Goal: Obtain resource: Download file/media

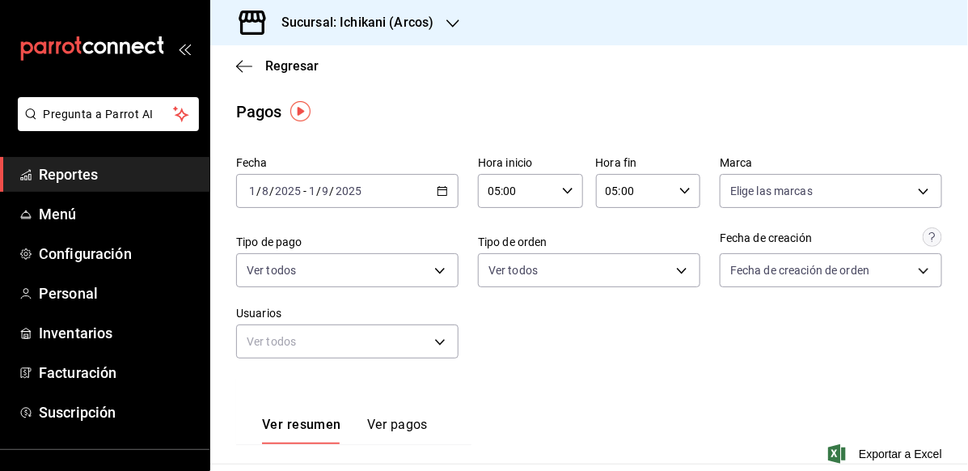
click at [451, 28] on icon "button" at bounding box center [453, 23] width 13 height 13
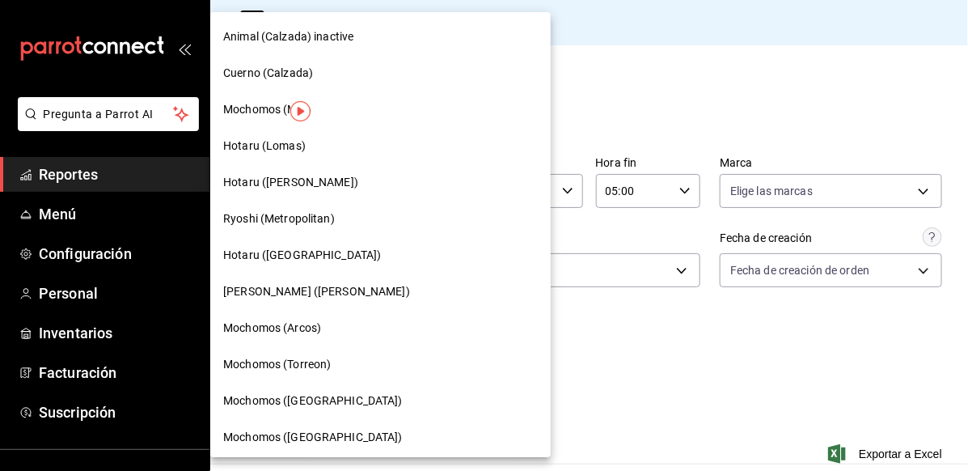
scroll to position [1111, 0]
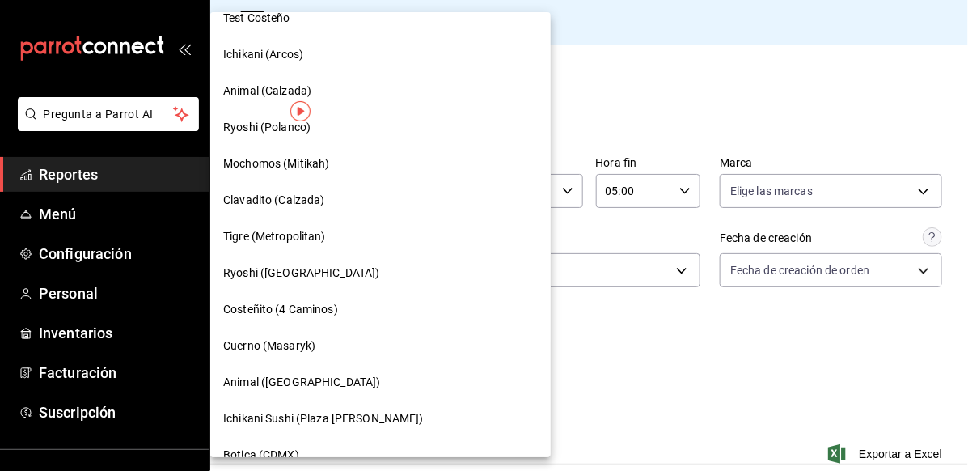
click at [684, 93] on div at bounding box center [484, 235] width 968 height 471
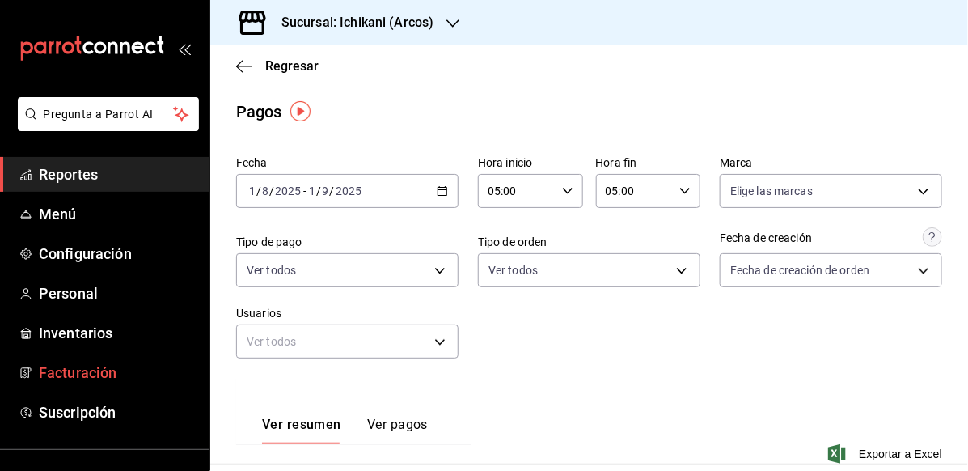
scroll to position [138, 0]
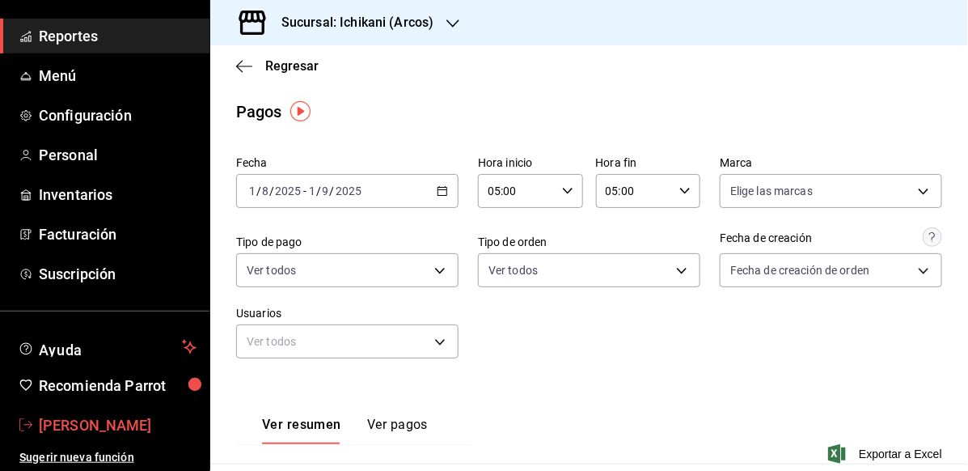
click at [104, 426] on span "[PERSON_NAME]" at bounding box center [118, 425] width 158 height 22
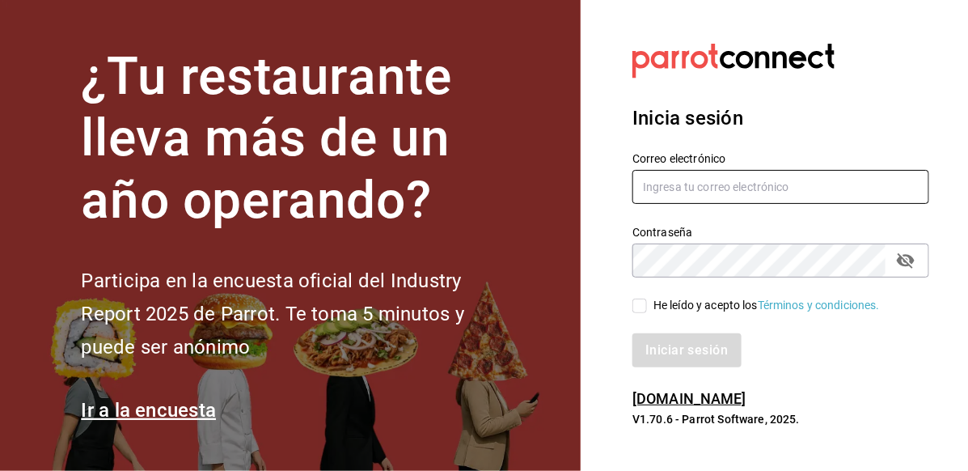
type input "[PERSON_NAME][EMAIL_ADDRESS][PERSON_NAME][DOMAIN_NAME]"
click at [648, 302] on span "He leído y acepto los Términos y condiciones." at bounding box center [763, 305] width 233 height 17
click at [647, 302] on input "He leído y acepto los Términos y condiciones." at bounding box center [640, 306] width 15 height 15
checkbox input "true"
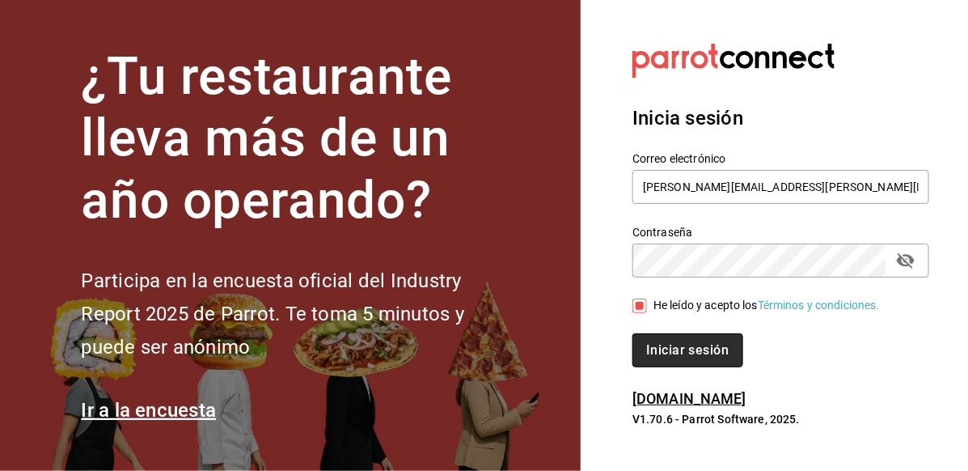
click at [660, 349] on button "Iniciar sesión" at bounding box center [688, 350] width 110 height 34
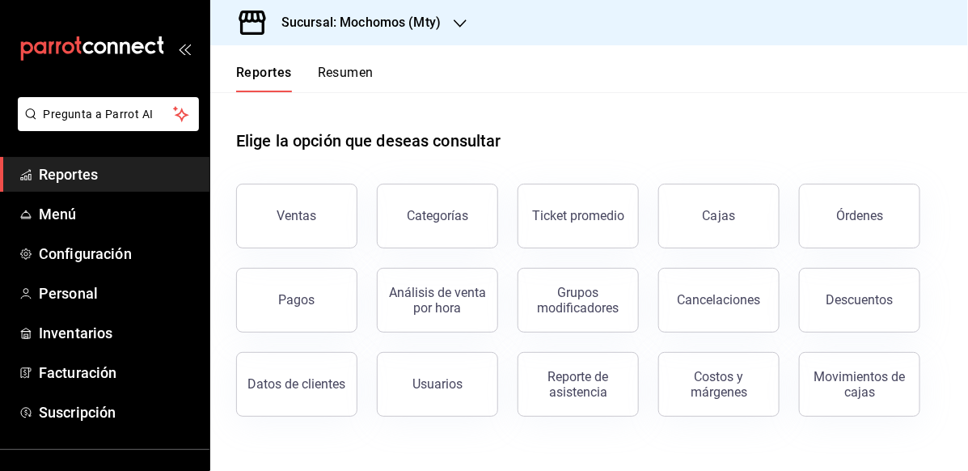
click at [454, 24] on icon "button" at bounding box center [460, 23] width 13 height 13
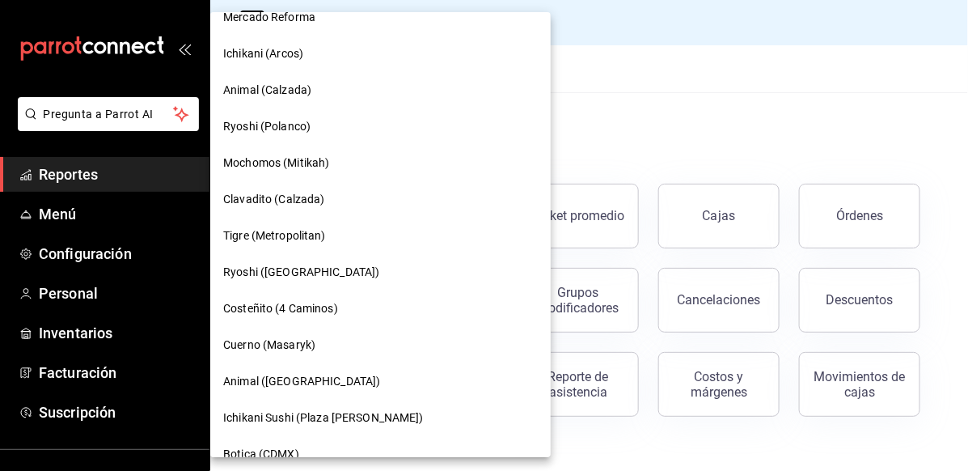
scroll to position [675, 0]
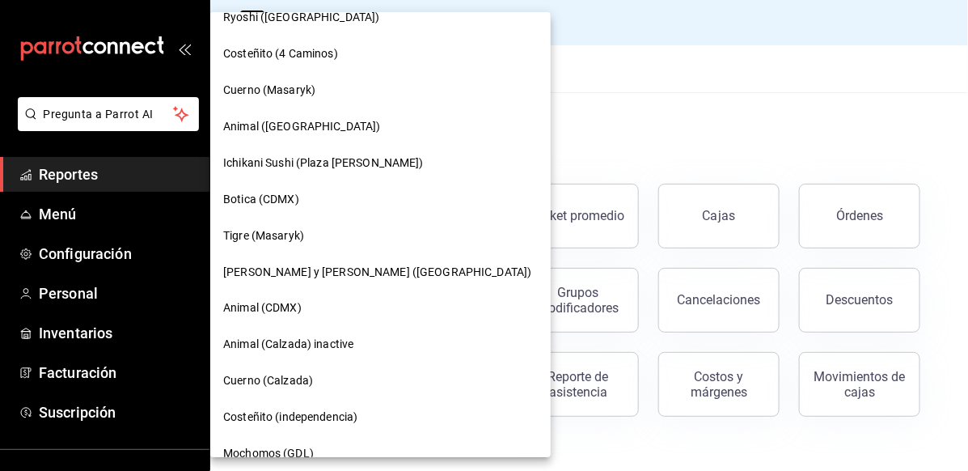
click at [312, 237] on div "Tigre (Masaryk)" at bounding box center [380, 235] width 315 height 17
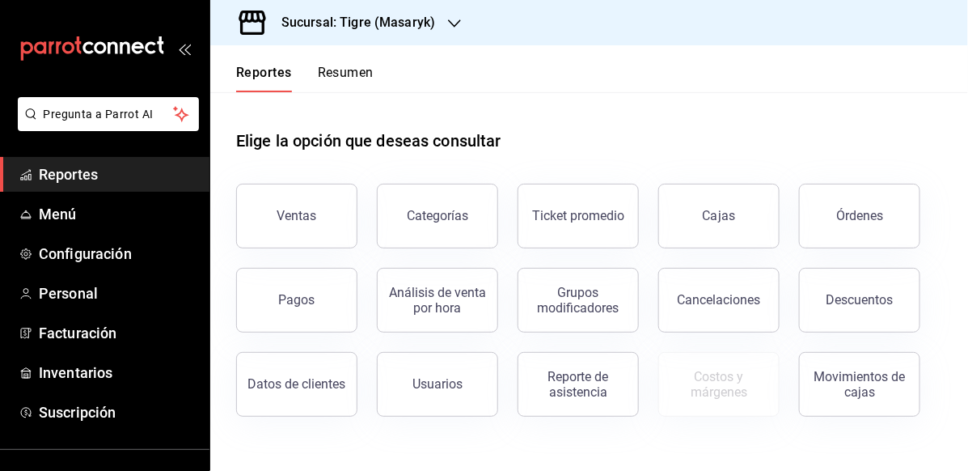
click at [283, 311] on button "Pagos" at bounding box center [296, 300] width 121 height 65
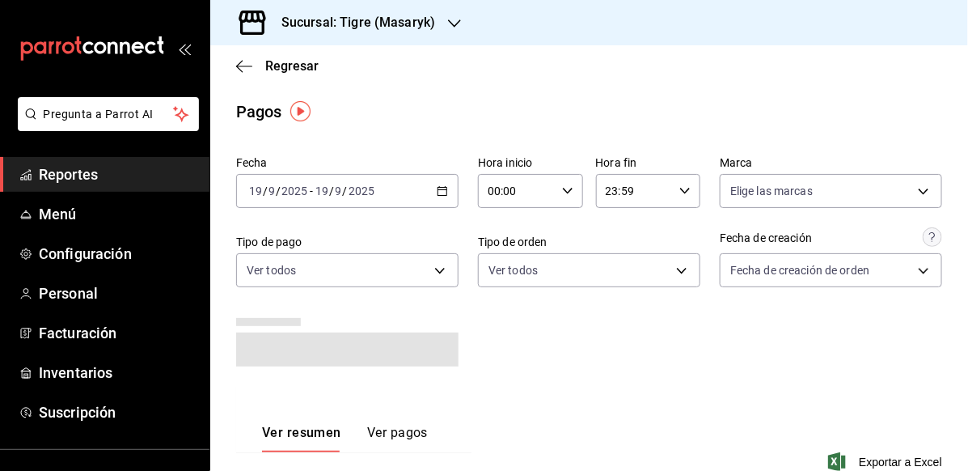
click at [434, 198] on div "2025-09-19 19 / 9 / 2025 - 2025-09-19 19 / 9 / 2025" at bounding box center [347, 191] width 222 height 34
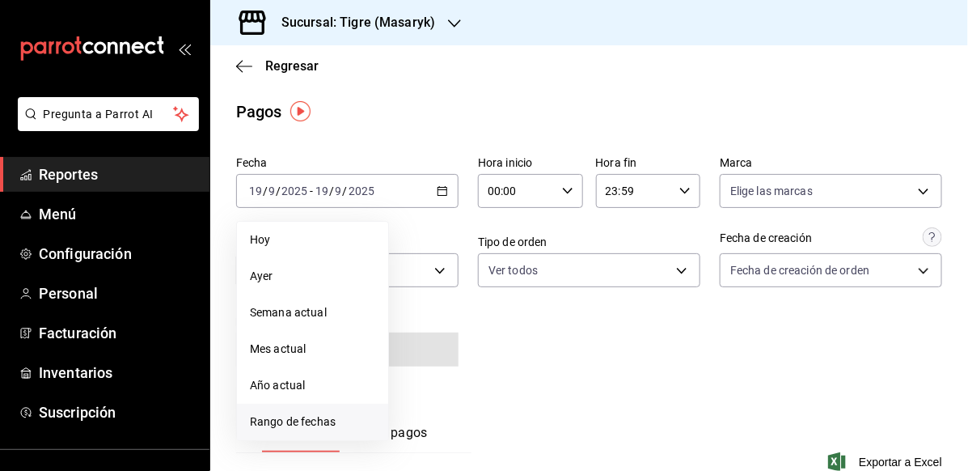
click at [307, 426] on span "Rango de fechas" at bounding box center [312, 421] width 125 height 17
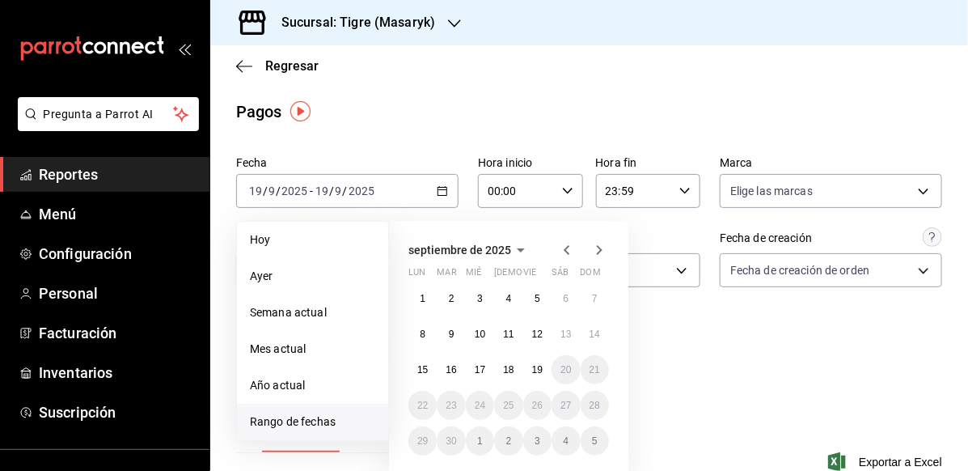
click at [578, 248] on div at bounding box center [583, 249] width 52 height 19
click at [563, 250] on icon "button" at bounding box center [566, 249] width 19 height 19
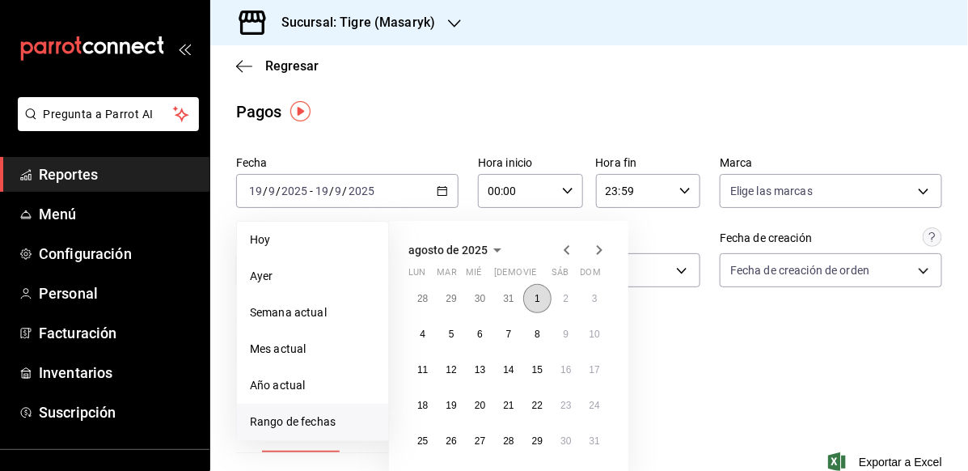
click at [540, 295] on abbr "1" at bounding box center [538, 298] width 6 height 11
click at [599, 247] on icon "button" at bounding box center [600, 250] width 6 height 10
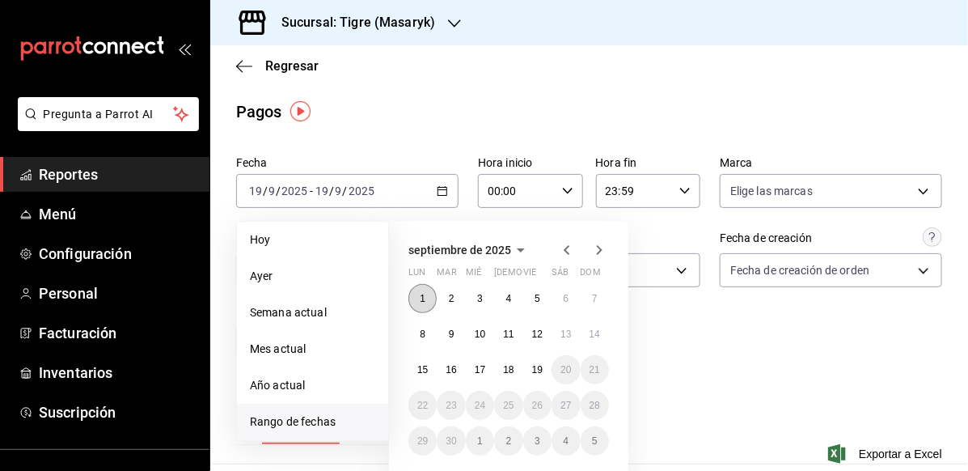
click at [429, 297] on button "1" at bounding box center [423, 298] width 28 height 29
click at [572, 251] on icon "button" at bounding box center [566, 249] width 19 height 19
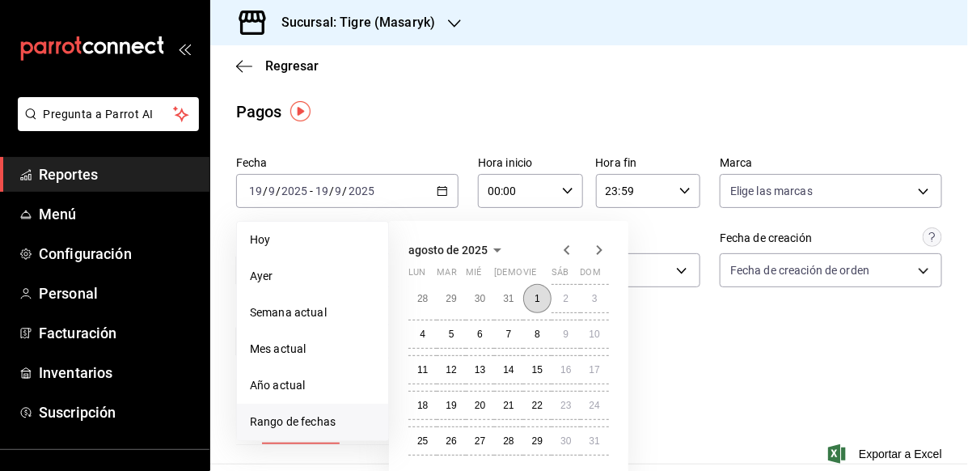
click at [540, 292] on button "1" at bounding box center [537, 298] width 28 height 29
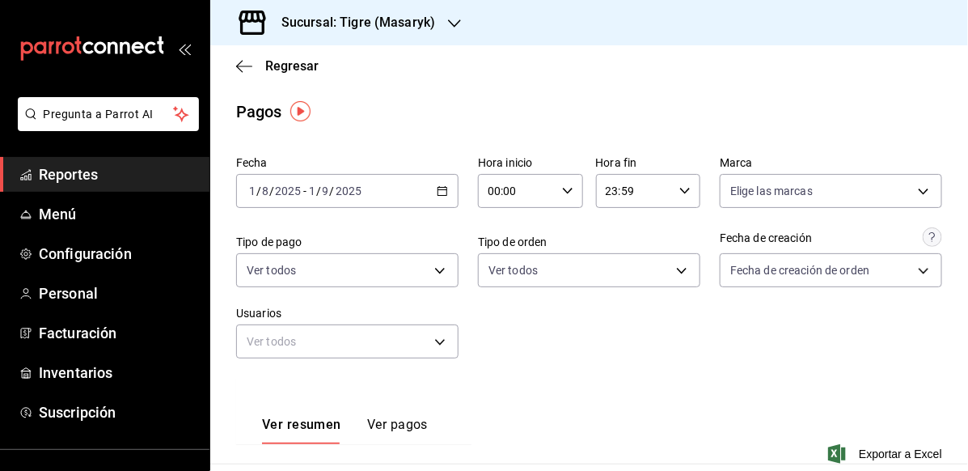
click at [549, 194] on div "00:00 Hora inicio" at bounding box center [530, 191] width 105 height 34
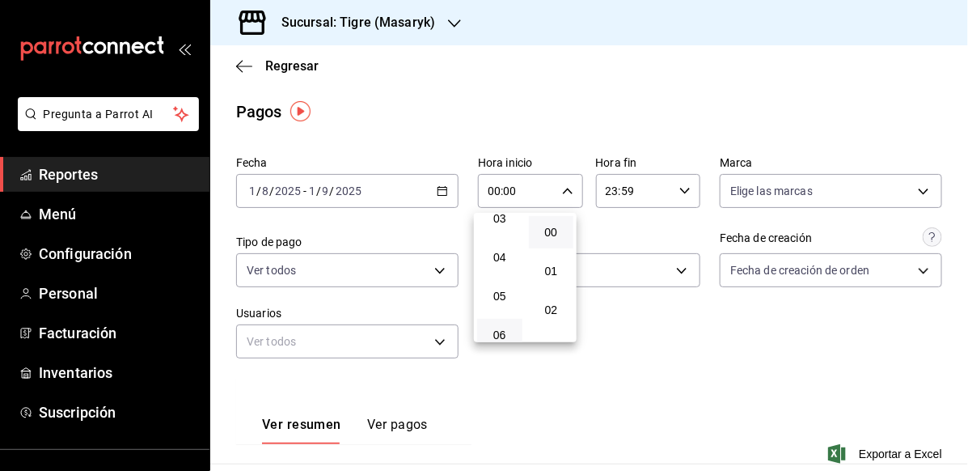
scroll to position [162, 0]
click at [493, 273] on button "05" at bounding box center [499, 264] width 45 height 32
type input "05:00"
click at [555, 235] on span "00" at bounding box center [552, 232] width 26 height 13
click at [680, 189] on div at bounding box center [484, 235] width 968 height 471
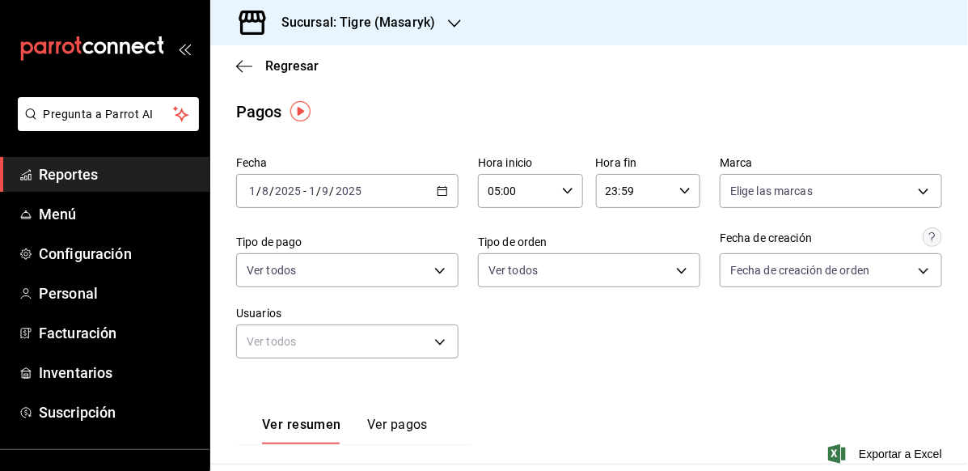
click at [680, 189] on icon "button" at bounding box center [685, 190] width 11 height 11
click at [611, 263] on span "05" at bounding box center [616, 267] width 26 height 13
click at [676, 241] on button "00" at bounding box center [667, 232] width 45 height 32
type input "05:00"
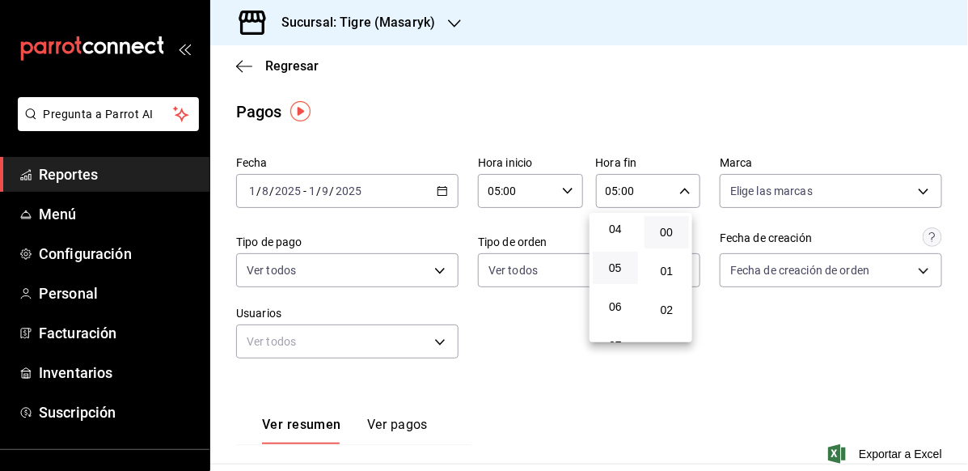
drag, startPoint x: 963, startPoint y: 163, endPoint x: 954, endPoint y: 188, distance: 25.9
click at [954, 188] on div at bounding box center [484, 235] width 968 height 471
drag, startPoint x: 489, startPoint y: 328, endPoint x: 490, endPoint y: 358, distance: 29.9
drag, startPoint x: 490, startPoint y: 358, endPoint x: 583, endPoint y: 406, distance: 104.2
click at [583, 406] on div "Ver resumen Ver pagos Exportar a Excel" at bounding box center [589, 430] width 758 height 105
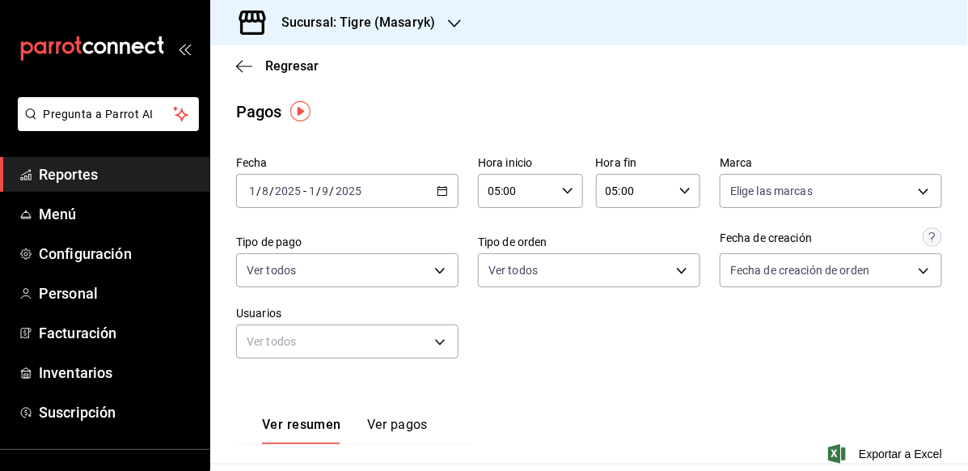
click at [443, 190] on icon "button" at bounding box center [442, 190] width 11 height 11
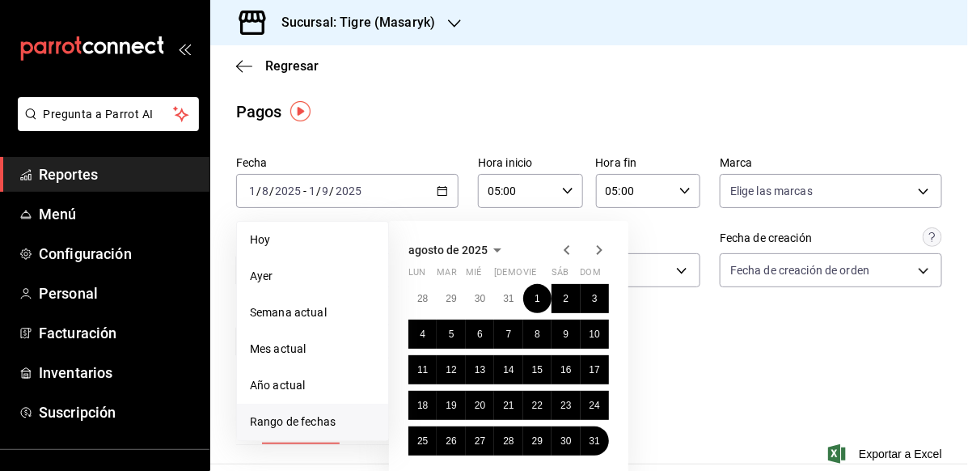
click at [600, 252] on icon "button" at bounding box center [599, 249] width 19 height 19
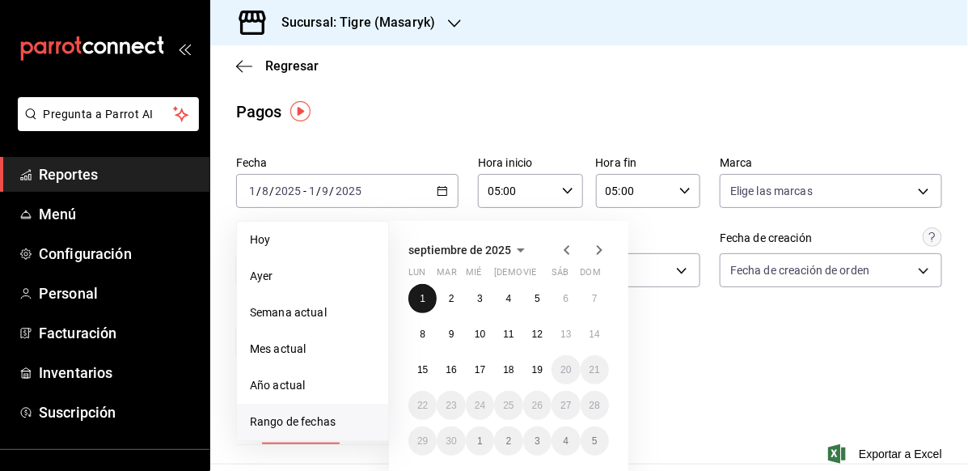
click at [412, 299] on button "1" at bounding box center [423, 298] width 28 height 29
click at [542, 370] on abbr "19" at bounding box center [537, 369] width 11 height 11
type input "00:00"
type input "23:59"
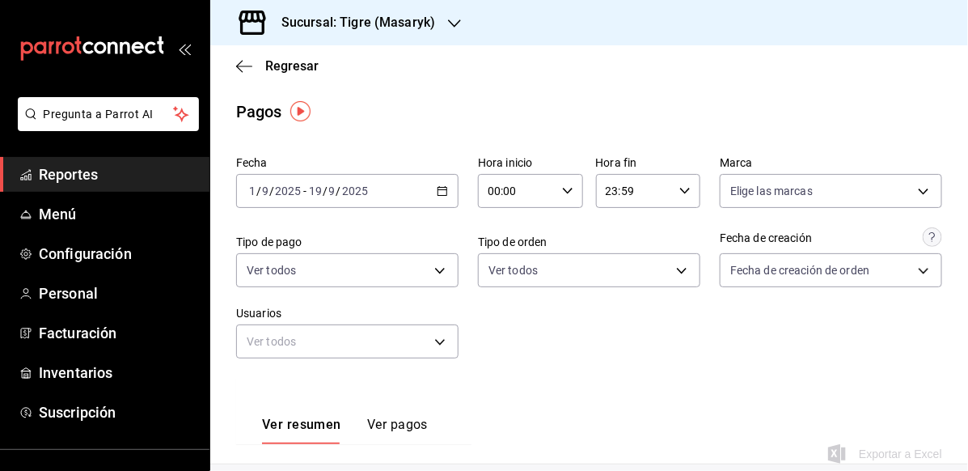
click at [584, 184] on div "Hora inicio 00:00 Hora inicio Hora fin 23:59 Hora fin" at bounding box center [589, 182] width 222 height 52
click at [561, 197] on div "00:00 Hora inicio" at bounding box center [530, 191] width 105 height 34
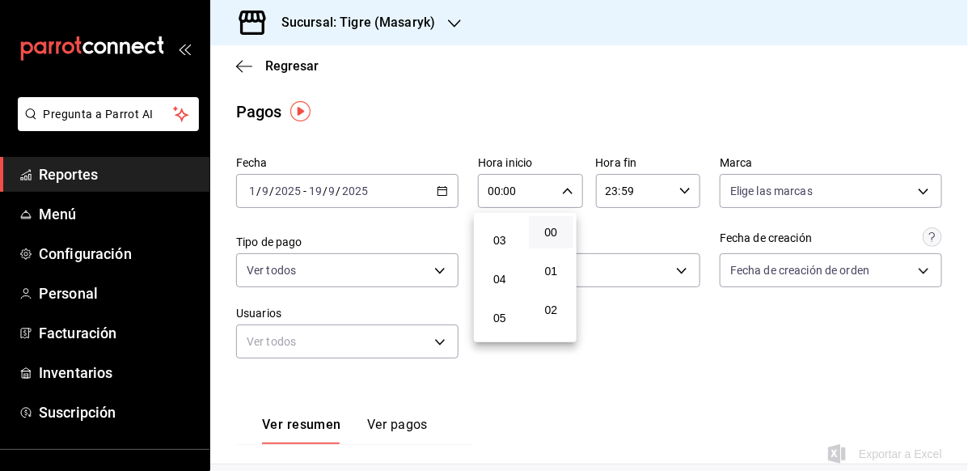
scroll to position [162, 0]
click at [504, 265] on span "05" at bounding box center [500, 264] width 26 height 13
type input "05:00"
click at [553, 235] on span "00" at bounding box center [552, 232] width 26 height 13
click at [684, 191] on div at bounding box center [484, 235] width 968 height 471
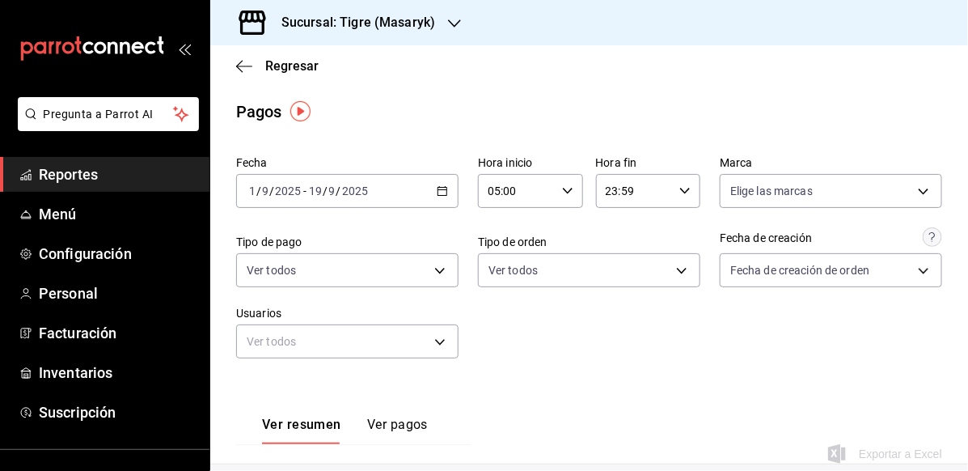
click at [680, 194] on icon "button" at bounding box center [685, 190] width 11 height 11
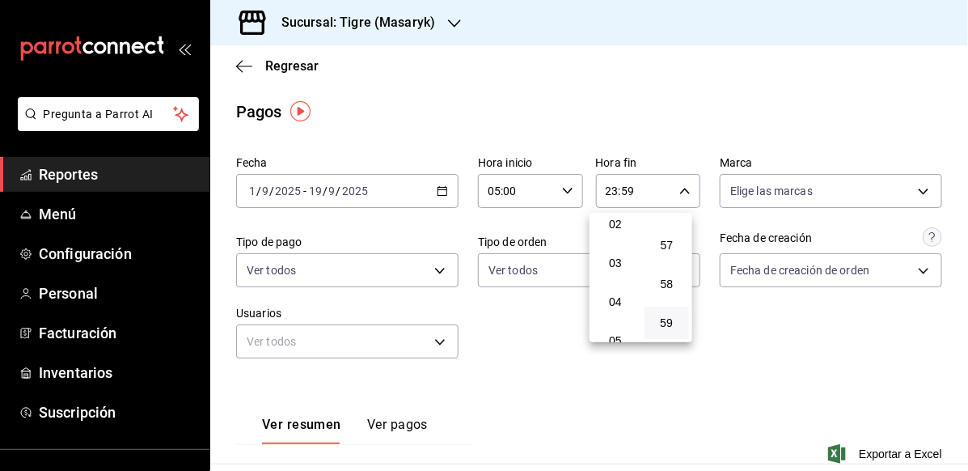
scroll to position [162, 0]
click at [611, 261] on span "05" at bounding box center [616, 264] width 26 height 13
click at [669, 237] on span "00" at bounding box center [668, 232] width 26 height 13
type input "05:00"
click at [786, 361] on div at bounding box center [484, 235] width 968 height 471
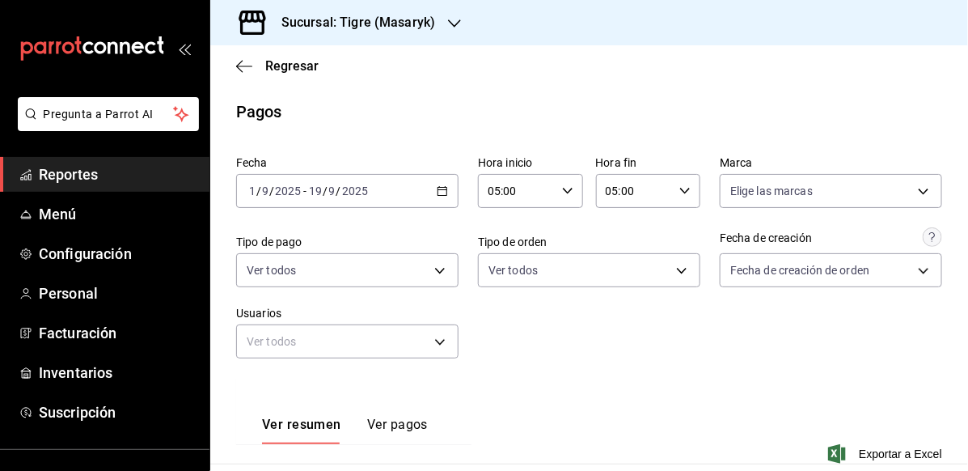
scroll to position [333, 0]
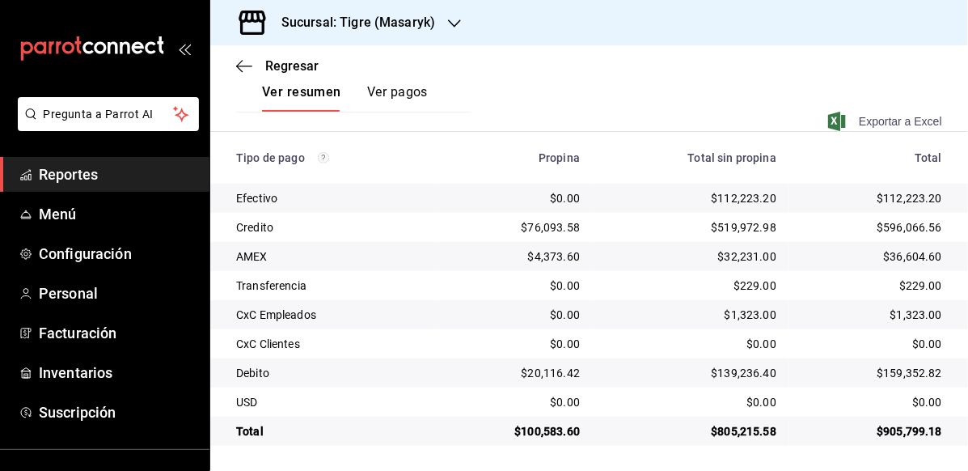
click at [863, 127] on span "Exportar a Excel" at bounding box center [887, 121] width 111 height 19
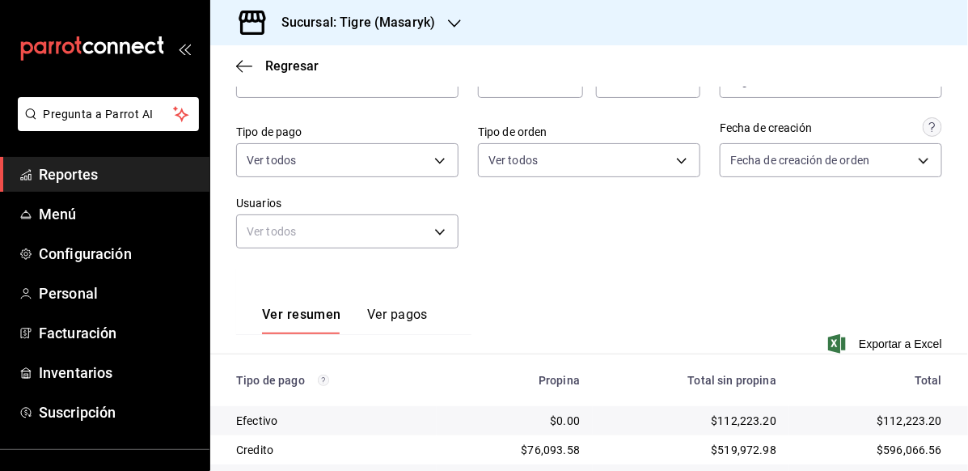
scroll to position [0, 0]
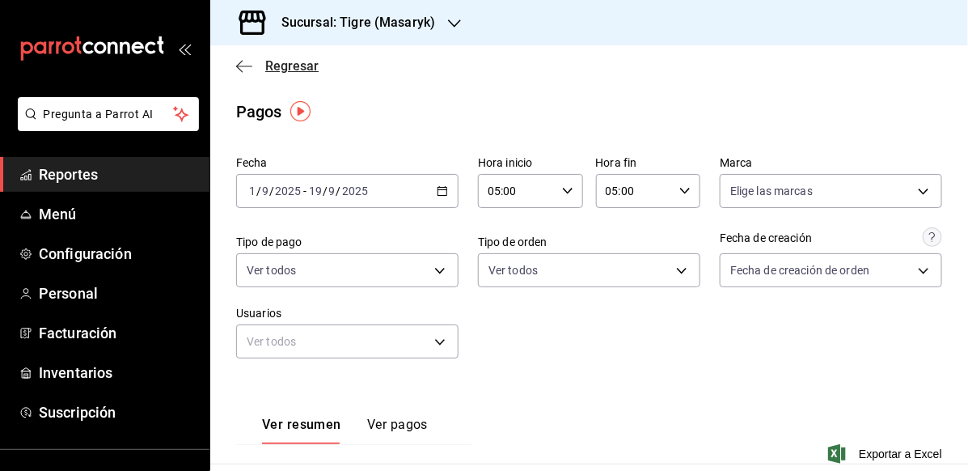
click at [239, 66] on icon "button" at bounding box center [244, 66] width 16 height 1
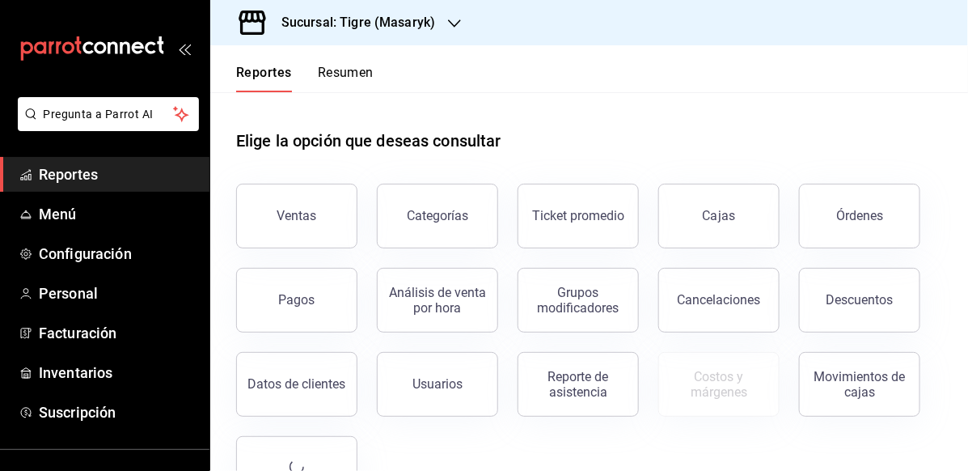
click at [283, 213] on div "Ventas" at bounding box center [298, 215] width 40 height 15
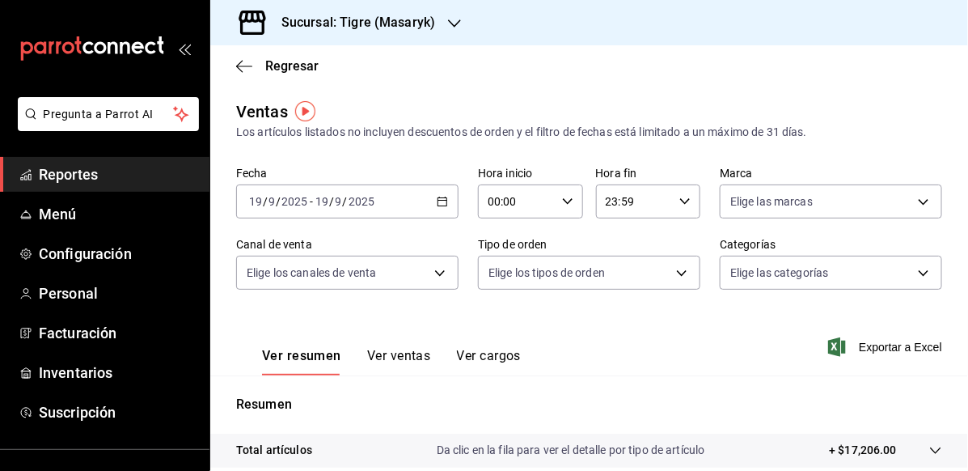
click at [442, 189] on div "2025-09-19 19 / 9 / 2025 - 2025-09-19 19 / 9 / 2025" at bounding box center [347, 201] width 222 height 34
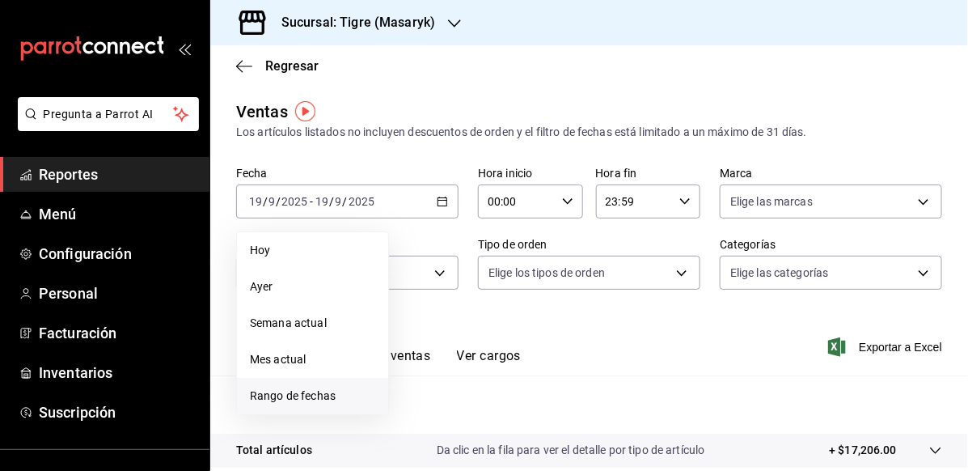
click at [298, 388] on span "Rango de fechas" at bounding box center [312, 396] width 125 height 17
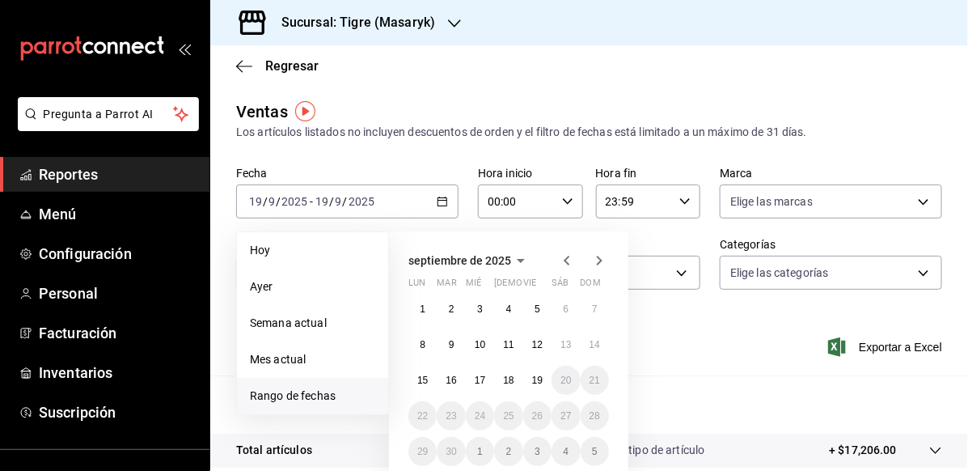
click at [569, 260] on icon "button" at bounding box center [566, 260] width 19 height 19
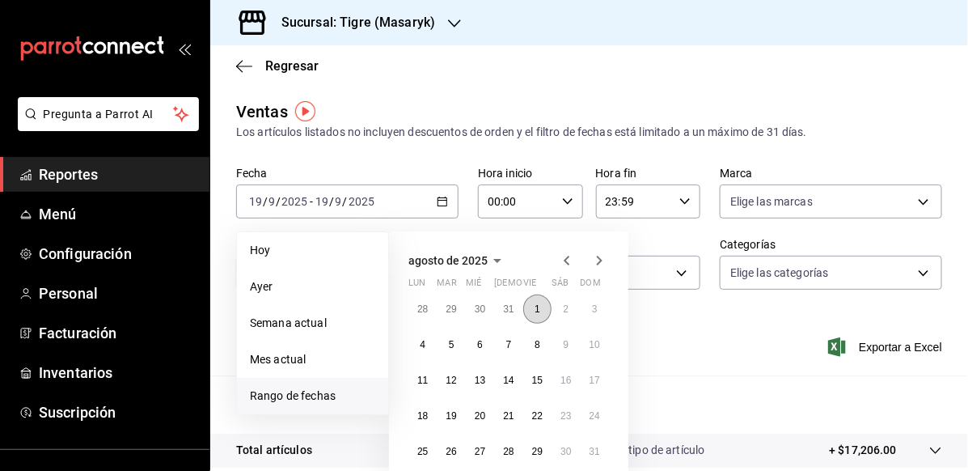
click at [545, 303] on button "1" at bounding box center [537, 309] width 28 height 29
click at [600, 261] on icon "button" at bounding box center [600, 261] width 6 height 10
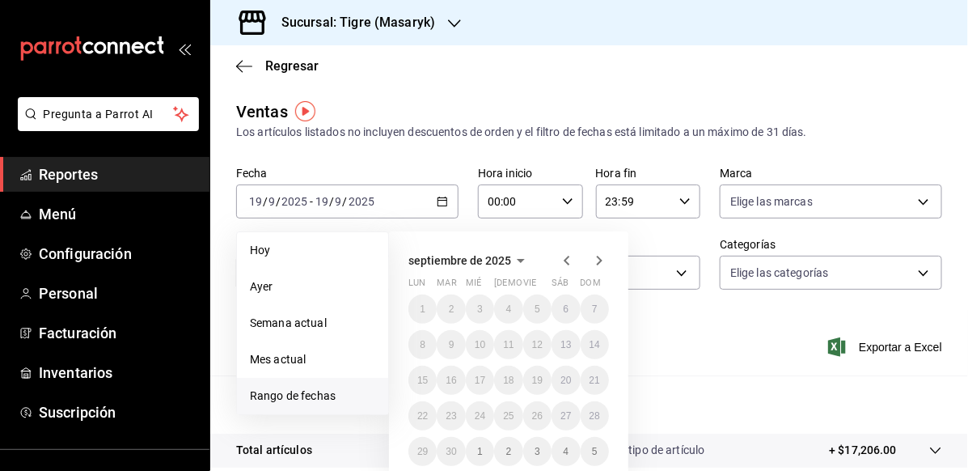
click at [564, 252] on icon "button" at bounding box center [566, 260] width 19 height 19
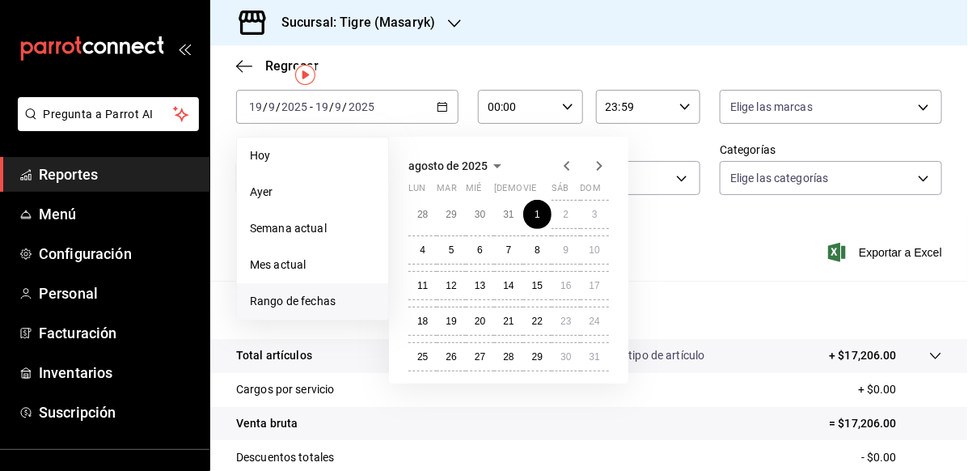
scroll to position [162, 0]
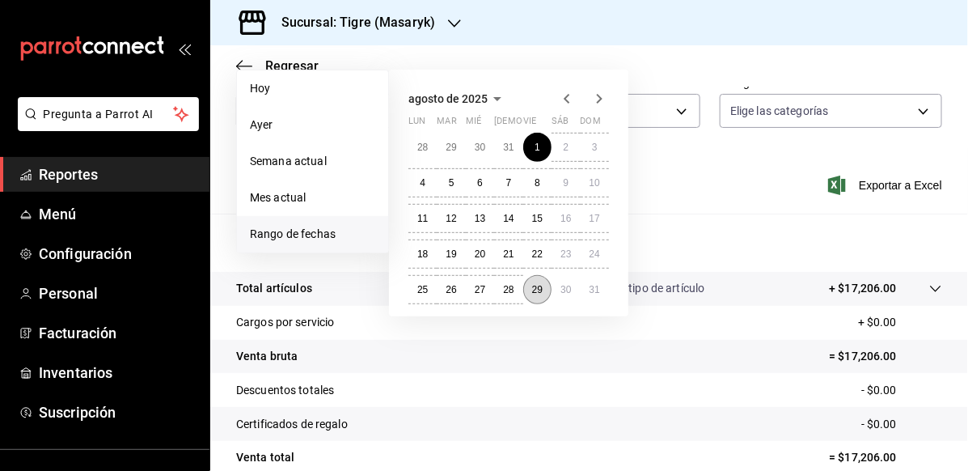
click at [536, 288] on abbr "29" at bounding box center [537, 289] width 11 height 11
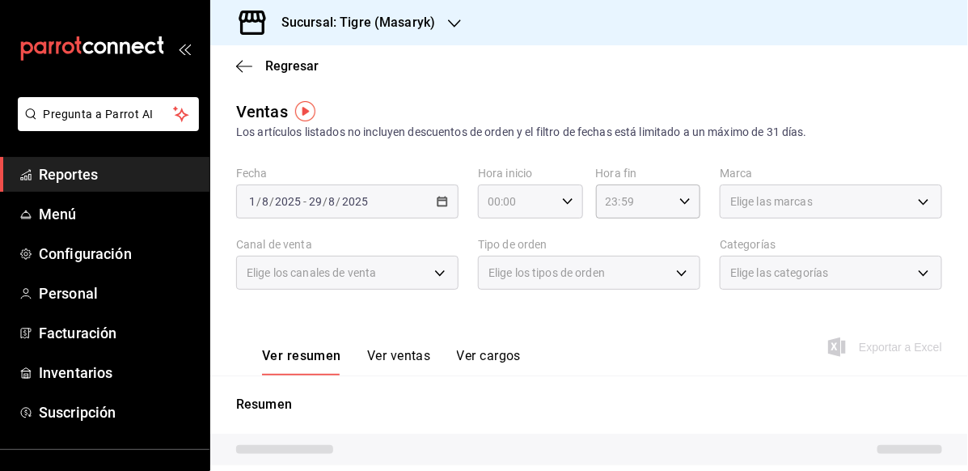
click at [553, 206] on div "00:00 Hora inicio" at bounding box center [530, 201] width 105 height 34
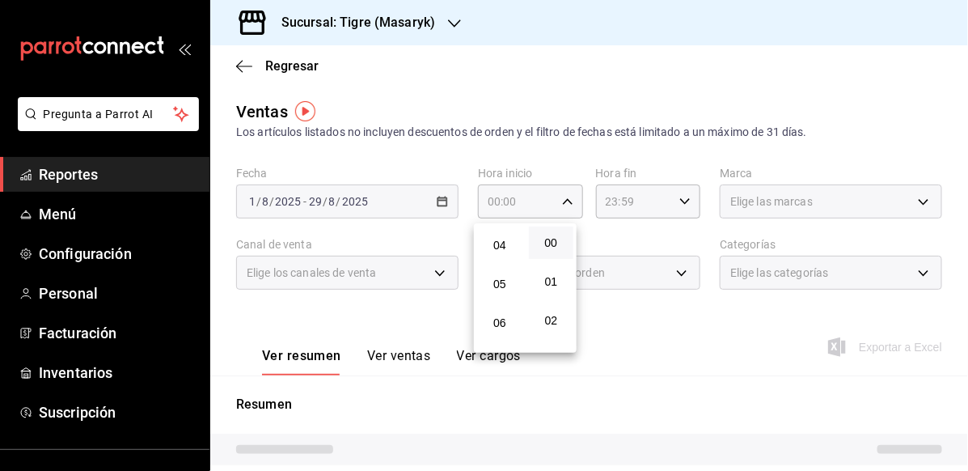
scroll to position [162, 0]
click at [495, 271] on span "05" at bounding box center [500, 275] width 26 height 13
type input "05:00"
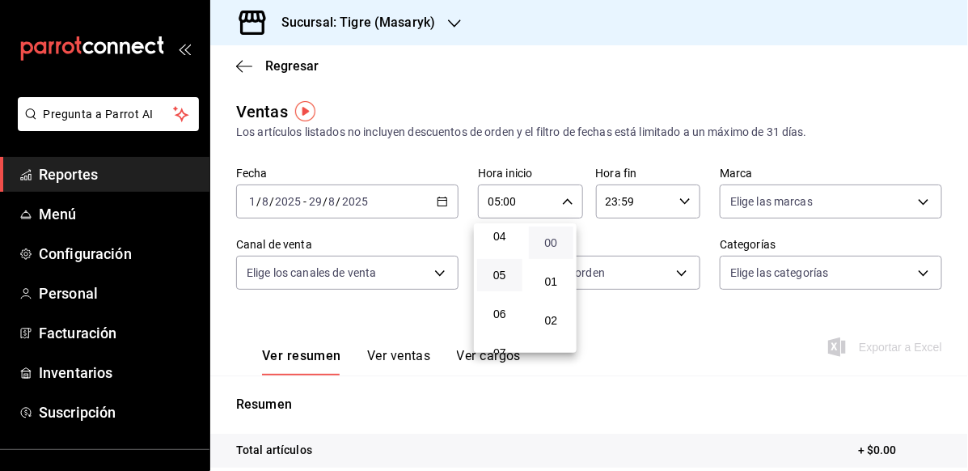
click at [557, 240] on span "00" at bounding box center [552, 242] width 26 height 13
click at [675, 205] on div at bounding box center [484, 235] width 968 height 471
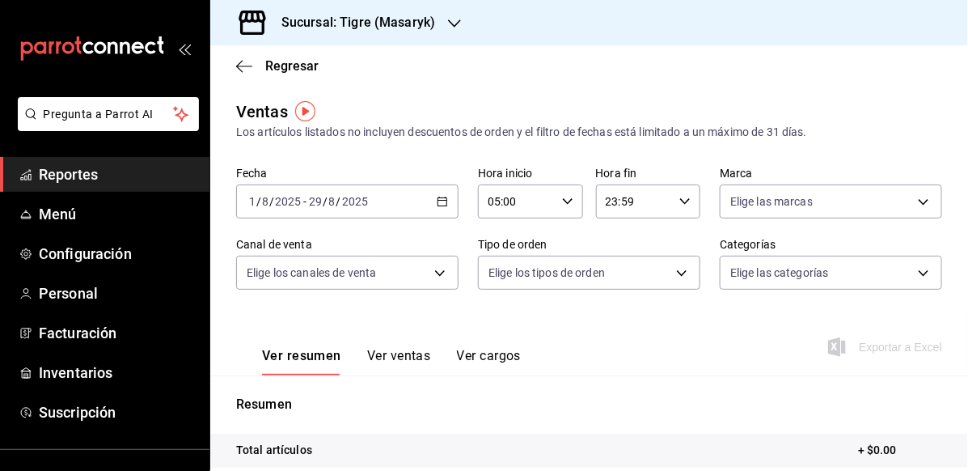
click at [675, 206] on div "23:59 Hora fin" at bounding box center [648, 201] width 105 height 34
click at [617, 279] on span "05" at bounding box center [616, 275] width 26 height 13
click at [676, 248] on span "00" at bounding box center [668, 242] width 26 height 13
type input "05:00"
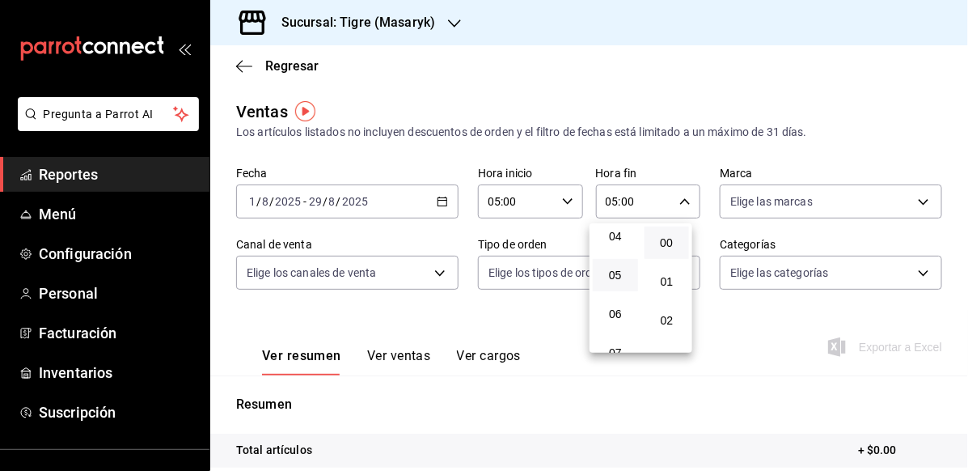
click at [846, 354] on div at bounding box center [484, 235] width 968 height 471
click at [443, 196] on icon "button" at bounding box center [442, 201] width 11 height 11
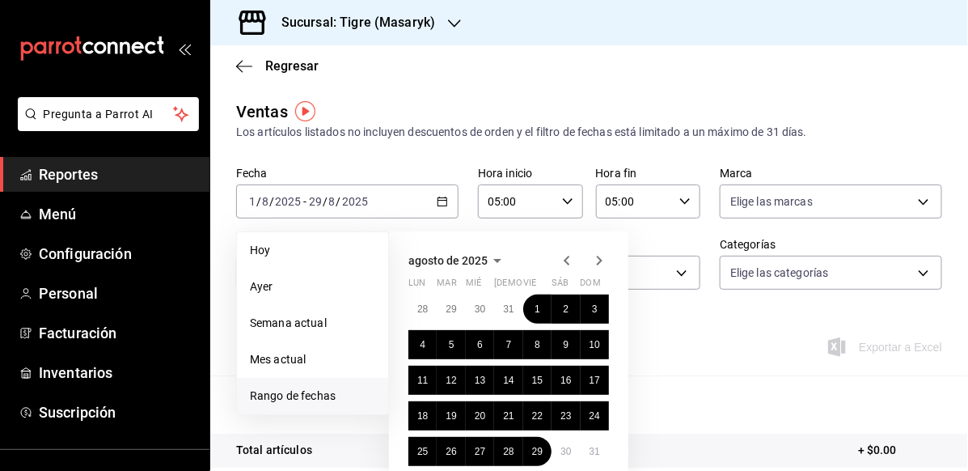
click at [595, 265] on icon "button" at bounding box center [599, 260] width 19 height 19
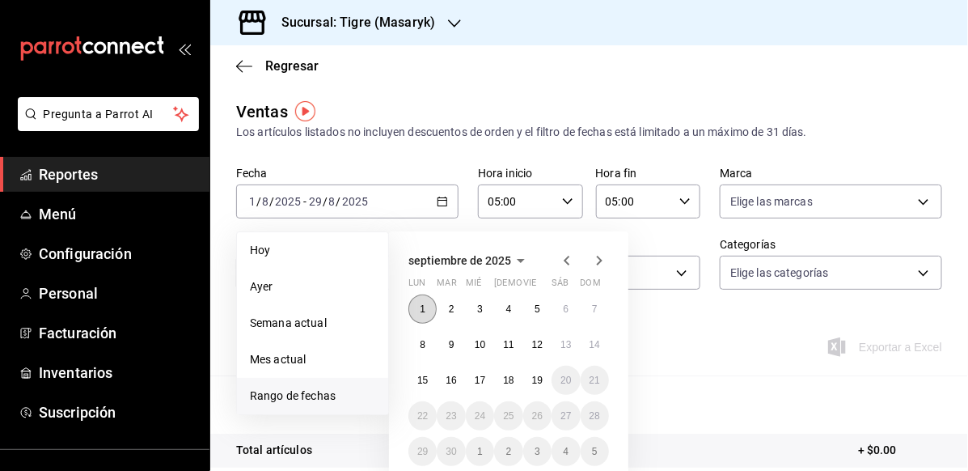
click at [420, 308] on abbr "1" at bounding box center [423, 308] width 6 height 11
click at [536, 388] on button "19" at bounding box center [537, 380] width 28 height 29
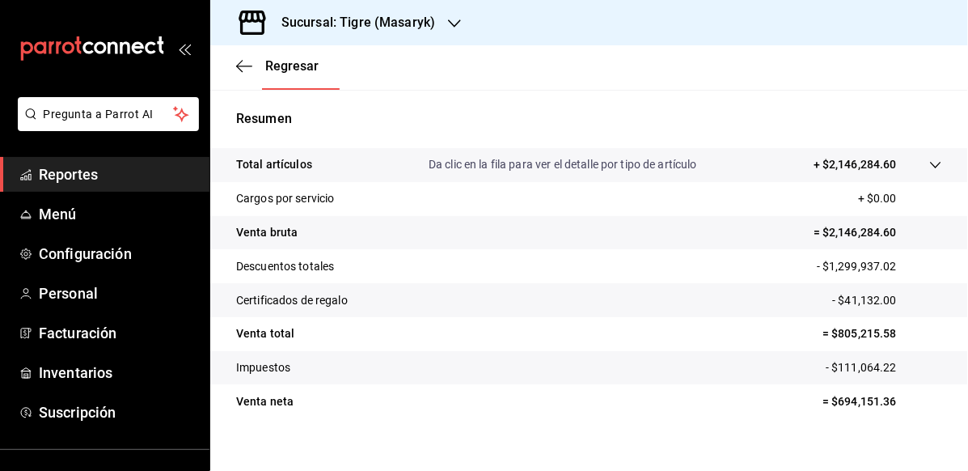
scroll to position [303, 0]
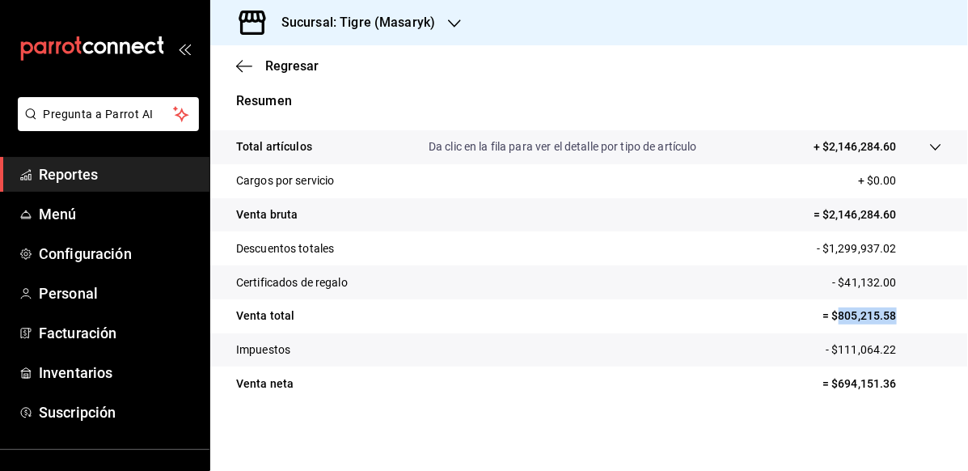
drag, startPoint x: 824, startPoint y: 315, endPoint x: 896, endPoint y: 320, distance: 72.2
click at [896, 320] on p "= $805,215.58" at bounding box center [883, 315] width 120 height 17
copy p "805,215.58"
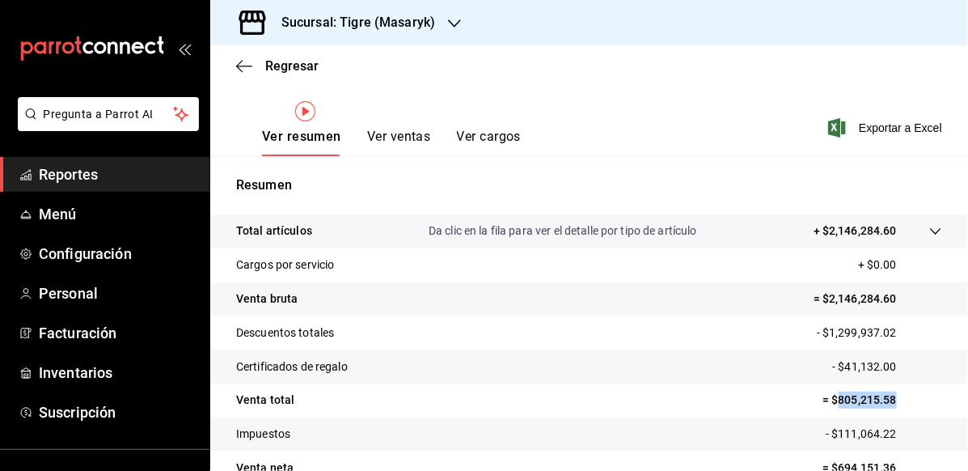
scroll to position [0, 0]
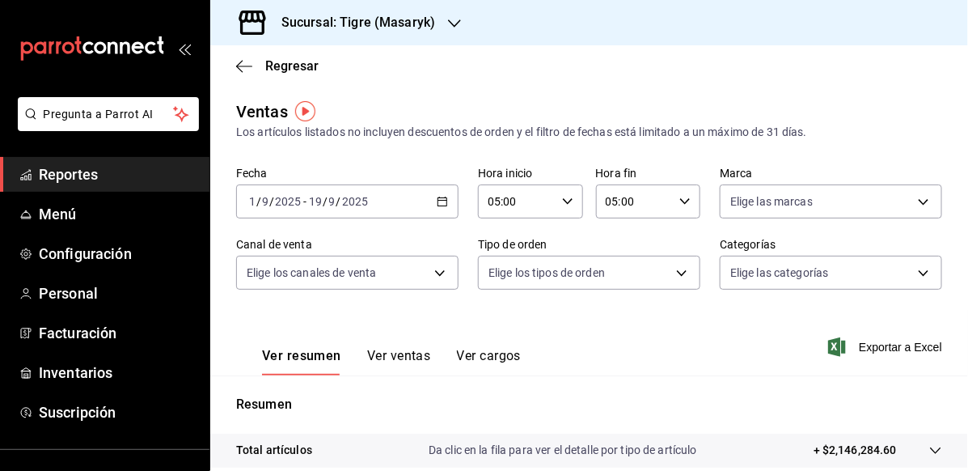
click at [417, 204] on div "2025-09-01 1 / 9 / 2025 - 2025-09-19 19 / 9 / 2025" at bounding box center [347, 201] width 222 height 34
click at [392, 25] on h3 "Sucursal: Tigre (Masaryk)" at bounding box center [352, 22] width 167 height 19
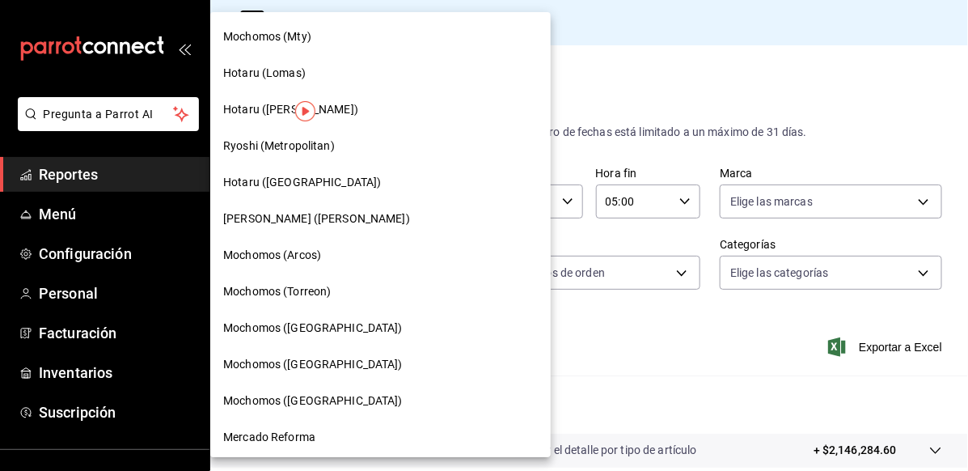
click at [353, 252] on div "Mochomos (Arcos)" at bounding box center [380, 255] width 315 height 17
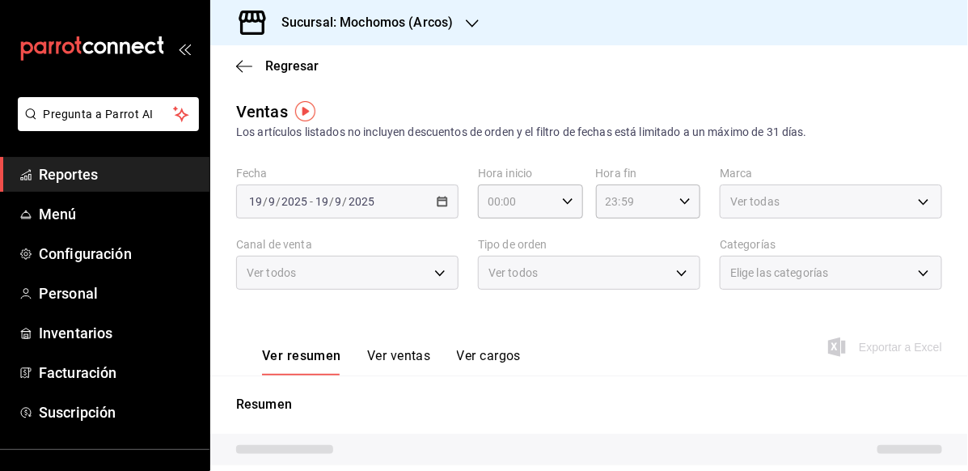
type input "05:00"
click at [443, 207] on div "2025-09-01 1 / 9 / 2025 - 2025-09-19 19 / 9 / 2025" at bounding box center [347, 201] width 222 height 34
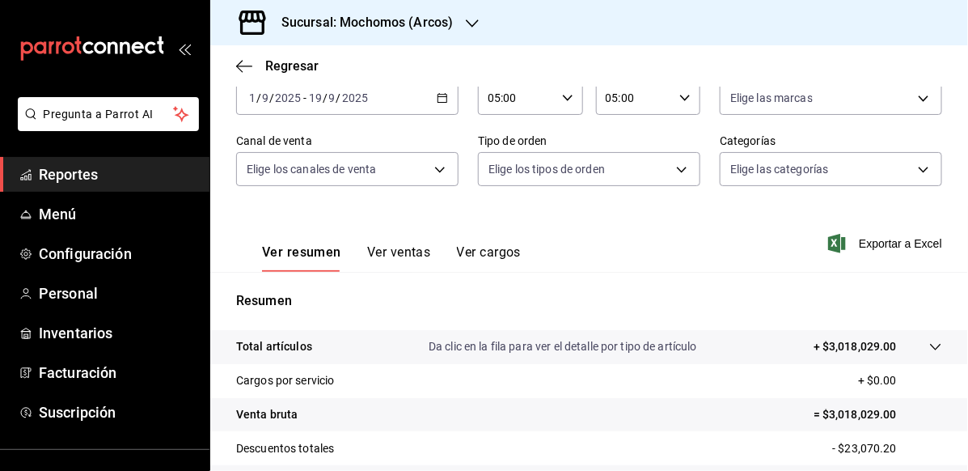
scroll to position [81, 0]
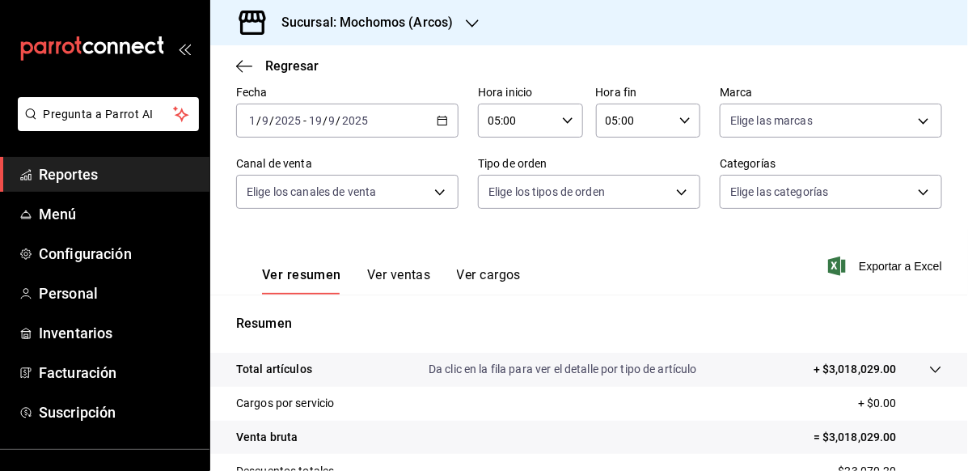
click at [438, 113] on div "2025-09-01 1 / 9 / 2025 - 2025-09-19 19 / 9 / 2025" at bounding box center [347, 121] width 222 height 34
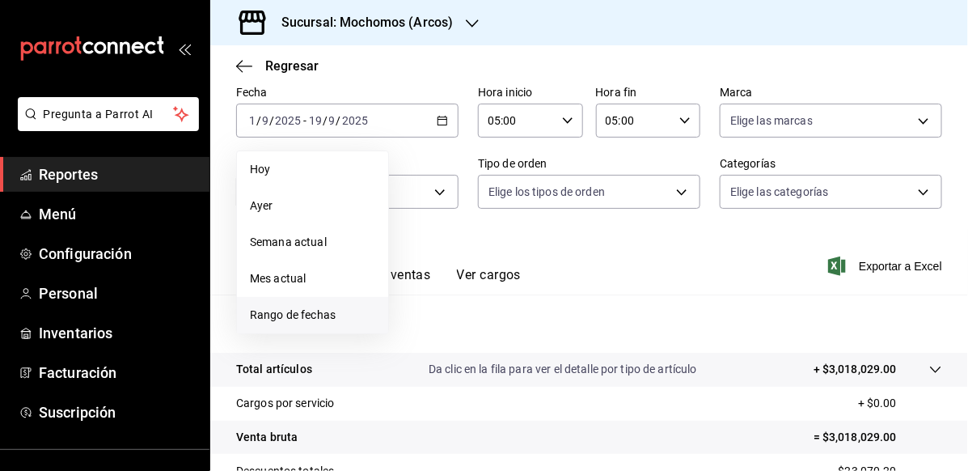
click at [306, 324] on li "Rango de fechas" at bounding box center [312, 315] width 151 height 36
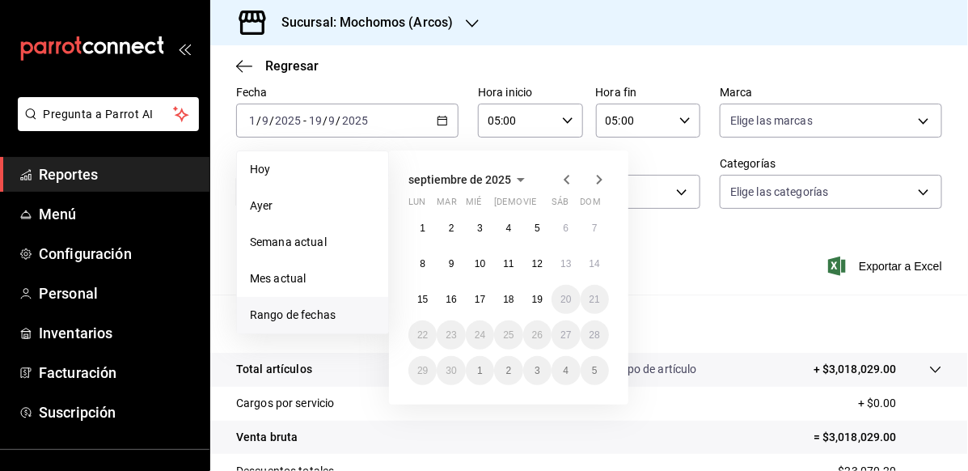
click at [566, 180] on icon "button" at bounding box center [567, 180] width 6 height 10
click at [635, 247] on div "agosto de 2025 lun mar mié jue vie sáb dom 28 29 30 31 1 2 3 4 5 6 7 8 9 10 11 …" at bounding box center [530, 271] width 283 height 267
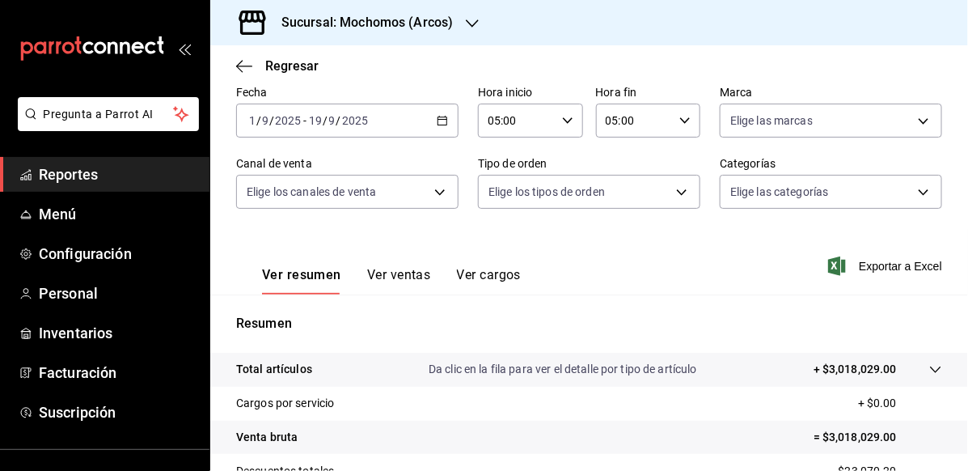
click at [390, 88] on label "Fecha" at bounding box center [347, 92] width 222 height 11
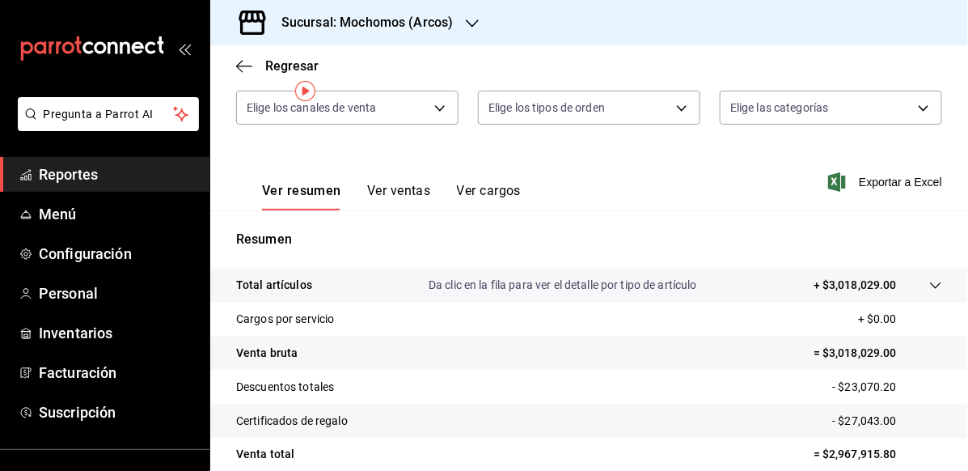
scroll to position [303, 0]
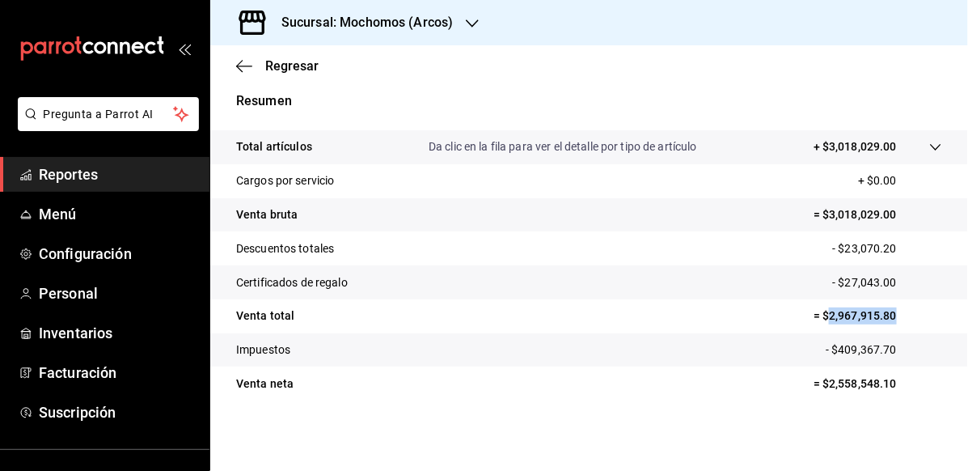
drag, startPoint x: 819, startPoint y: 312, endPoint x: 901, endPoint y: 323, distance: 83.2
click at [901, 323] on p "= $2,967,915.80" at bounding box center [878, 315] width 129 height 17
copy p "2,967,915.80"
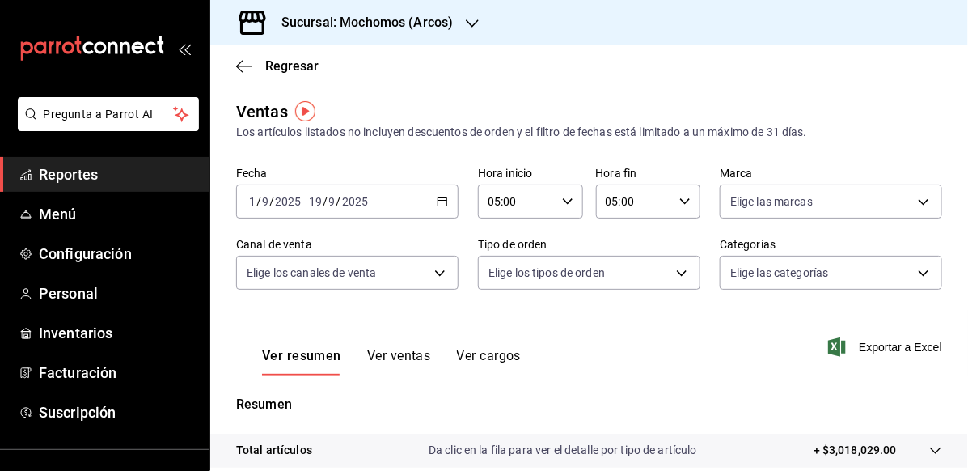
click at [448, 200] on div "2025-09-01 1 / 9 / 2025 - 2025-09-19 19 / 9 / 2025" at bounding box center [347, 201] width 222 height 34
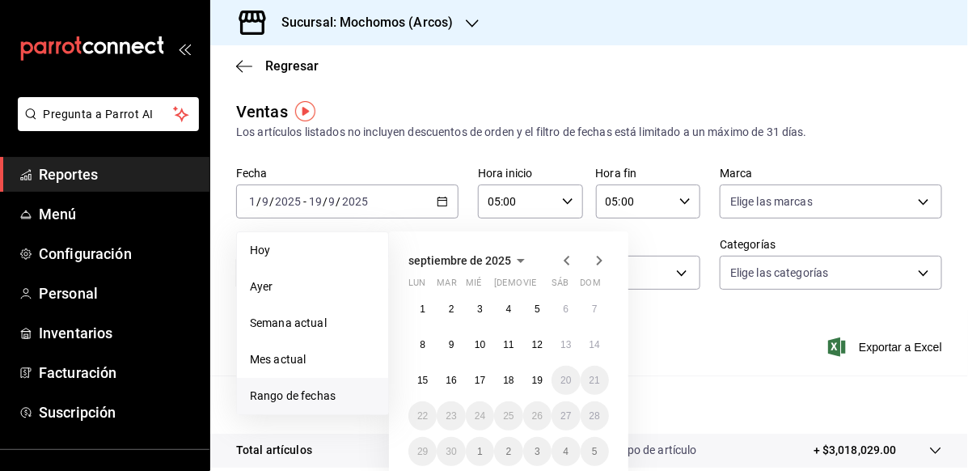
click at [558, 259] on icon "button" at bounding box center [566, 260] width 19 height 19
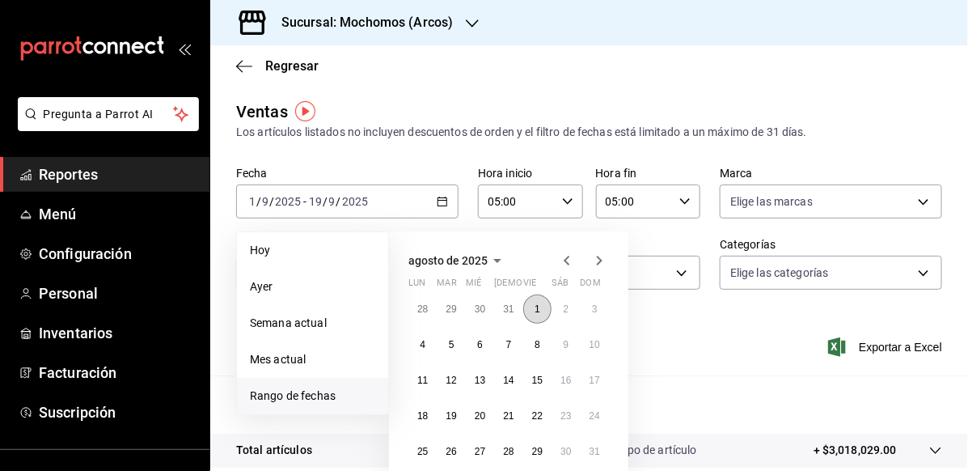
click at [542, 310] on button "1" at bounding box center [537, 309] width 28 height 29
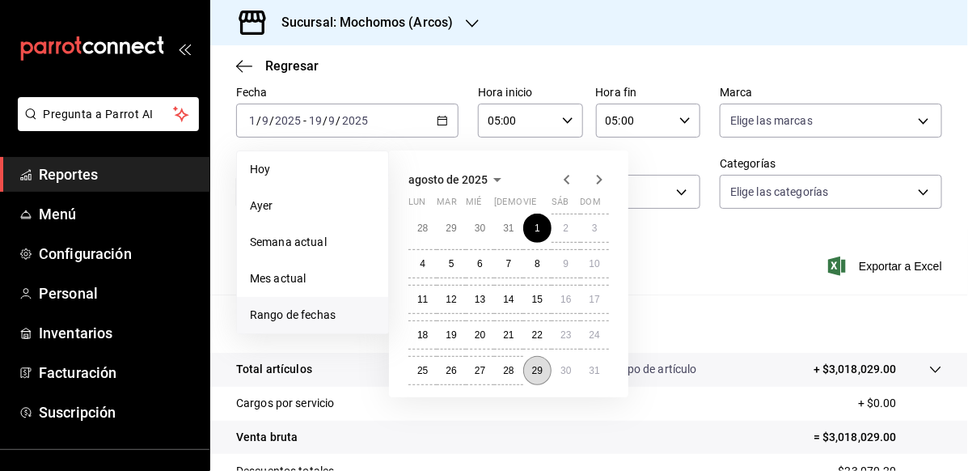
click at [536, 365] on abbr "29" at bounding box center [537, 370] width 11 height 11
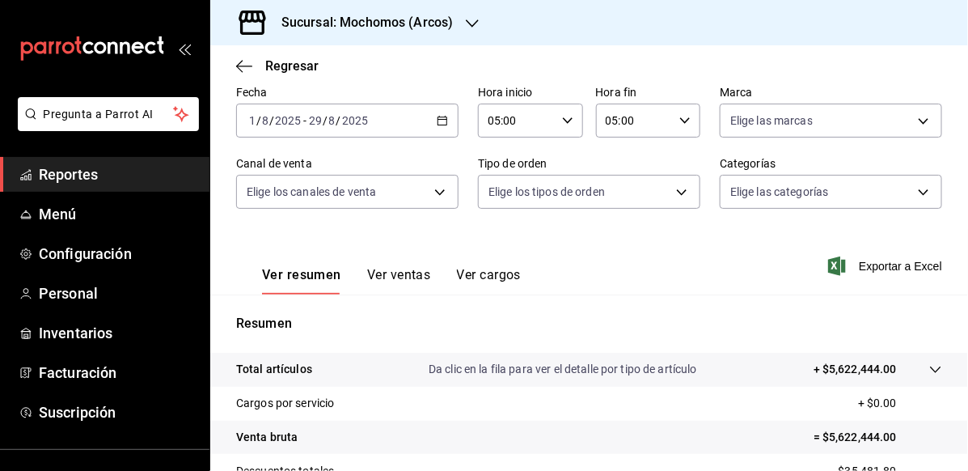
scroll to position [303, 0]
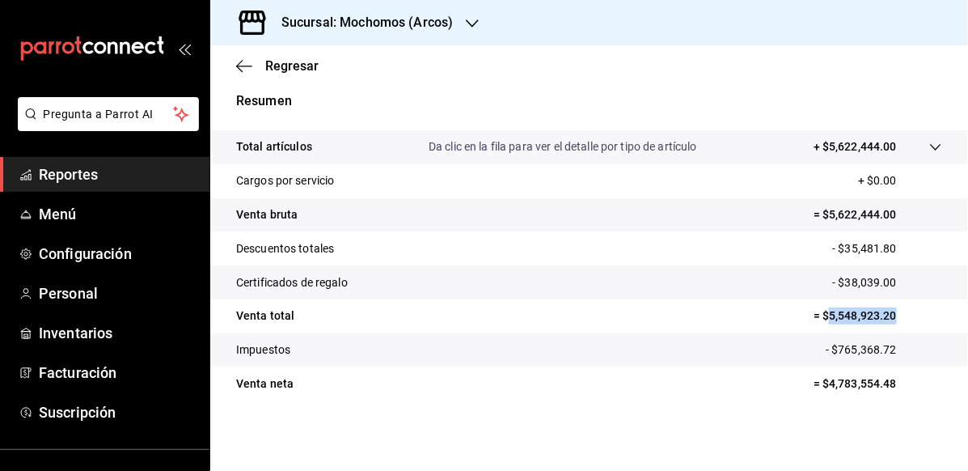
drag, startPoint x: 817, startPoint y: 319, endPoint x: 926, endPoint y: 311, distance: 109.5
click at [926, 311] on p "= $5,548,923.20" at bounding box center [878, 315] width 129 height 17
copy p "5,548,923.20"
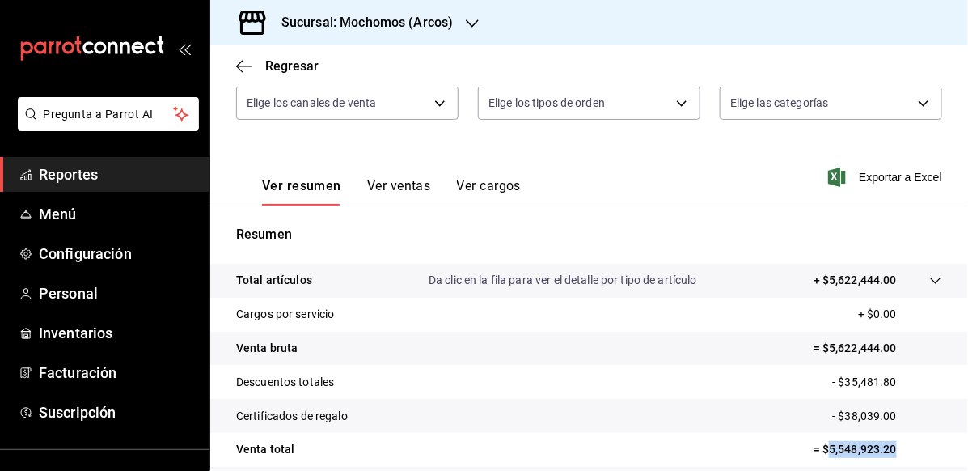
scroll to position [0, 0]
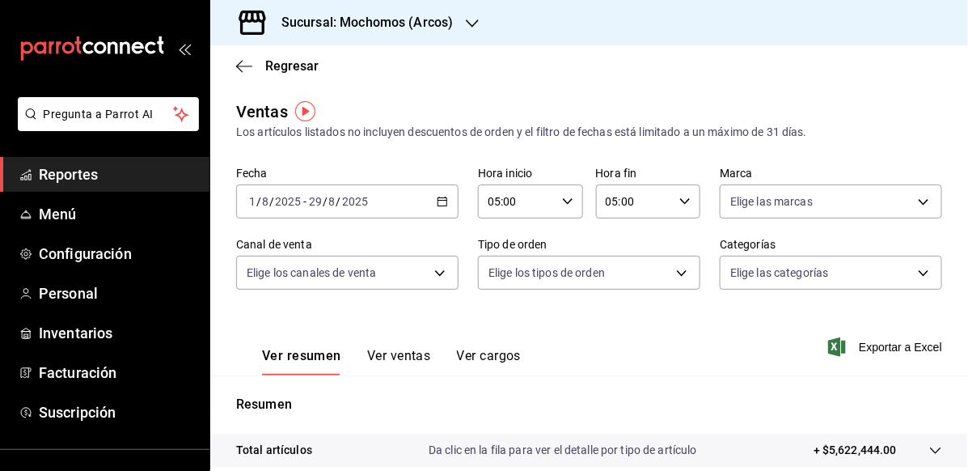
click at [443, 178] on label "Fecha" at bounding box center [347, 173] width 222 height 11
click at [441, 193] on div "2025-08-01 1 / 8 / 2025 - 2025-08-29 29 / 8 / 2025" at bounding box center [347, 201] width 222 height 34
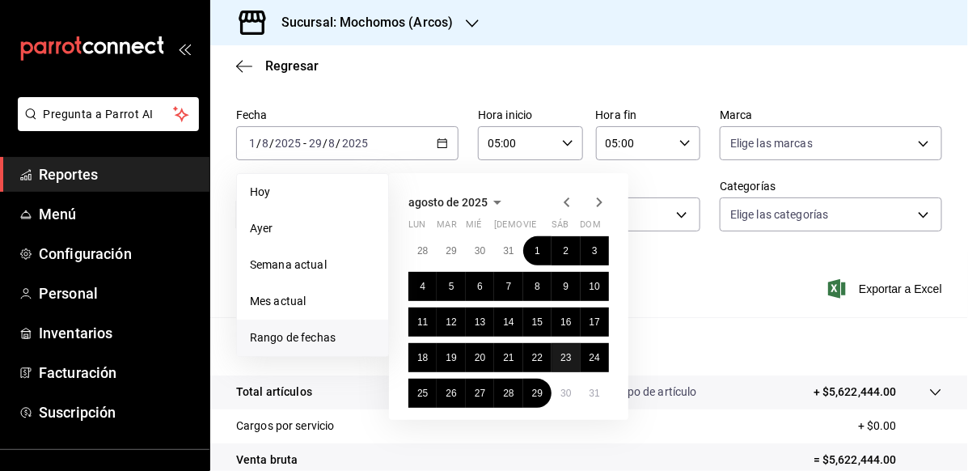
scroll to position [81, 0]
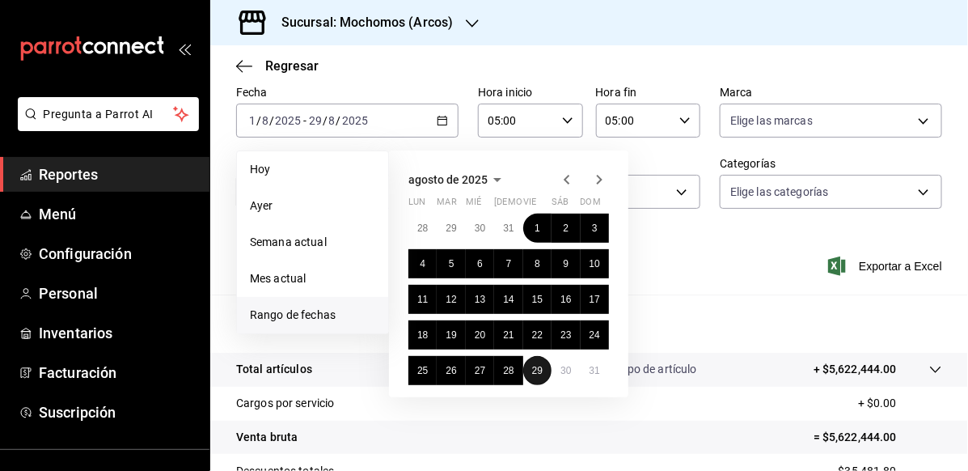
click at [539, 374] on abbr "29" at bounding box center [537, 370] width 11 height 11
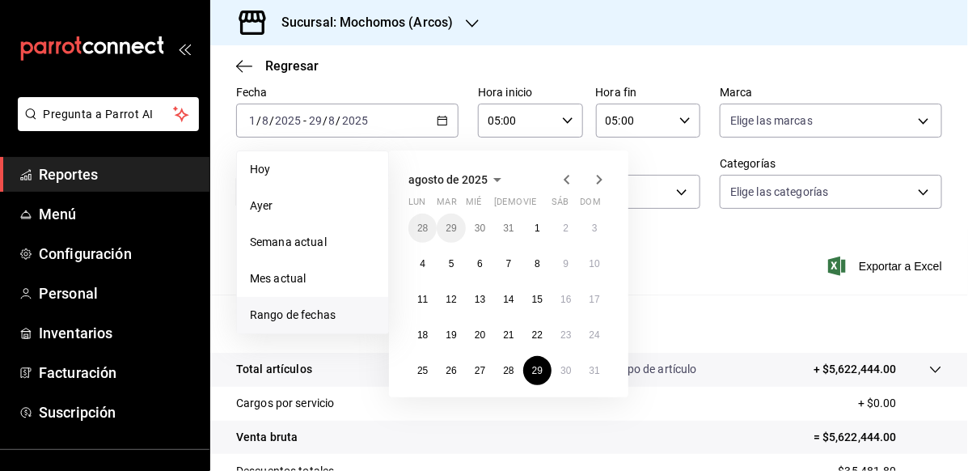
click at [596, 178] on icon "button" at bounding box center [599, 179] width 19 height 19
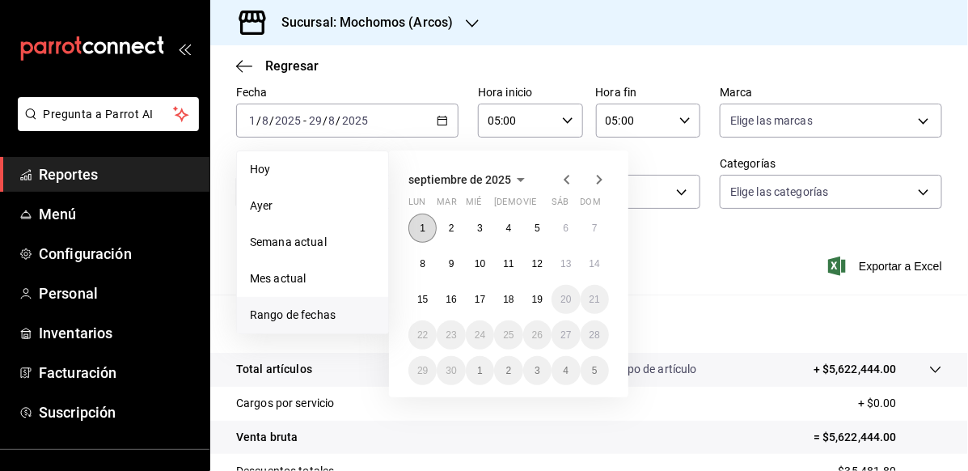
click at [429, 235] on button "1" at bounding box center [423, 228] width 28 height 29
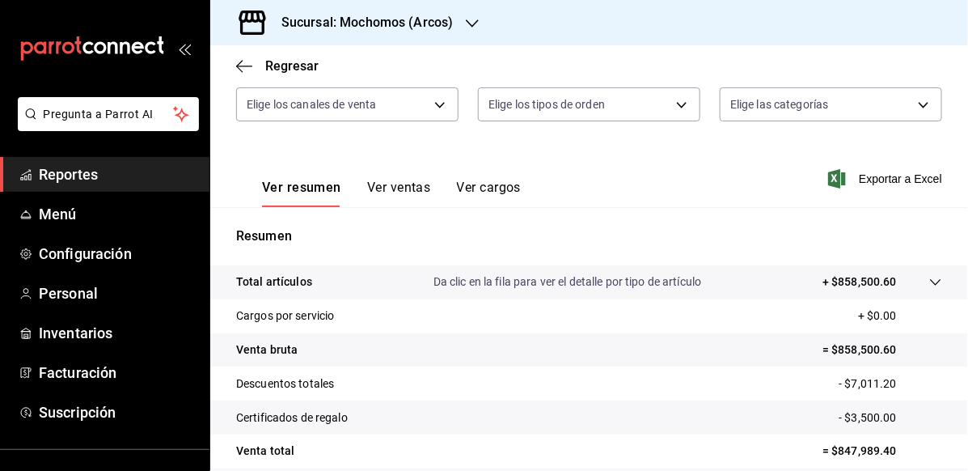
scroll to position [303, 0]
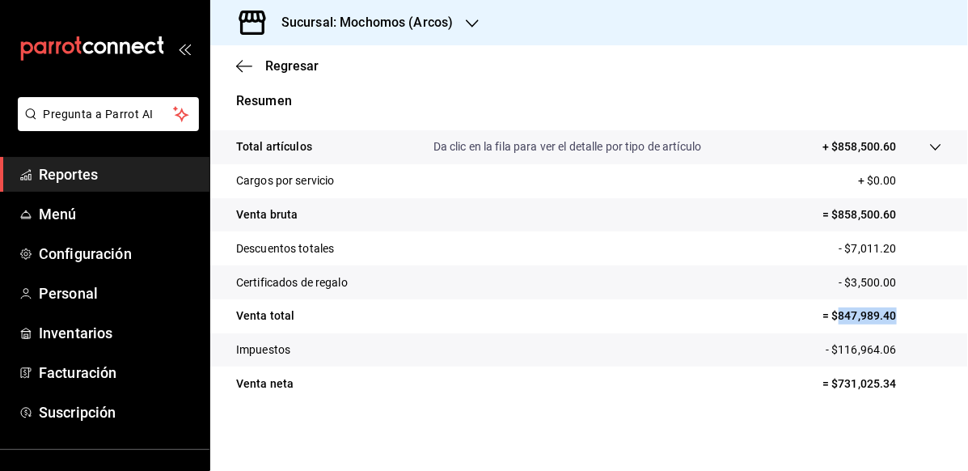
drag, startPoint x: 827, startPoint y: 318, endPoint x: 890, endPoint y: 314, distance: 63.2
click at [890, 314] on p "= $847,989.40" at bounding box center [883, 315] width 120 height 17
copy p "847,989.40"
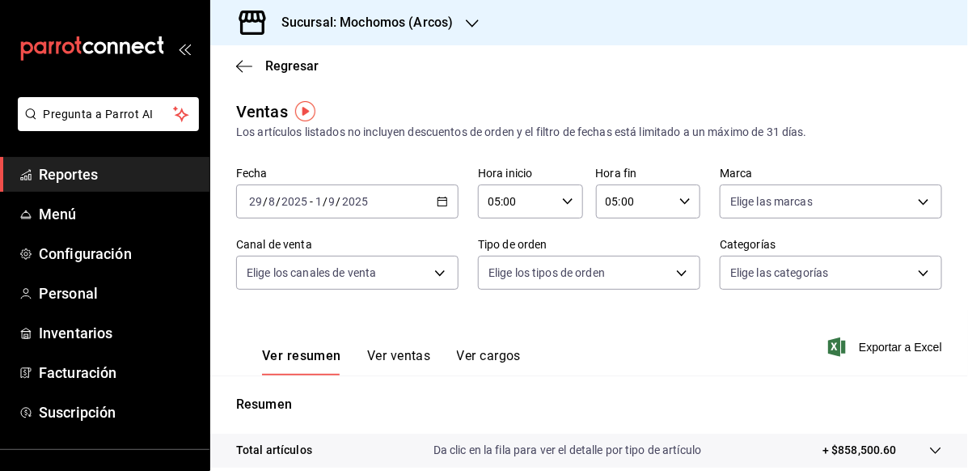
click at [549, 197] on input "05:00" at bounding box center [517, 201] width 78 height 32
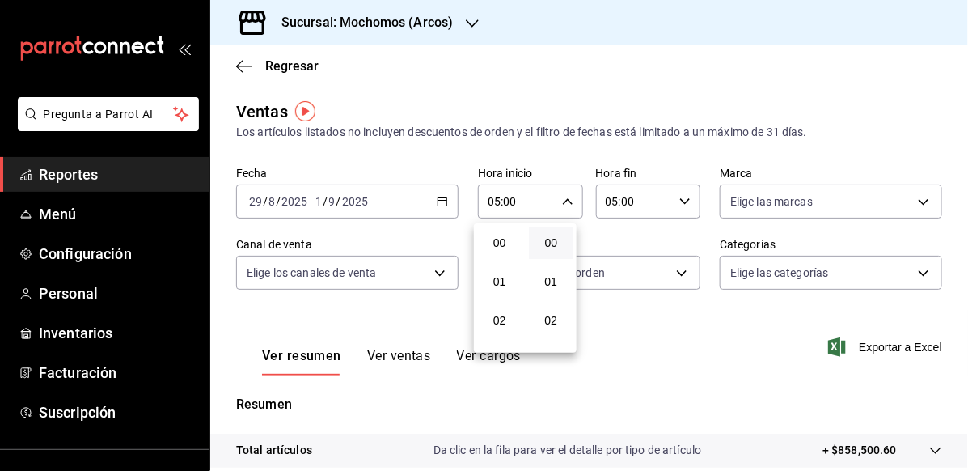
scroll to position [195, 0]
click at [544, 240] on span "00" at bounding box center [552, 242] width 26 height 13
click at [675, 207] on div at bounding box center [484, 235] width 968 height 471
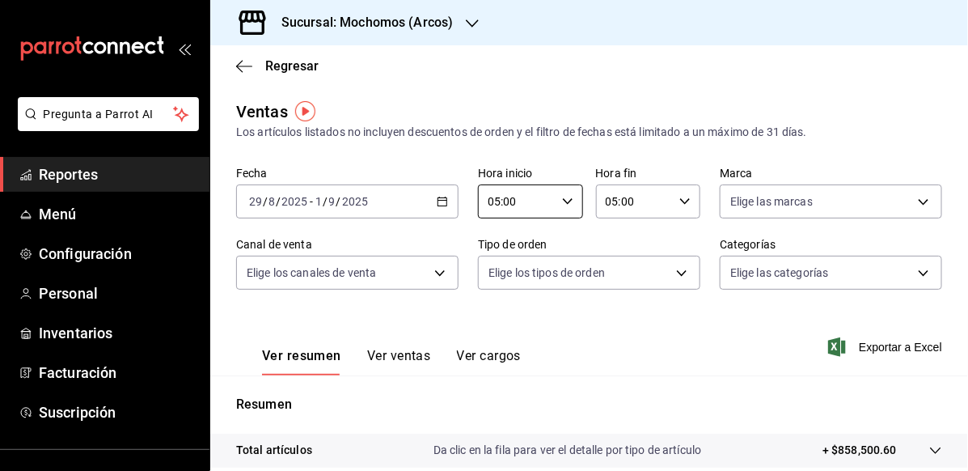
click at [675, 207] on div "05:00 Hora fin" at bounding box center [648, 201] width 105 height 34
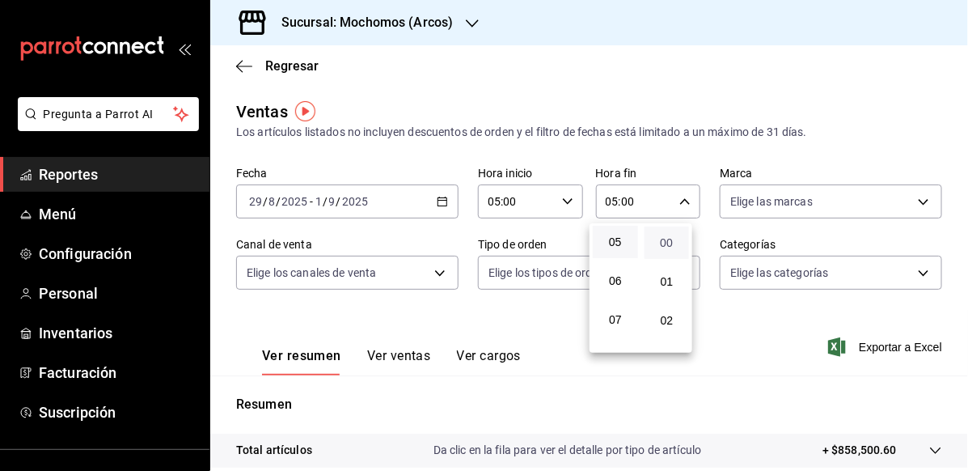
click at [659, 248] on span "00" at bounding box center [668, 242] width 26 height 13
click at [663, 239] on span "00" at bounding box center [668, 242] width 26 height 13
click at [748, 316] on div at bounding box center [484, 235] width 968 height 471
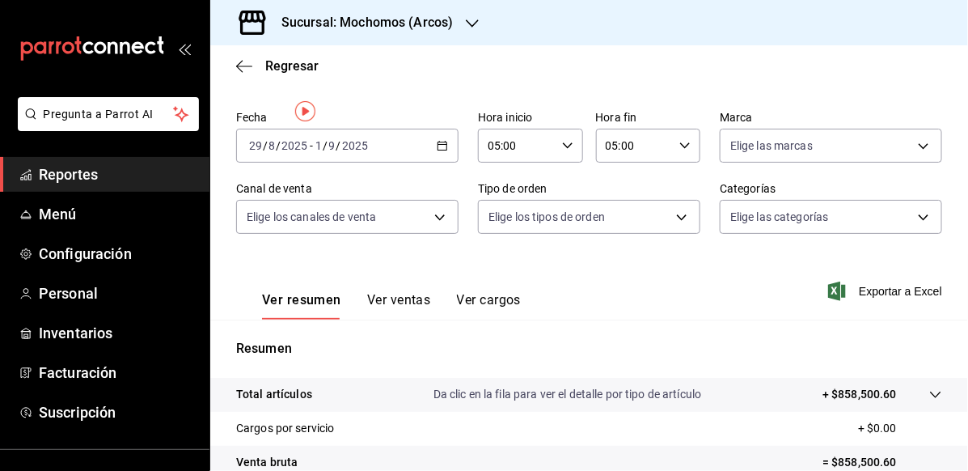
scroll to position [0, 0]
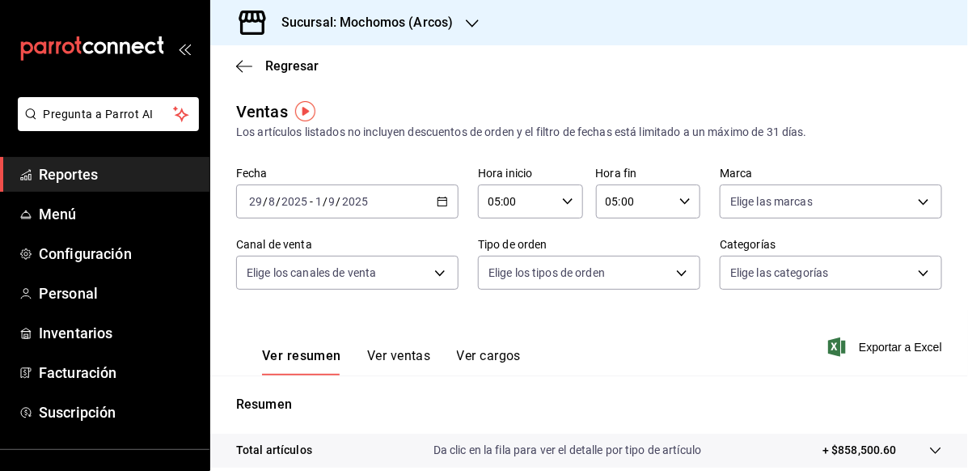
click at [442, 201] on icon "button" at bounding box center [442, 201] width 11 height 11
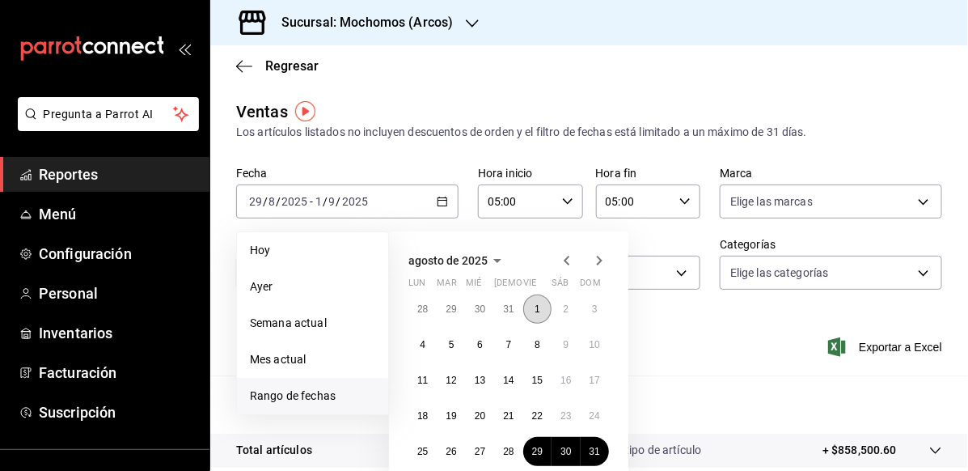
click at [536, 304] on abbr "1" at bounding box center [538, 308] width 6 height 11
click at [531, 457] on button "29" at bounding box center [537, 451] width 28 height 29
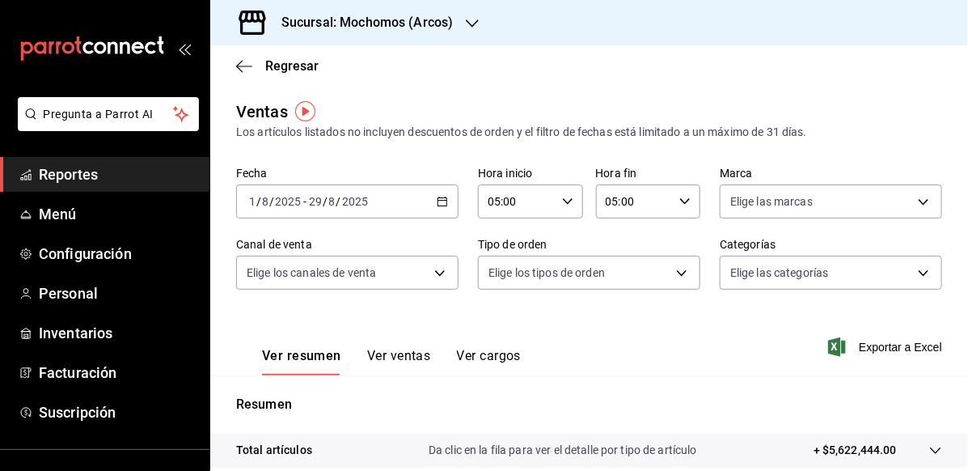
click at [562, 202] on icon "button" at bounding box center [567, 201] width 11 height 11
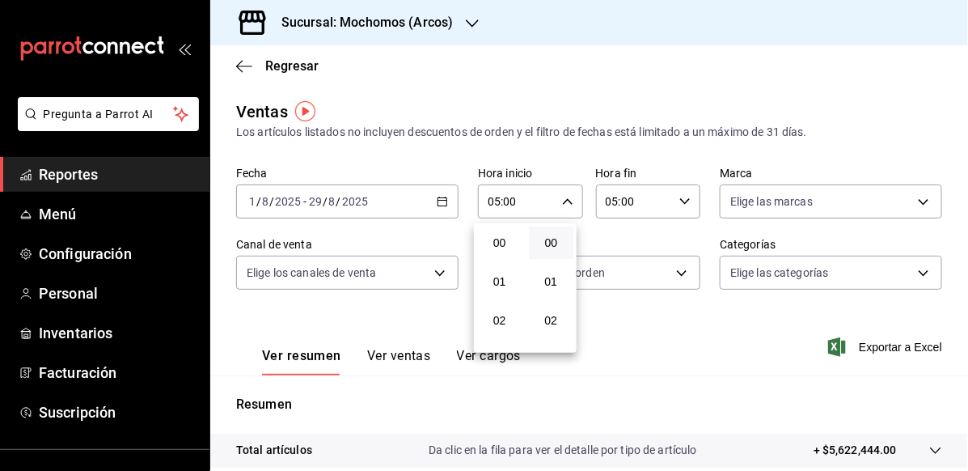
scroll to position [195, 0]
click at [554, 245] on span "00" at bounding box center [552, 242] width 26 height 13
click at [679, 210] on div at bounding box center [484, 235] width 968 height 471
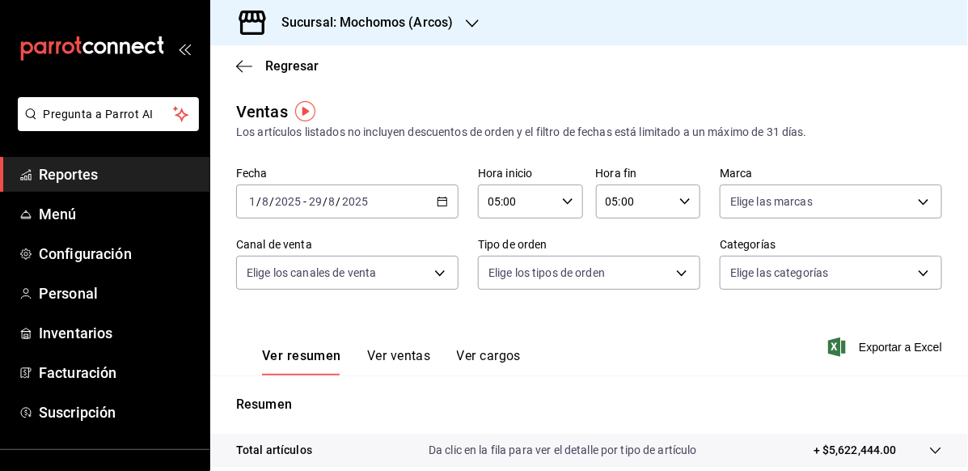
click at [679, 210] on div "05:00 Hora fin" at bounding box center [648, 201] width 105 height 34
click at [672, 236] on span "00" at bounding box center [668, 242] width 26 height 13
click at [715, 307] on div at bounding box center [484, 235] width 968 height 471
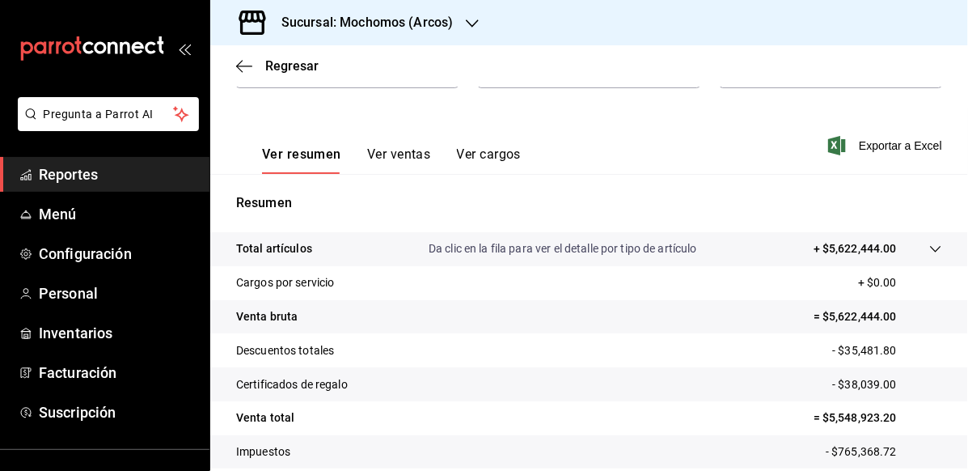
scroll to position [303, 0]
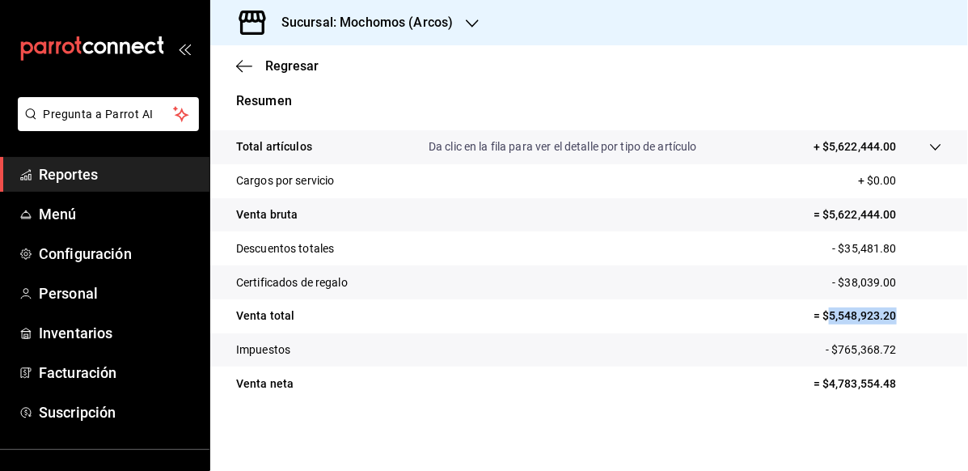
drag, startPoint x: 818, startPoint y: 316, endPoint x: 918, endPoint y: 313, distance: 100.4
click at [918, 313] on p "= $5,548,923.20" at bounding box center [878, 315] width 129 height 17
copy p "5,548,923.20"
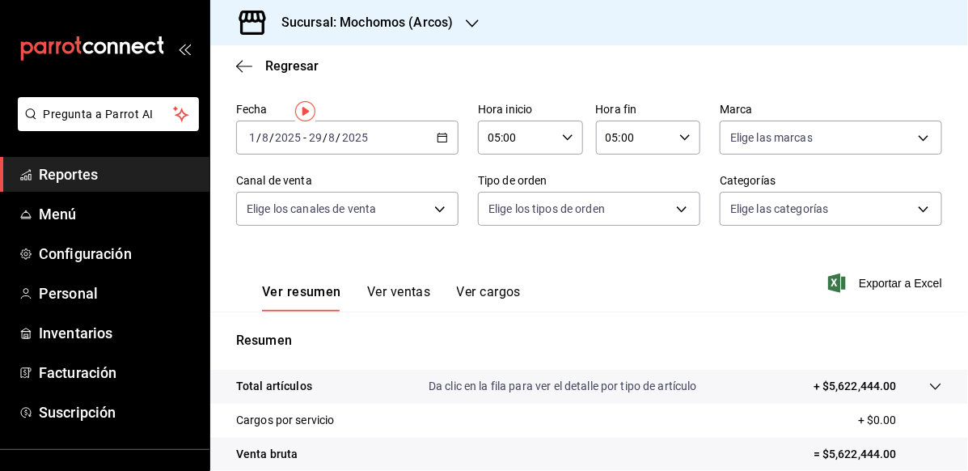
scroll to position [0, 0]
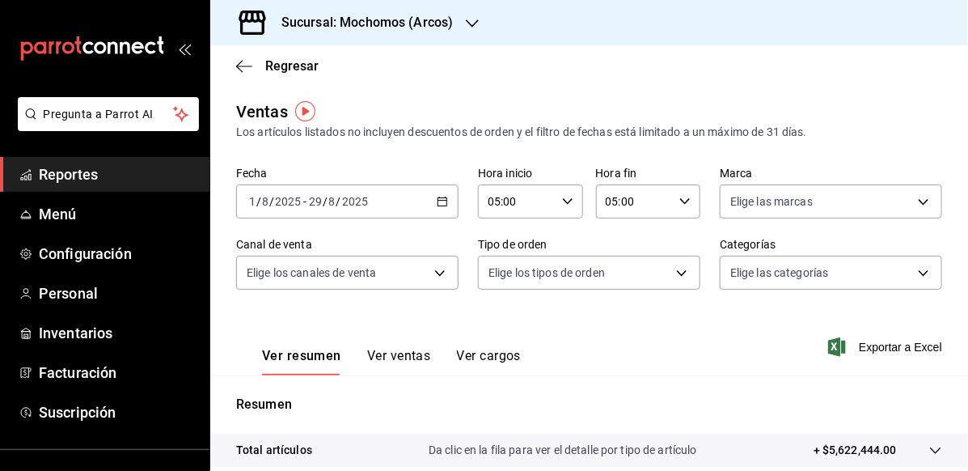
click at [443, 202] on \(Stroke\) "button" at bounding box center [443, 201] width 10 height 9
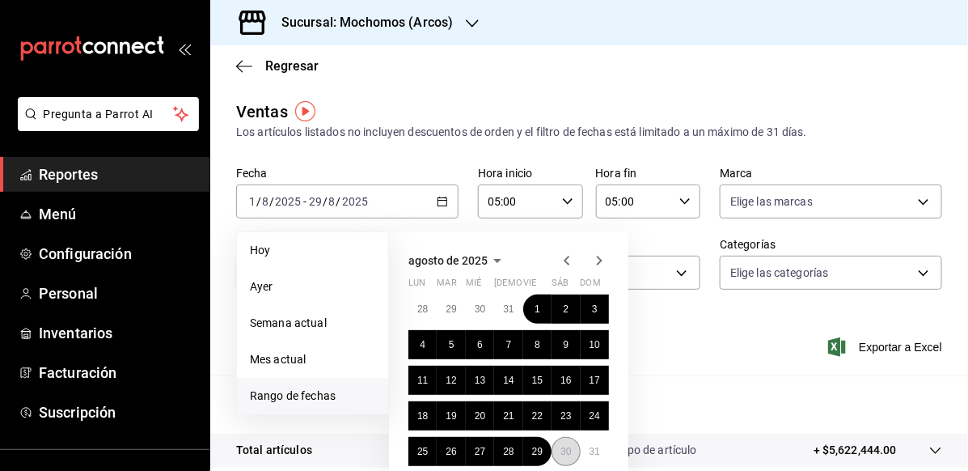
click at [561, 450] on abbr "30" at bounding box center [566, 451] width 11 height 11
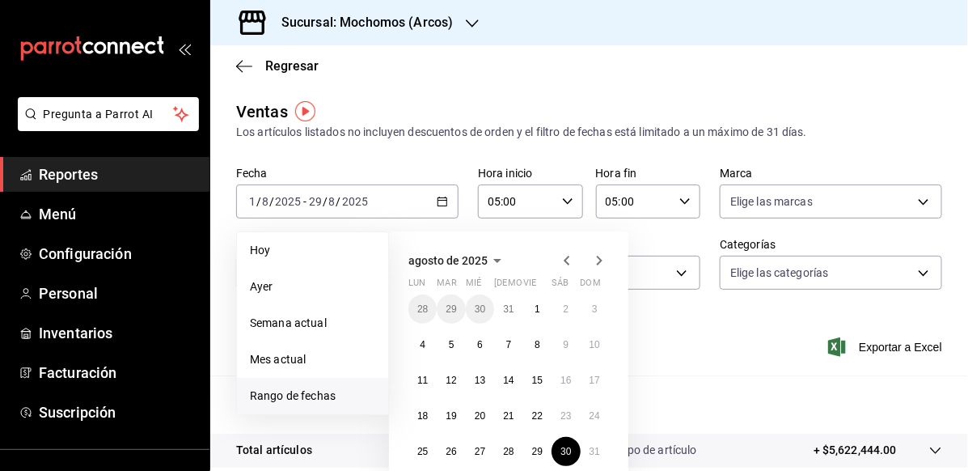
click at [597, 256] on icon "button" at bounding box center [600, 261] width 6 height 10
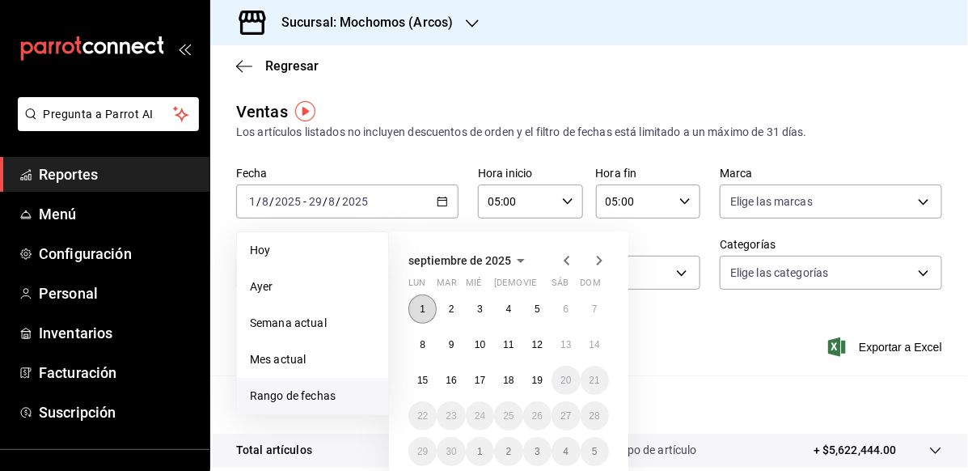
click at [423, 303] on abbr "1" at bounding box center [423, 308] width 6 height 11
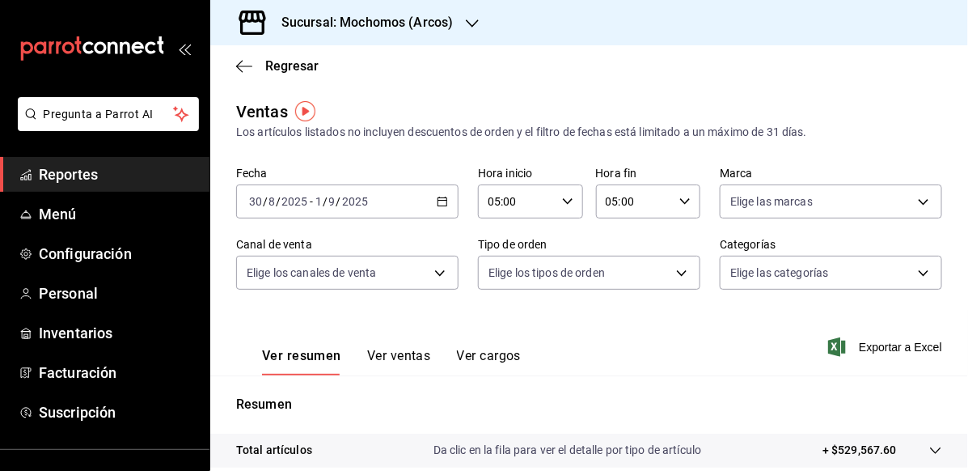
click at [680, 196] on icon "button" at bounding box center [685, 201] width 11 height 11
click at [675, 239] on span "00" at bounding box center [668, 242] width 26 height 13
click at [557, 200] on div at bounding box center [484, 235] width 968 height 471
click at [562, 200] on icon "button" at bounding box center [567, 201] width 11 height 11
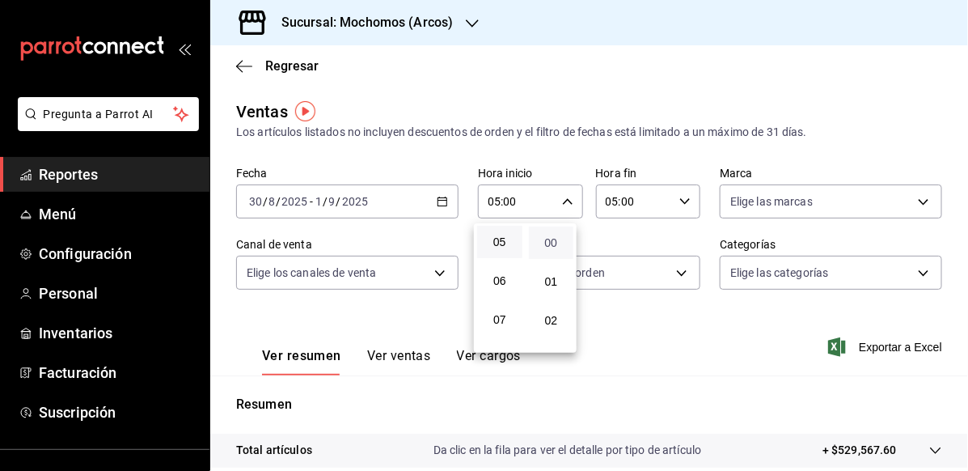
click at [556, 239] on span "00" at bounding box center [552, 242] width 26 height 13
click at [676, 345] on div at bounding box center [484, 235] width 968 height 471
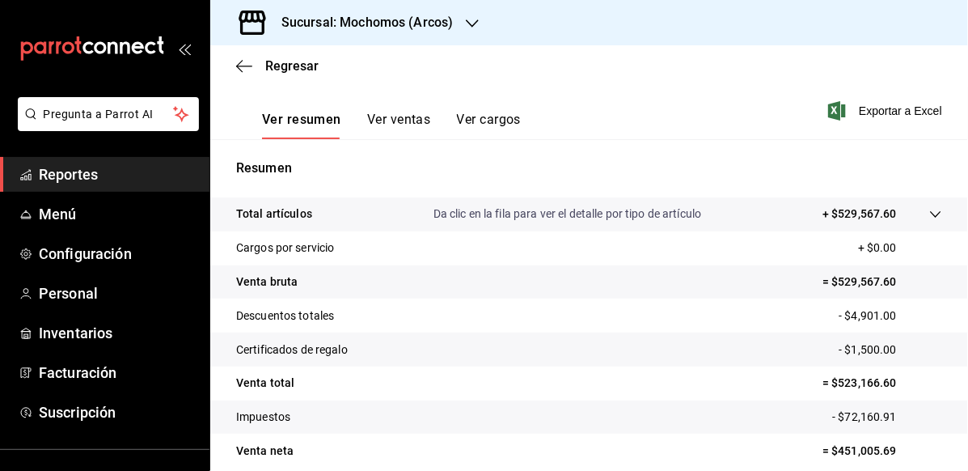
scroll to position [303, 0]
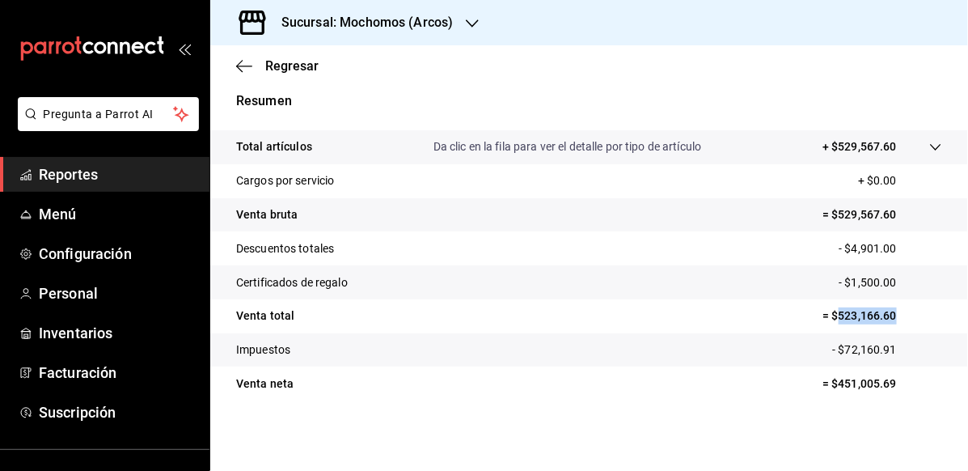
drag, startPoint x: 824, startPoint y: 320, endPoint x: 888, endPoint y: 317, distance: 63.2
click at [888, 317] on p "= $523,166.60" at bounding box center [883, 315] width 120 height 17
copy p "523,166.60"
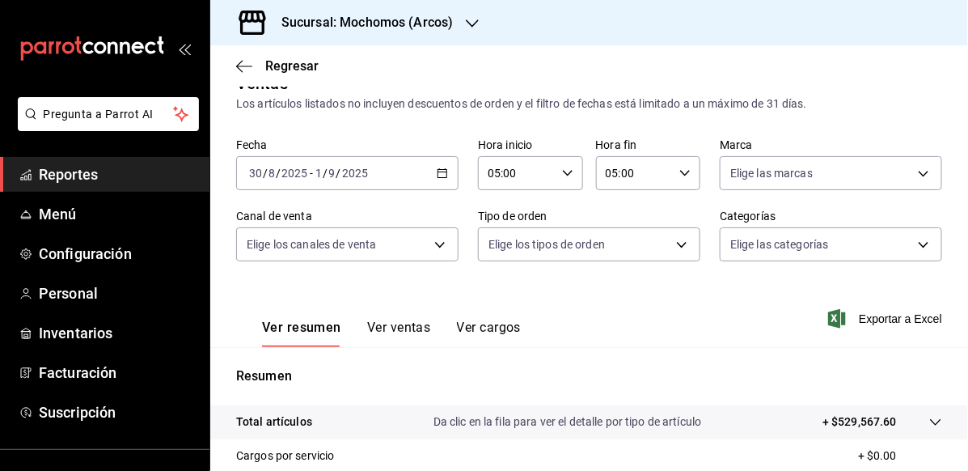
scroll to position [0, 0]
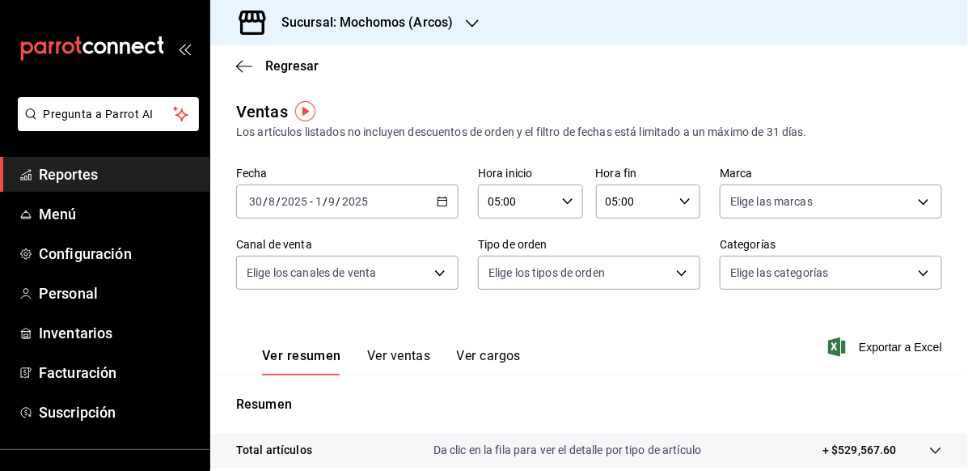
click at [446, 198] on div "2025-08-30 30 / 8 / 2025 - 2025-09-01 1 / 9 / 2025" at bounding box center [347, 201] width 222 height 34
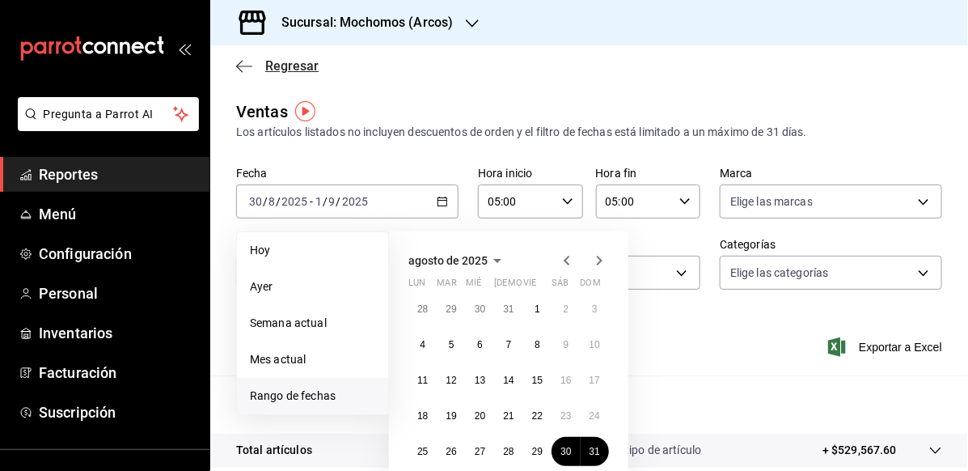
click at [244, 60] on icon "button" at bounding box center [244, 66] width 16 height 15
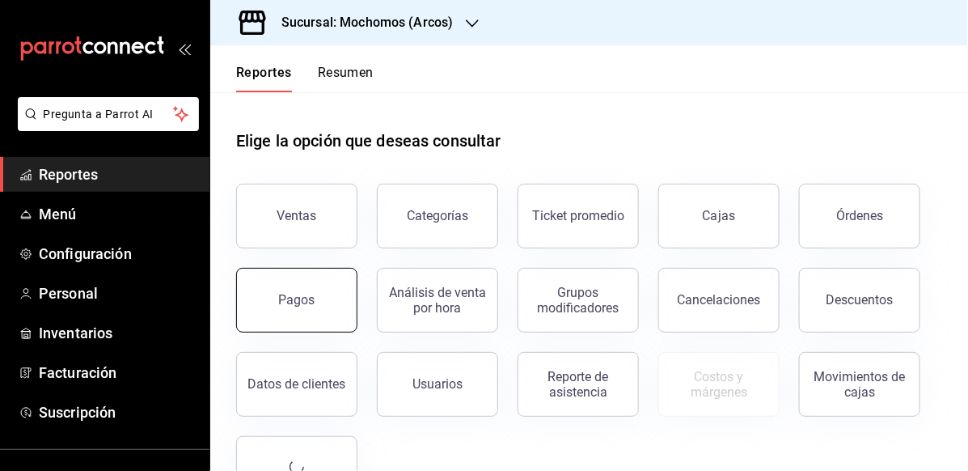
click at [328, 284] on button "Pagos" at bounding box center [296, 300] width 121 height 65
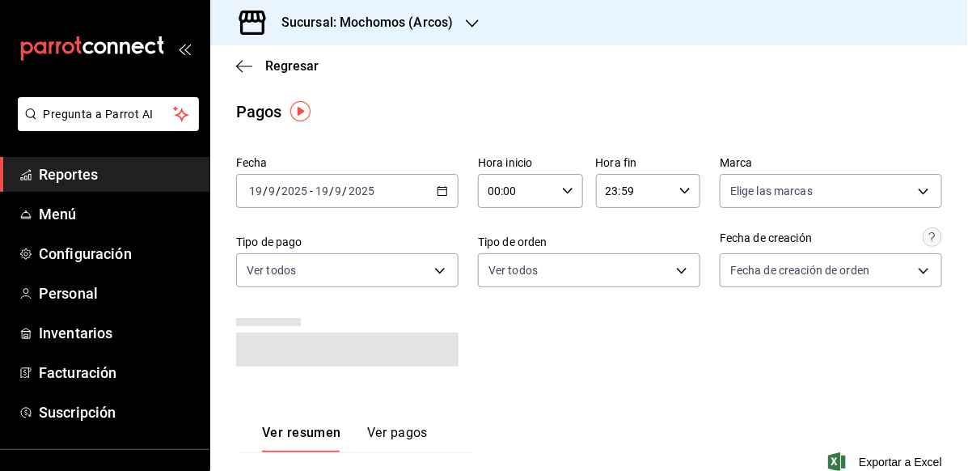
click at [439, 189] on \(Stroke\) "button" at bounding box center [443, 189] width 9 height 1
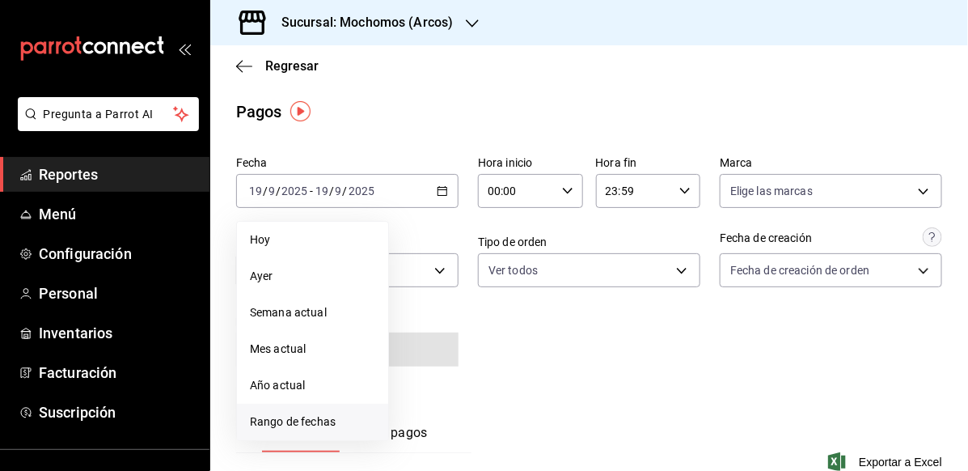
click at [299, 418] on span "Rango de fechas" at bounding box center [312, 421] width 125 height 17
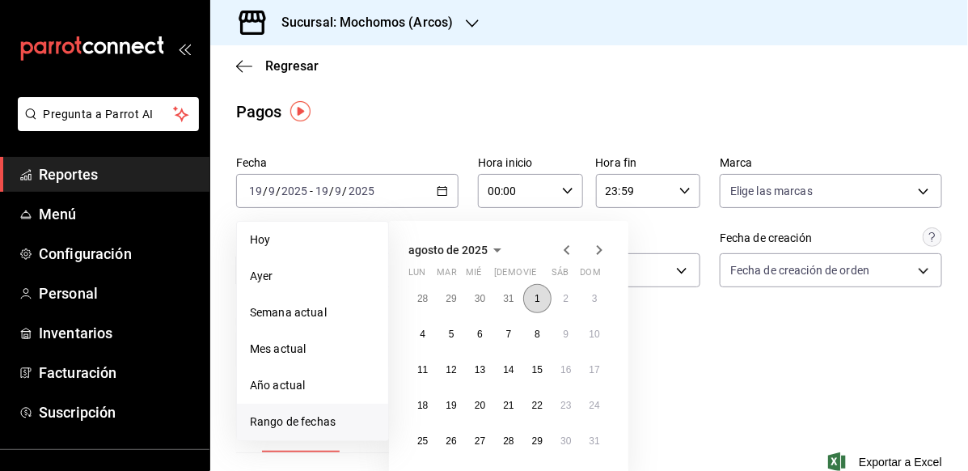
click at [537, 299] on abbr "1" at bounding box center [538, 298] width 6 height 11
click at [597, 246] on icon "button" at bounding box center [600, 250] width 6 height 10
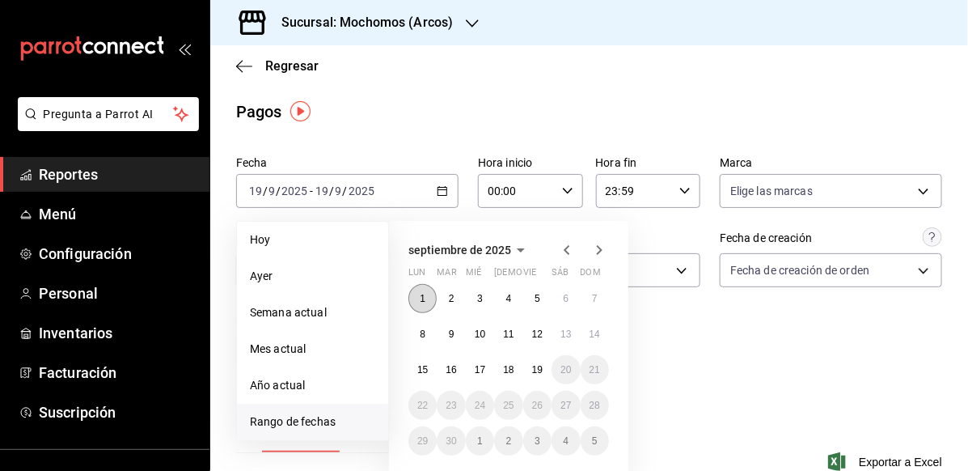
click at [413, 295] on button "1" at bounding box center [423, 298] width 28 height 29
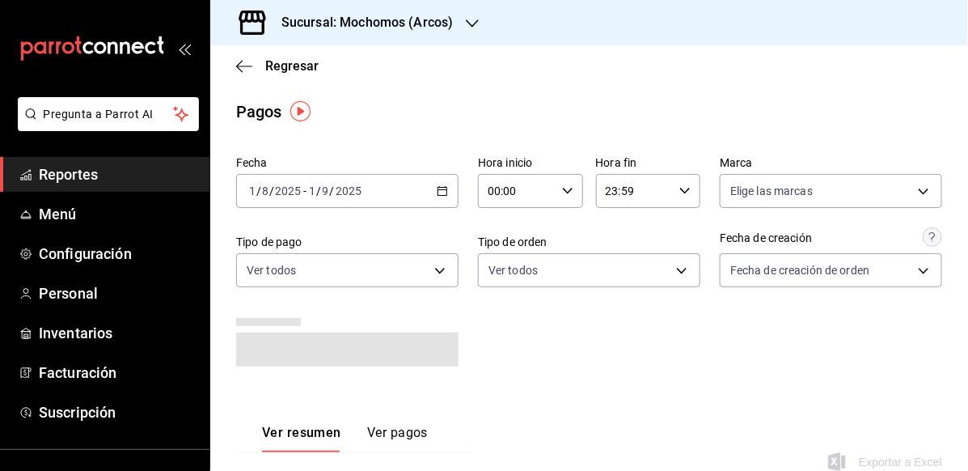
click at [566, 187] on icon "button" at bounding box center [567, 190] width 11 height 11
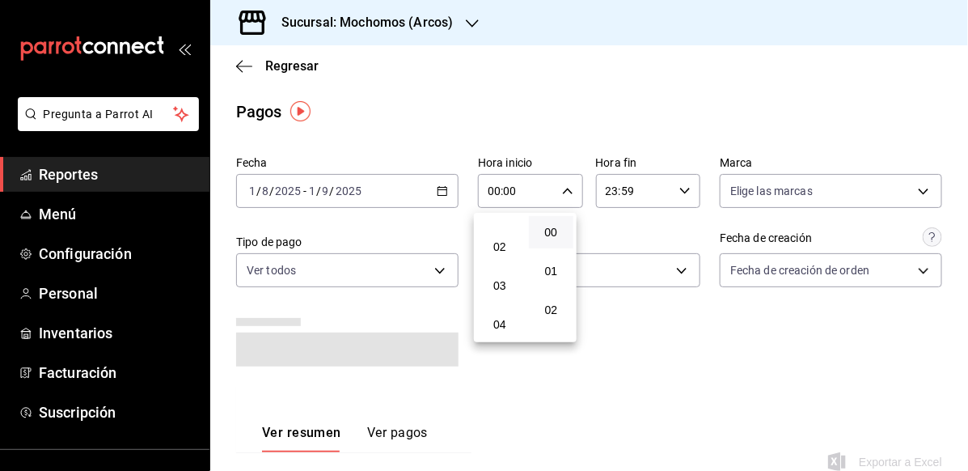
scroll to position [162, 0]
click at [506, 265] on span "05" at bounding box center [500, 264] width 26 height 13
type input "05:00"
click at [549, 227] on span "00" at bounding box center [552, 232] width 26 height 13
click at [684, 192] on div at bounding box center [484, 235] width 968 height 471
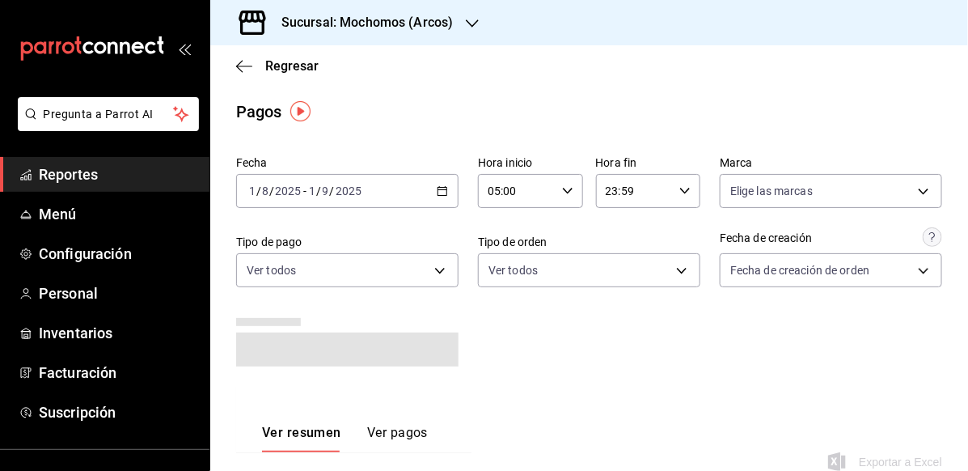
click at [680, 193] on icon "button" at bounding box center [685, 190] width 11 height 11
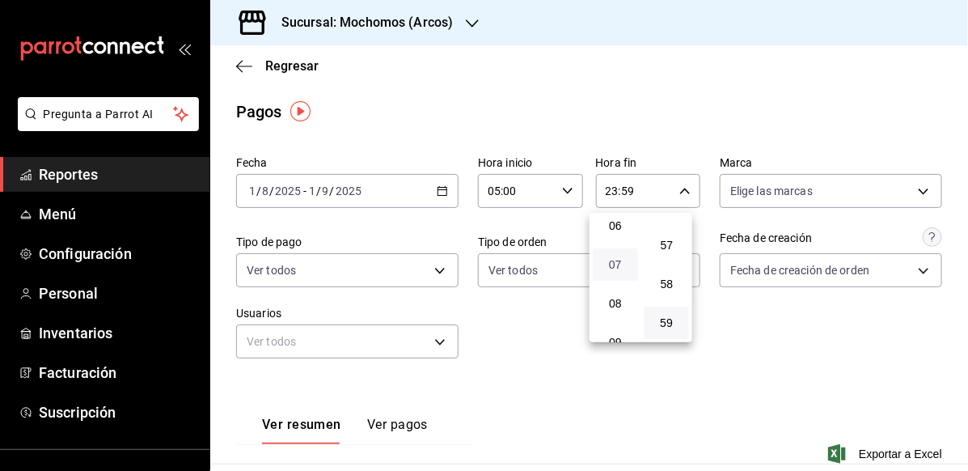
scroll to position [159, 0]
click at [625, 263] on span "05" at bounding box center [616, 267] width 26 height 13
click at [655, 237] on span "00" at bounding box center [668, 232] width 26 height 13
type input "05:00"
click at [849, 346] on div at bounding box center [484, 235] width 968 height 471
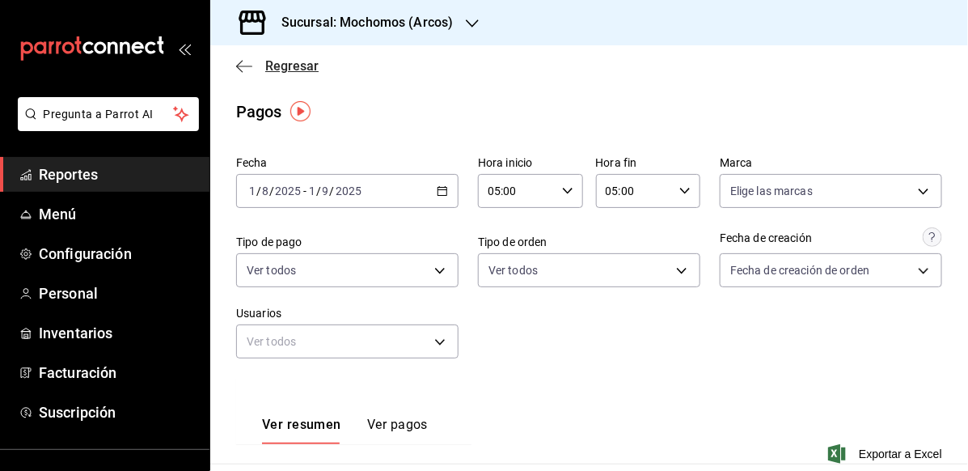
click at [238, 62] on icon "button" at bounding box center [244, 66] width 16 height 15
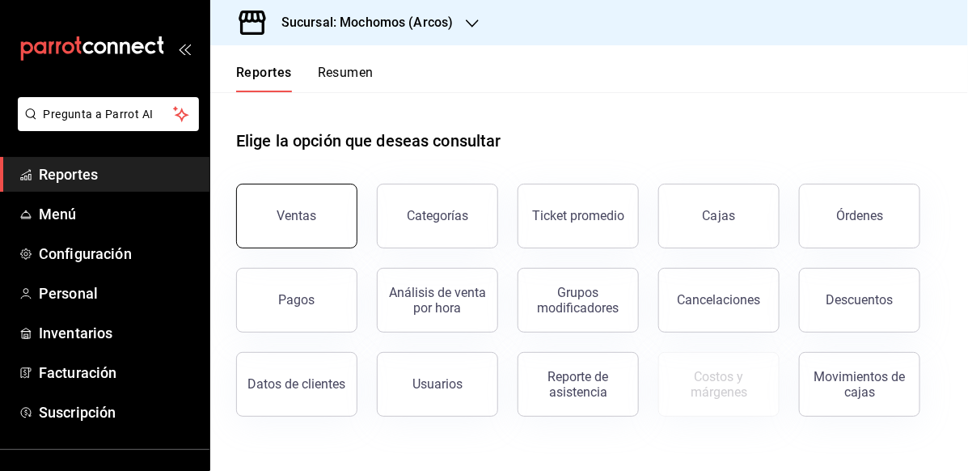
click at [307, 237] on button "Ventas" at bounding box center [296, 216] width 121 height 65
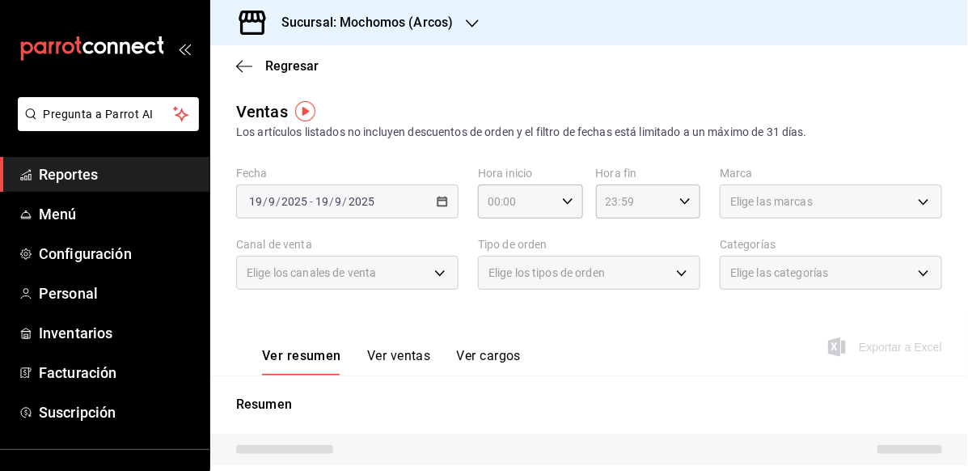
click at [449, 201] on div "2025-09-19 19 / 9 / 2025 - 2025-09-19 19 / 9 / 2025" at bounding box center [347, 201] width 222 height 34
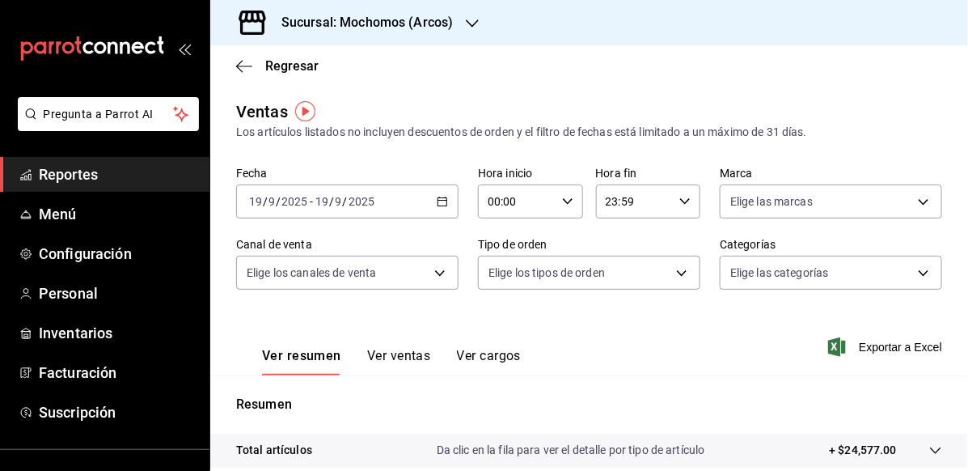
click at [437, 198] on icon "button" at bounding box center [442, 201] width 11 height 11
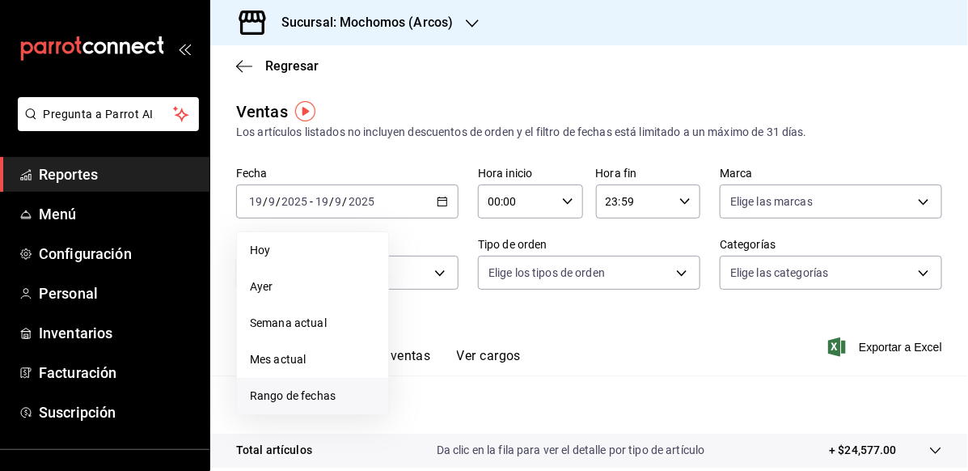
click at [327, 390] on span "Rango de fechas" at bounding box center [312, 396] width 125 height 17
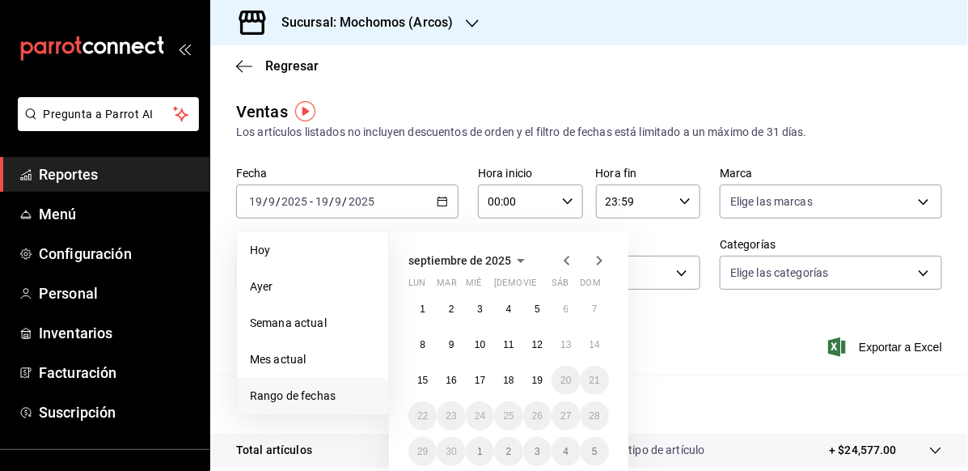
click at [561, 252] on icon "button" at bounding box center [566, 260] width 19 height 19
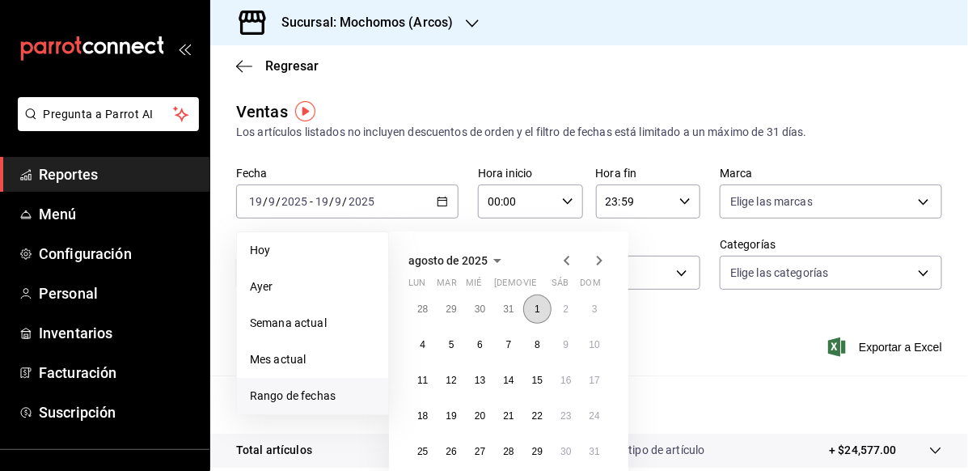
click at [528, 303] on button "1" at bounding box center [537, 309] width 28 height 29
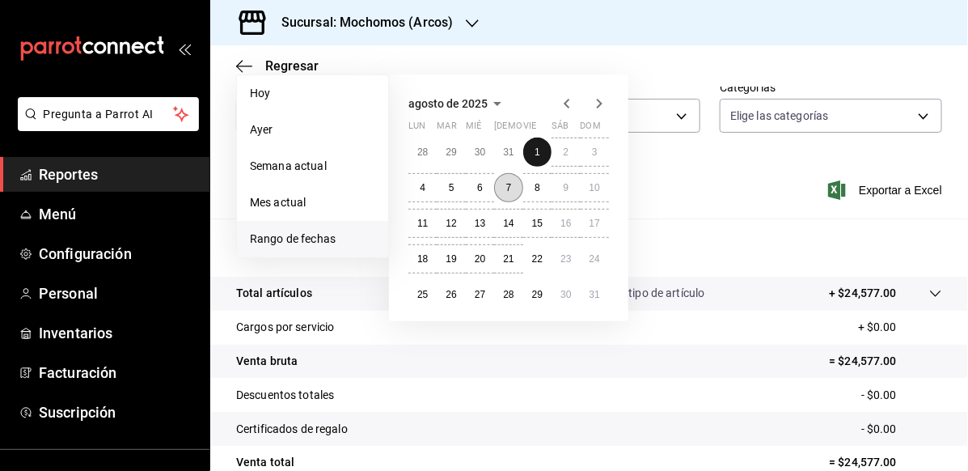
scroll to position [162, 0]
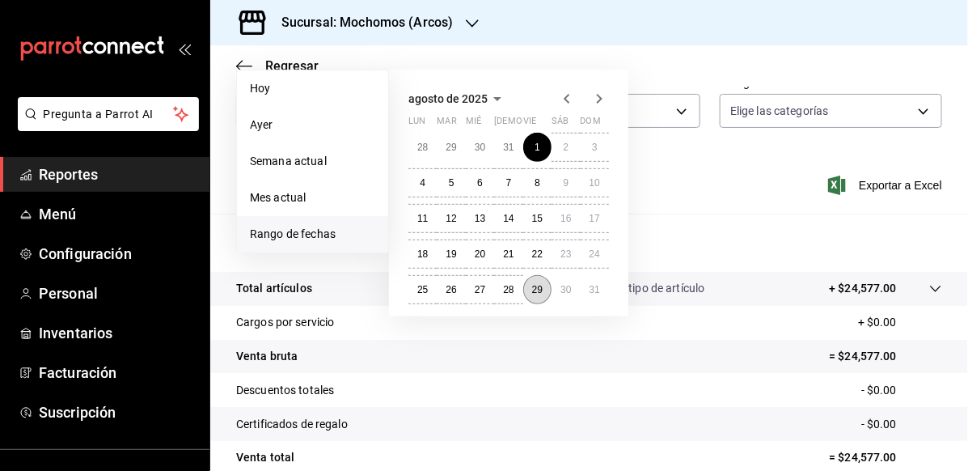
click at [532, 290] on abbr "29" at bounding box center [537, 289] width 11 height 11
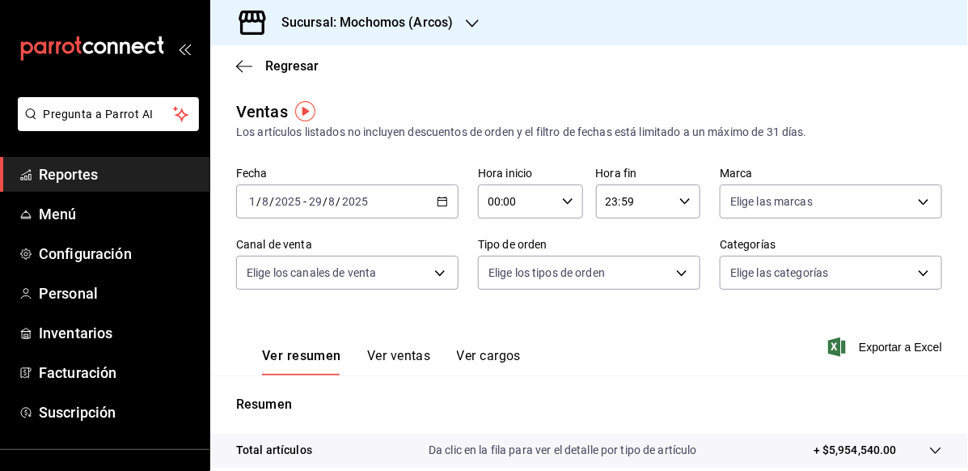
click at [550, 208] on div "00:00 Hora inicio" at bounding box center [530, 201] width 105 height 34
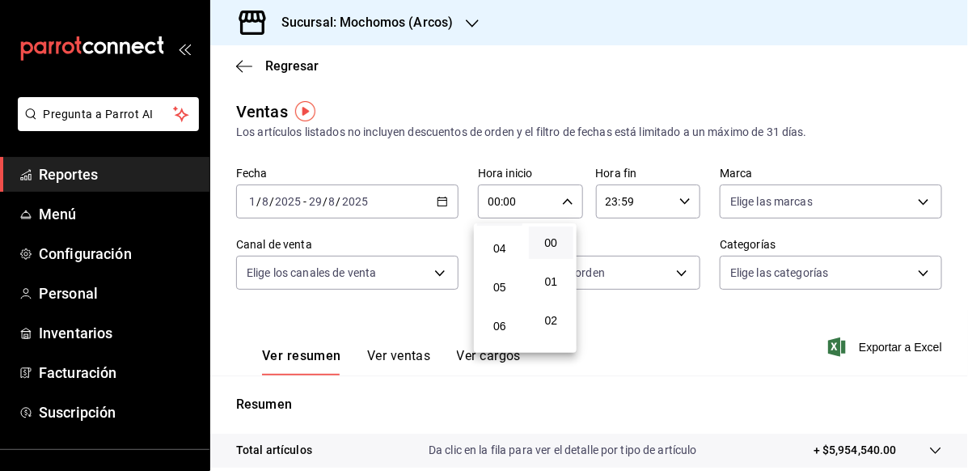
scroll to position [162, 0]
drag, startPoint x: 497, startPoint y: 267, endPoint x: 655, endPoint y: 242, distance: 159.8
click at [497, 267] on button "05" at bounding box center [499, 275] width 45 height 32
type input "05:00"
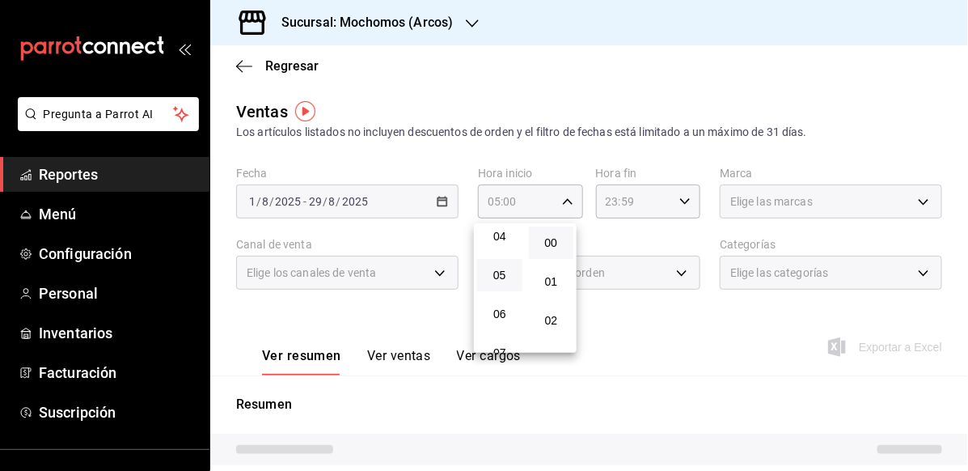
click at [638, 208] on div at bounding box center [484, 235] width 968 height 471
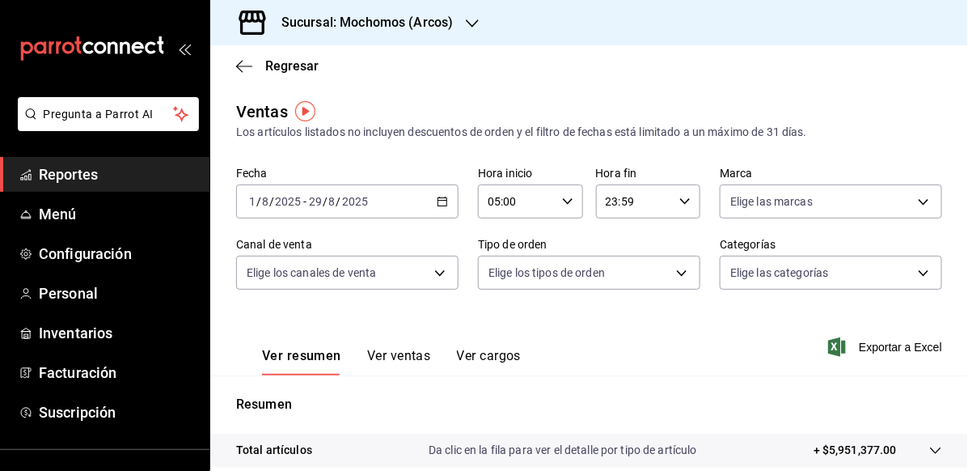
click at [635, 209] on input "23:59" at bounding box center [635, 201] width 78 height 32
drag, startPoint x: 617, startPoint y: 273, endPoint x: 647, endPoint y: 270, distance: 30.1
click at [617, 273] on span "05" at bounding box center [616, 279] width 26 height 13
click at [660, 252] on button "00" at bounding box center [667, 243] width 45 height 32
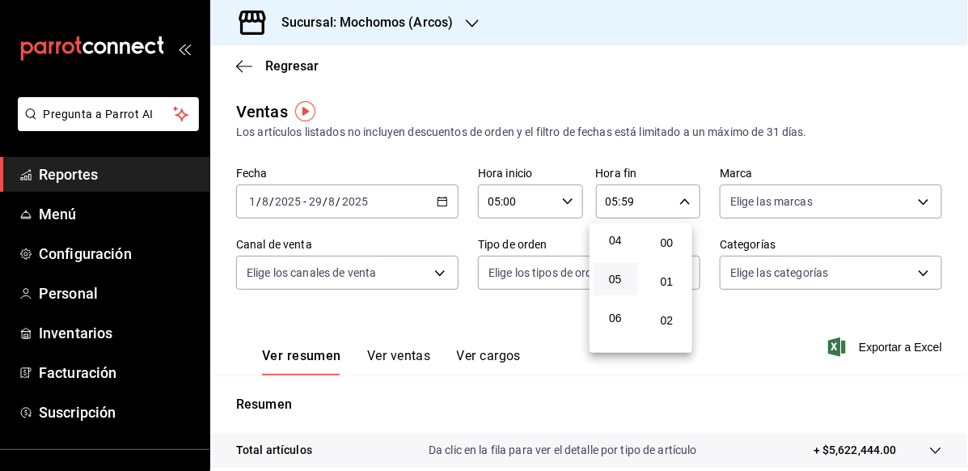
type input "05:00"
click at [731, 354] on div at bounding box center [484, 235] width 968 height 471
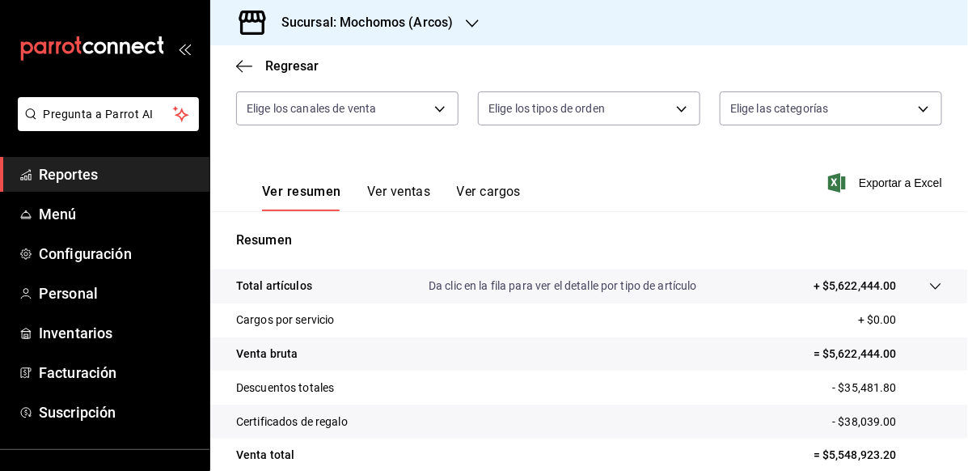
scroll to position [303, 0]
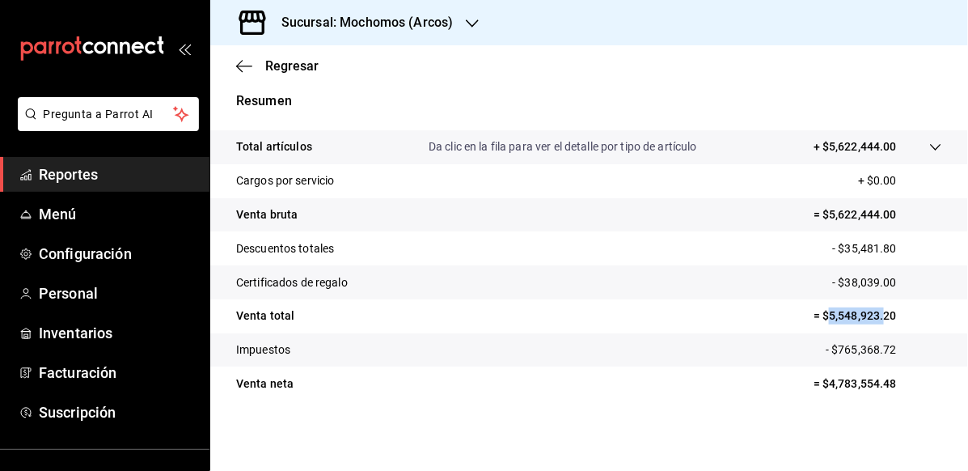
drag, startPoint x: 873, startPoint y: 316, endPoint x: 820, endPoint y: 322, distance: 53.7
click at [820, 322] on p "= $5,548,923.20" at bounding box center [878, 315] width 129 height 17
click at [400, 132] on tr "Total artículos Da clic en la fila para ver el detalle por tipo de artículo + $…" at bounding box center [589, 147] width 758 height 34
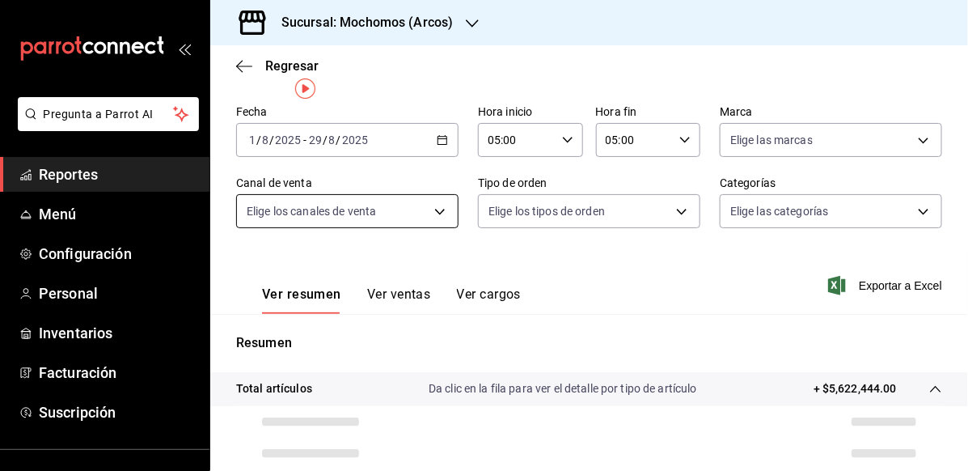
scroll to position [0, 0]
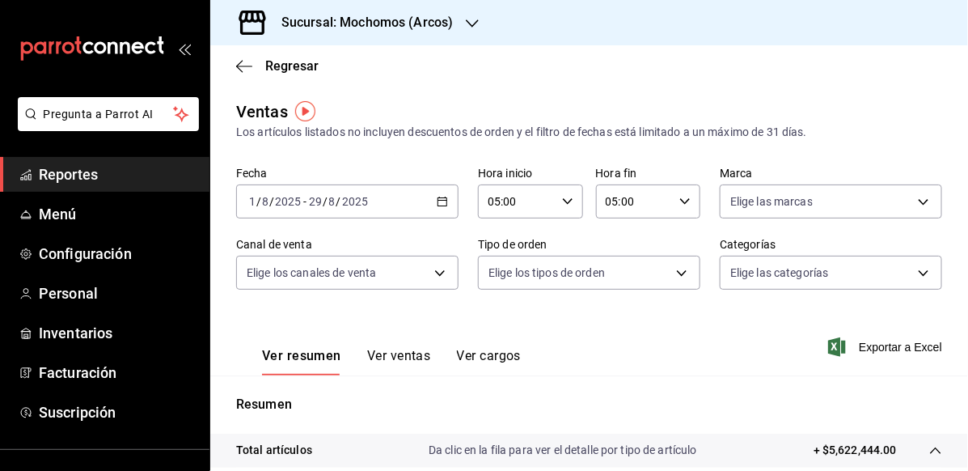
click at [445, 208] on div "2025-08-01 1 / 8 / 2025 - 2025-08-29 29 / 8 / 2025" at bounding box center [347, 201] width 222 height 34
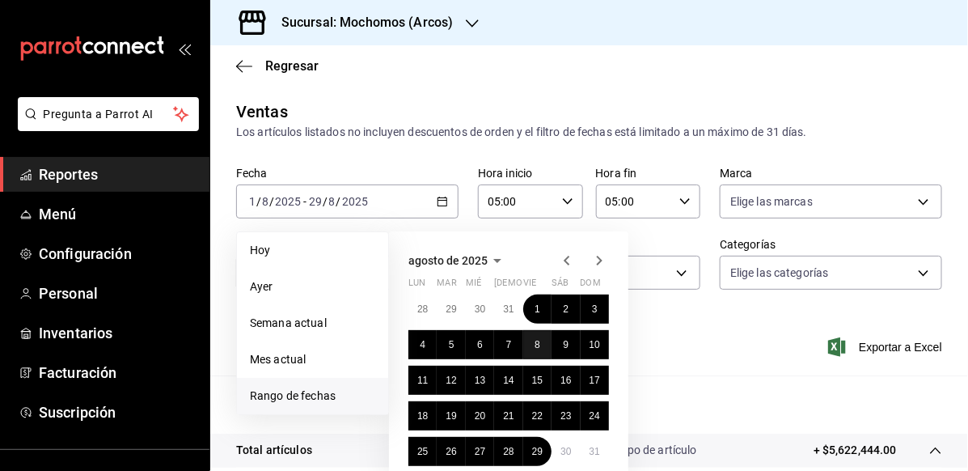
scroll to position [243, 0]
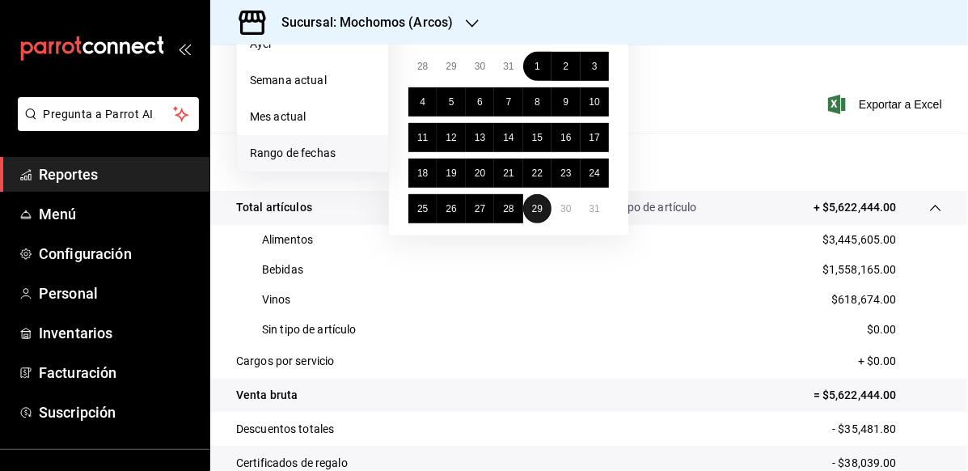
click at [532, 207] on abbr "29" at bounding box center [537, 208] width 11 height 11
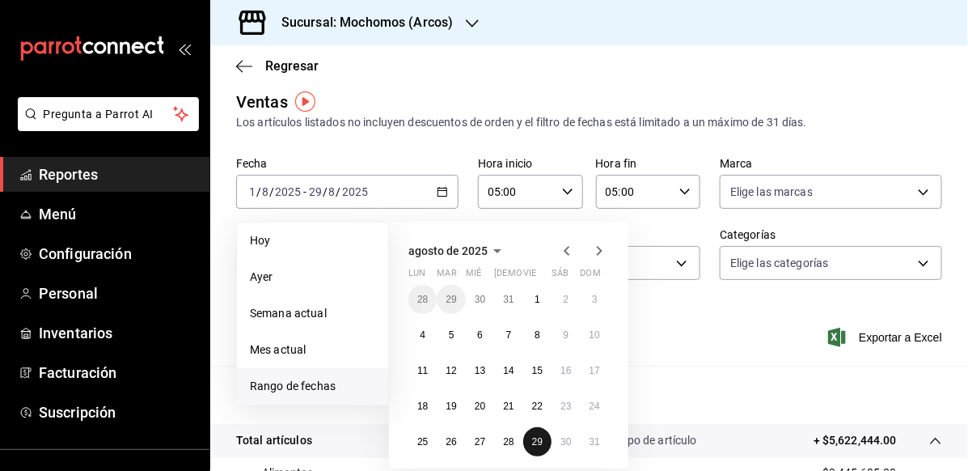
scroll to position [0, 0]
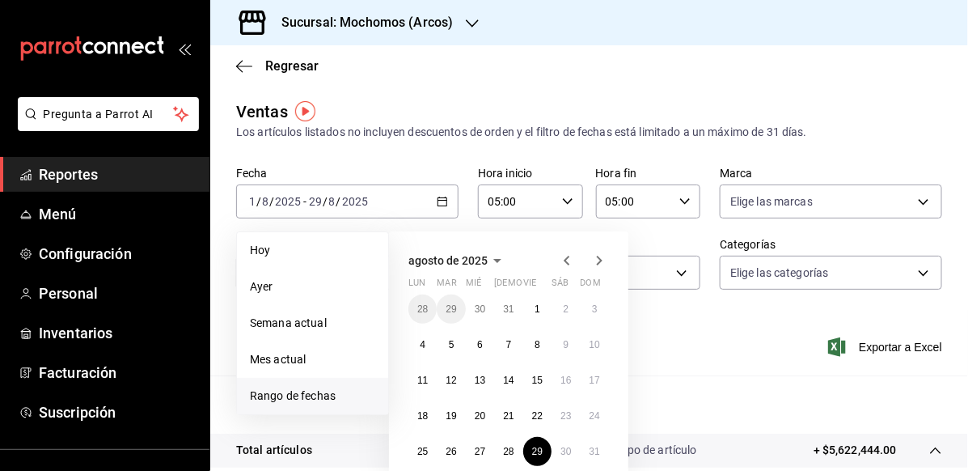
click at [595, 261] on icon "button" at bounding box center [599, 260] width 19 height 19
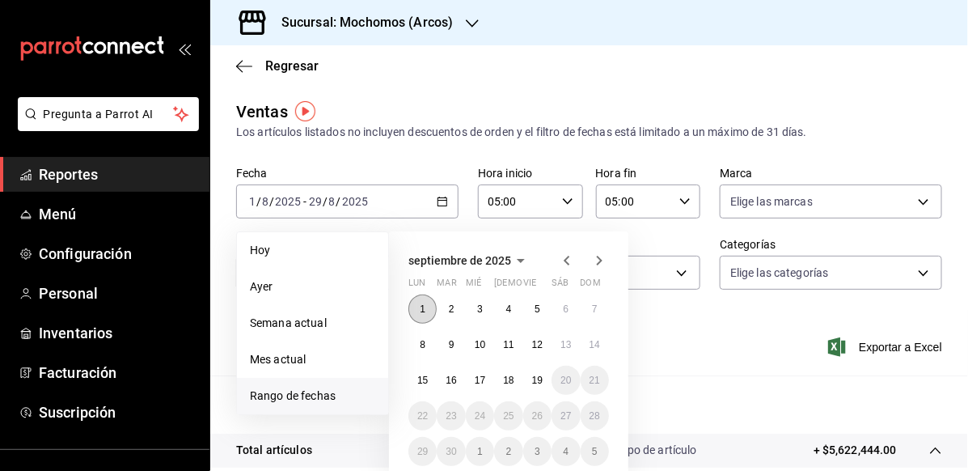
click at [427, 306] on button "1" at bounding box center [423, 309] width 28 height 29
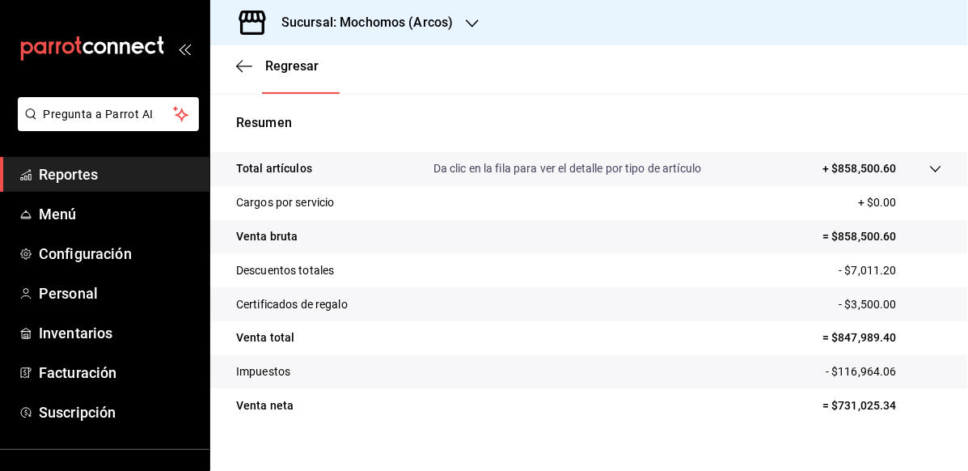
scroll to position [303, 0]
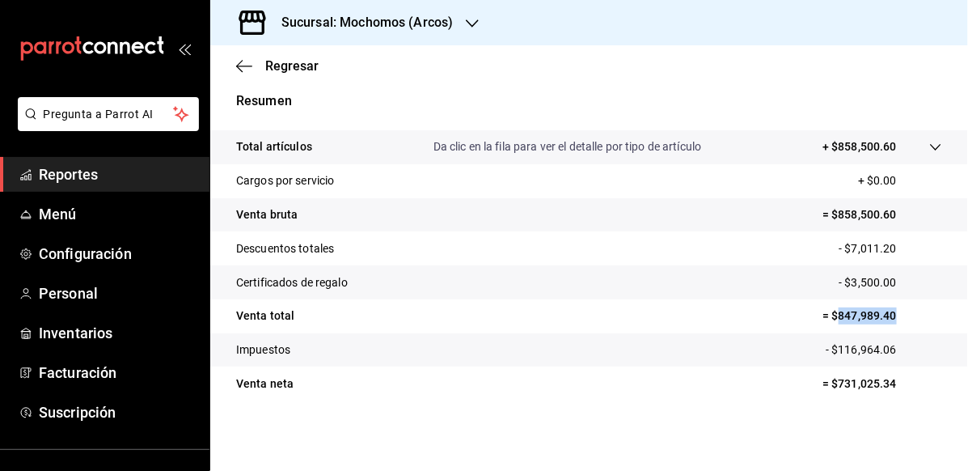
drag, startPoint x: 888, startPoint y: 316, endPoint x: 828, endPoint y: 316, distance: 59.9
click at [828, 316] on p "= $847,989.40" at bounding box center [883, 315] width 120 height 17
copy p "847,989.40"
drag, startPoint x: 447, startPoint y: 77, endPoint x: 448, endPoint y: 89, distance: 12.2
click at [447, 77] on div "Regresar" at bounding box center [589, 65] width 758 height 41
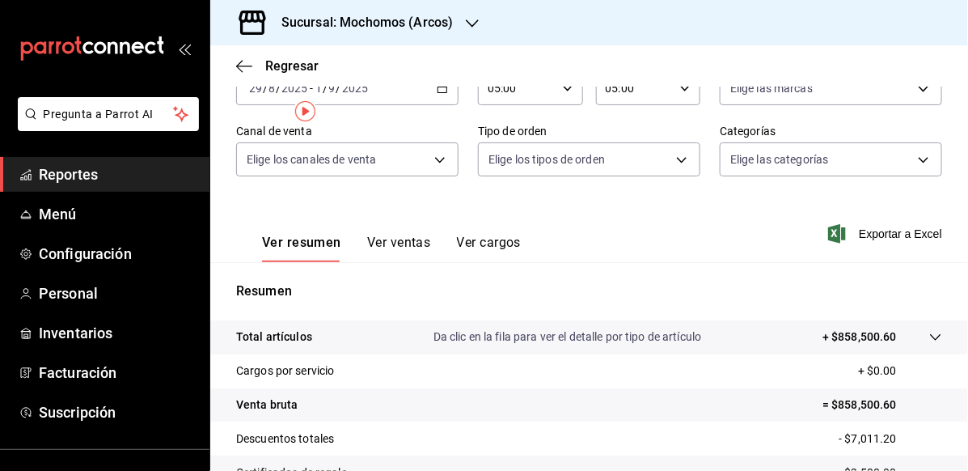
scroll to position [0, 0]
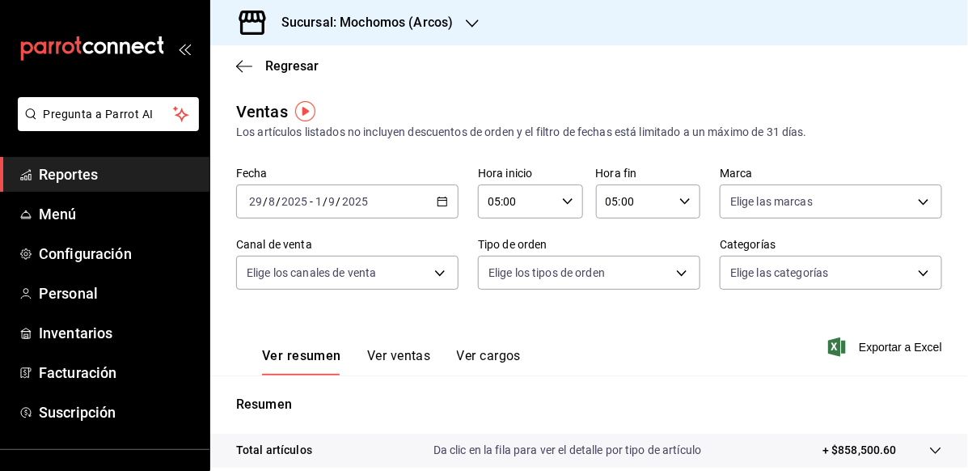
click at [439, 196] on icon "button" at bounding box center [442, 201] width 11 height 11
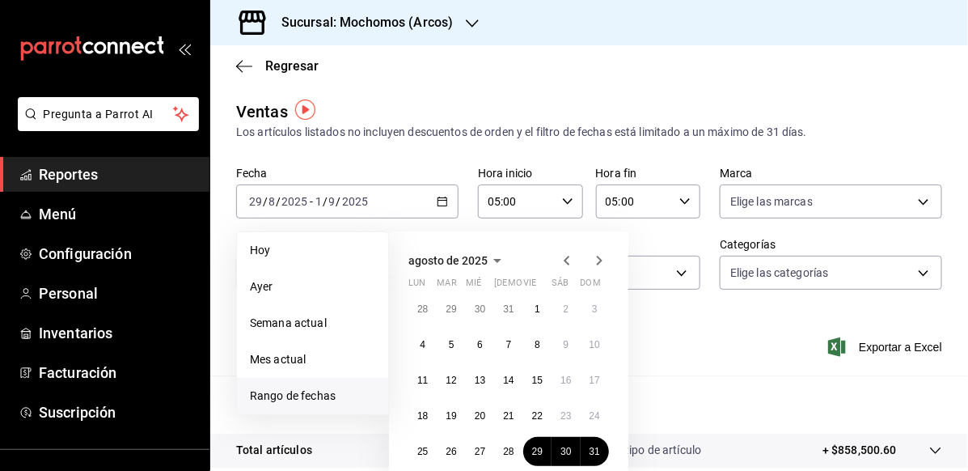
scroll to position [81, 0]
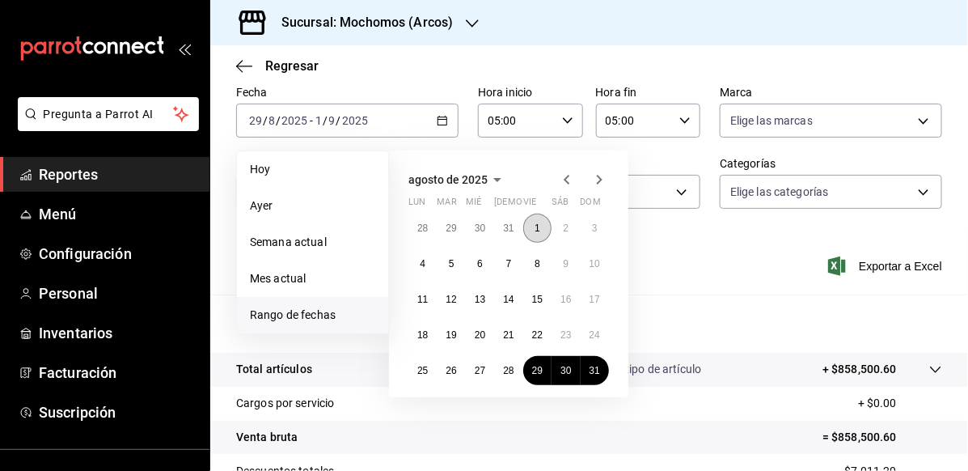
click at [533, 223] on button "1" at bounding box center [537, 228] width 28 height 29
drag, startPoint x: 532, startPoint y: 367, endPoint x: 545, endPoint y: 322, distance: 46.6
click at [531, 364] on button "29" at bounding box center [537, 370] width 28 height 29
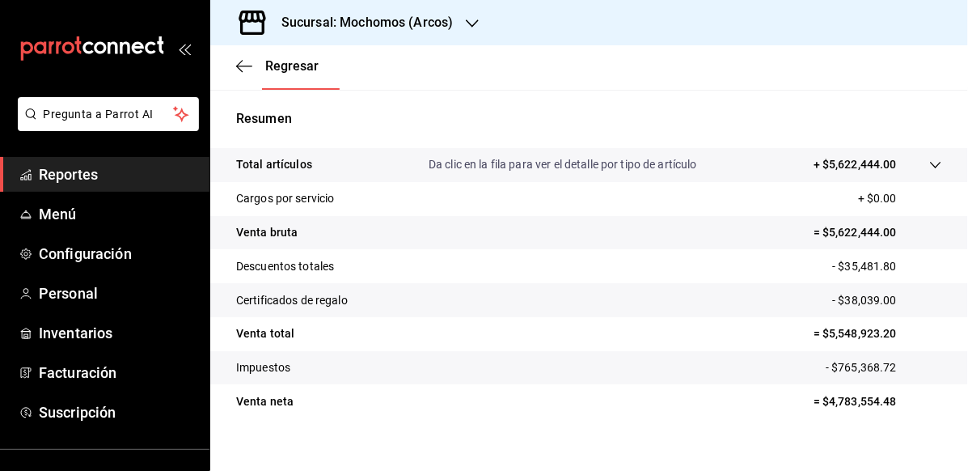
scroll to position [303, 0]
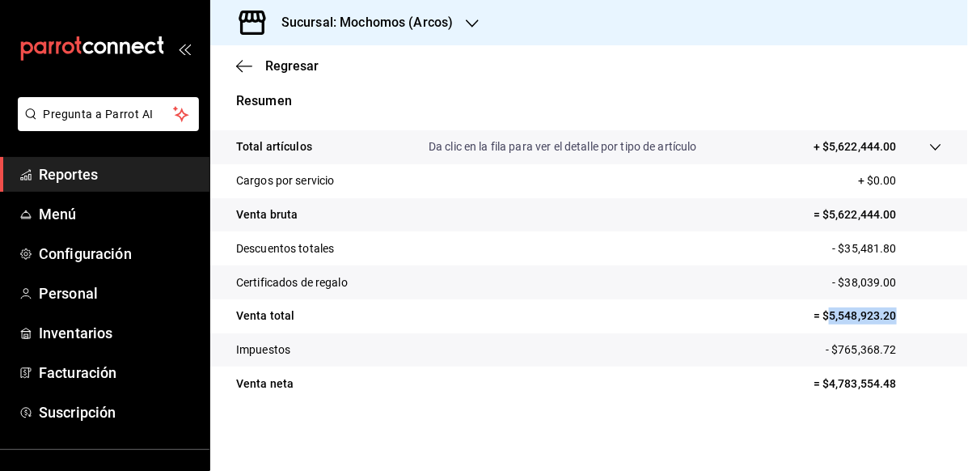
drag, startPoint x: 820, startPoint y: 315, endPoint x: 892, endPoint y: 314, distance: 72.0
click at [892, 314] on p "= $5,548,923.20" at bounding box center [878, 315] width 129 height 17
copy p "5,548,923.20"
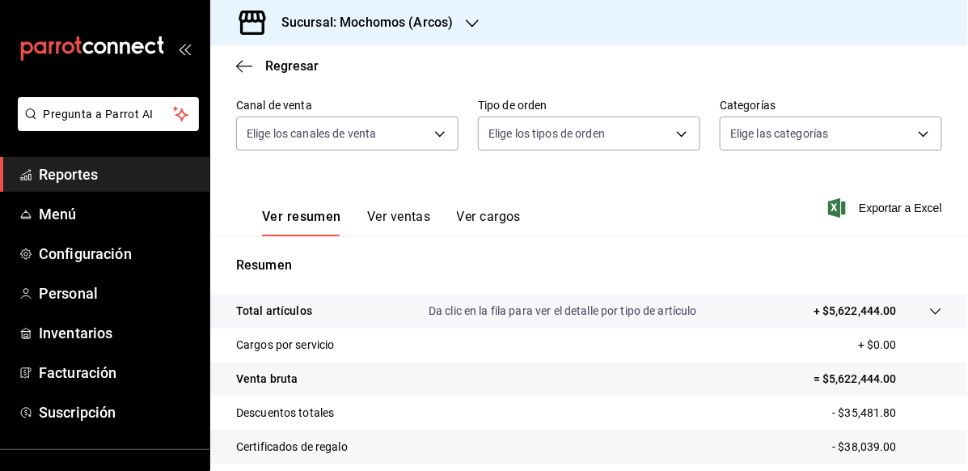
scroll to position [0, 0]
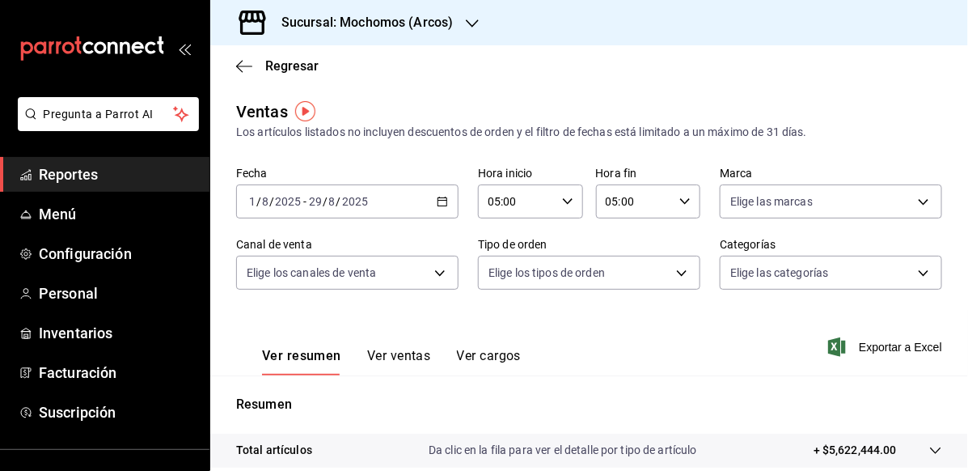
click at [456, 34] on div "Sucursal: Mochomos (Arcos)" at bounding box center [354, 22] width 262 height 45
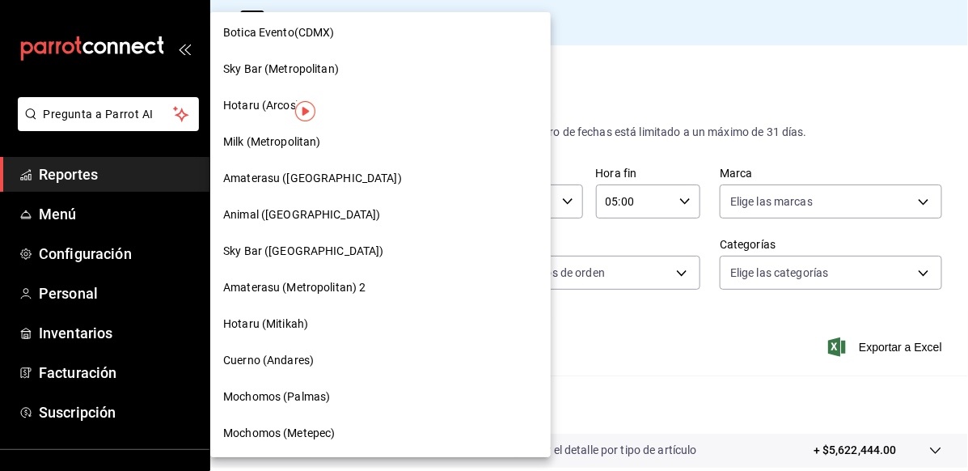
scroll to position [1167, 0]
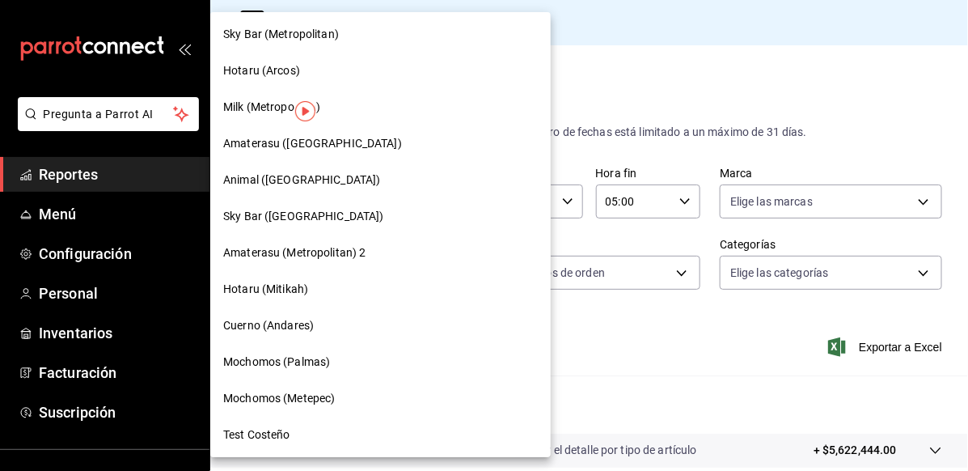
drag, startPoint x: 961, startPoint y: 264, endPoint x: 965, endPoint y: 303, distance: 39.9
click at [967, 312] on div at bounding box center [484, 235] width 968 height 471
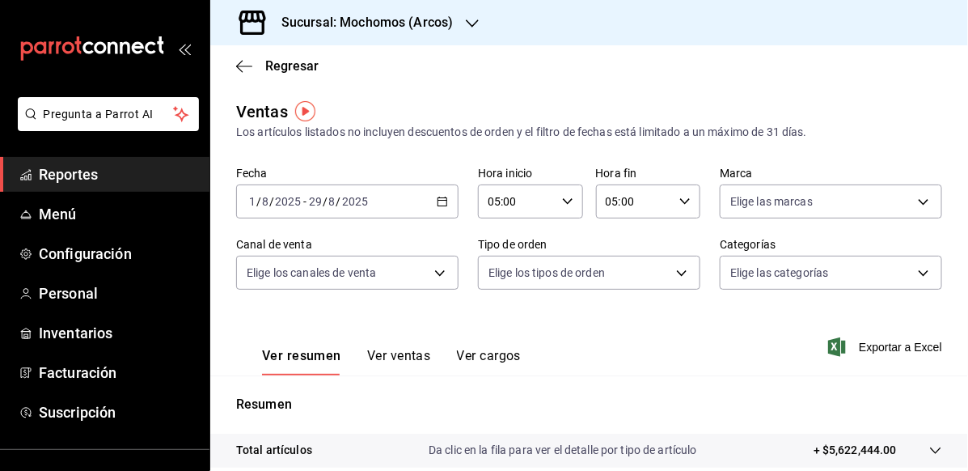
drag, startPoint x: 963, startPoint y: 280, endPoint x: 956, endPoint y: 327, distance: 47.4
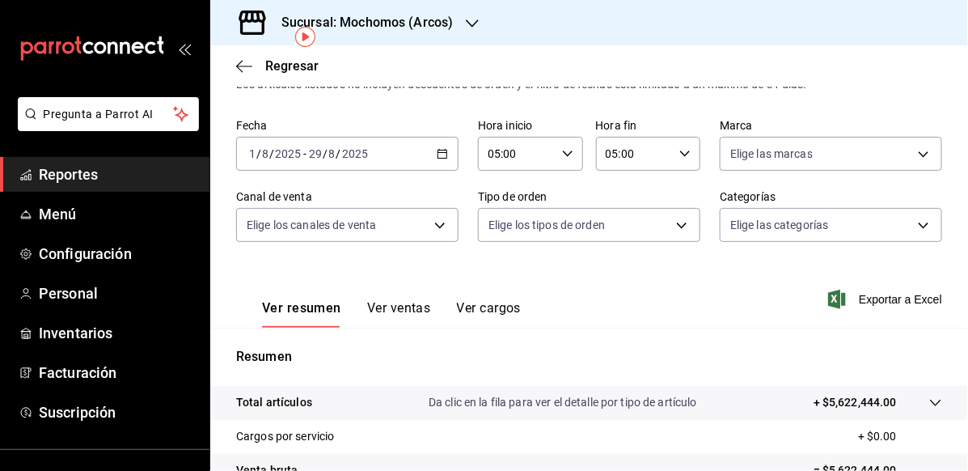
scroll to position [0, 0]
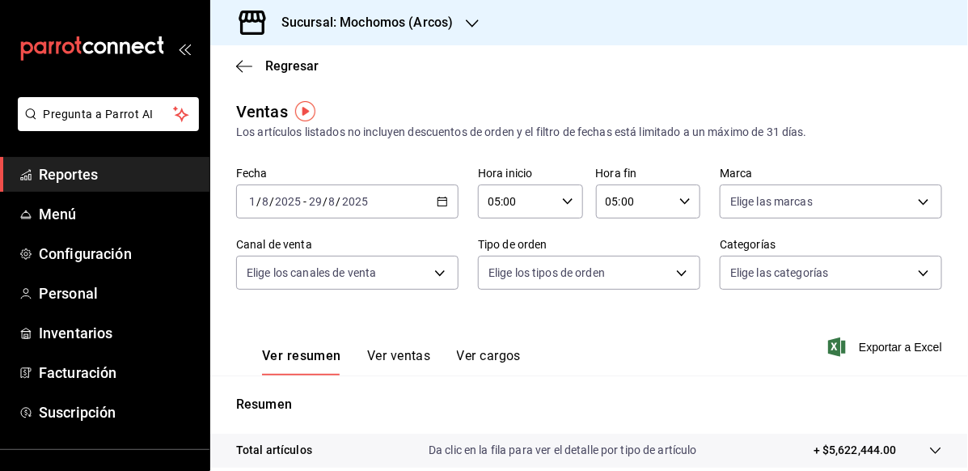
click at [388, 29] on h3 "Sucursal: Mochomos (Arcos)" at bounding box center [361, 22] width 184 height 19
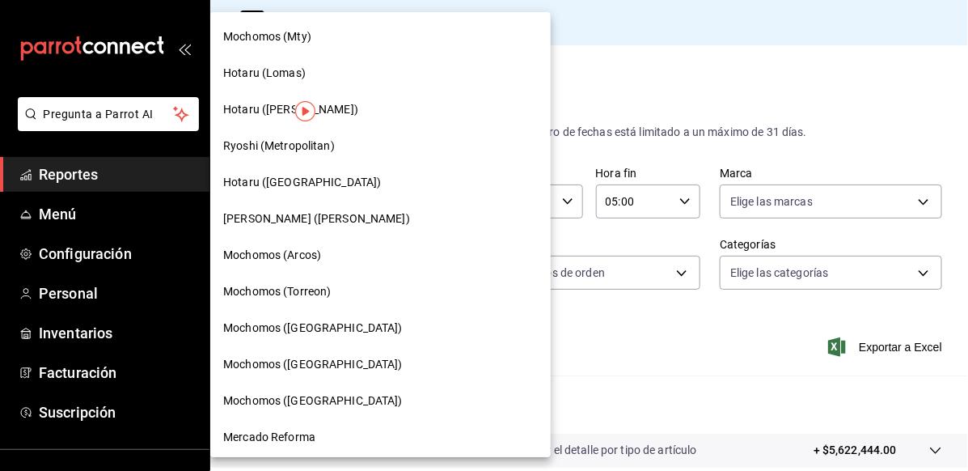
drag, startPoint x: 962, startPoint y: 198, endPoint x: 962, endPoint y: 235, distance: 36.4
click at [962, 235] on div at bounding box center [484, 235] width 968 height 471
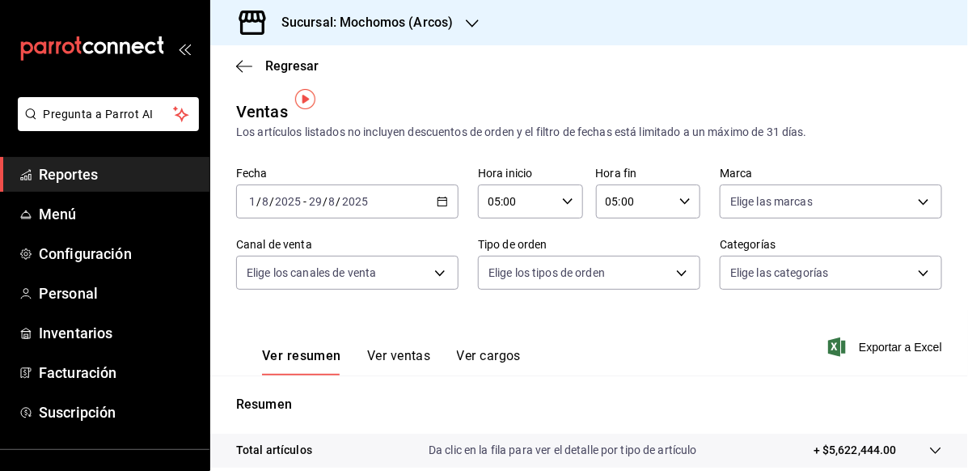
scroll to position [81, 0]
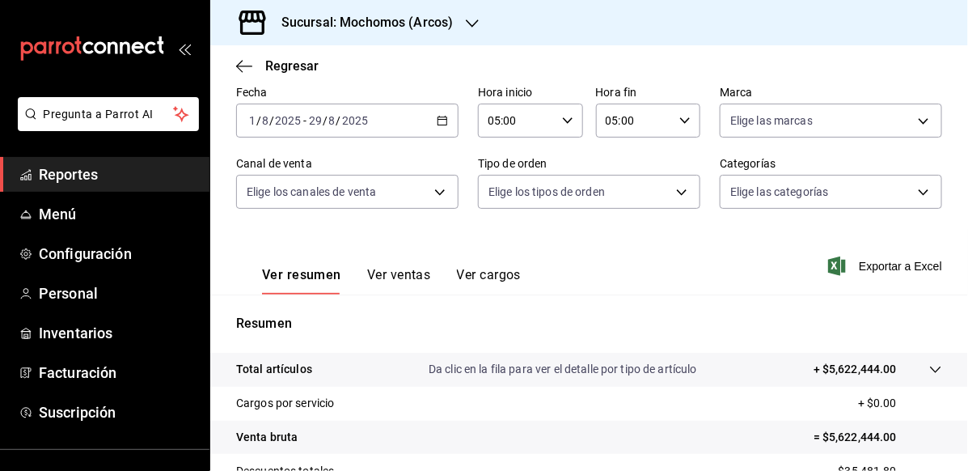
click at [459, 34] on div "Sucursal: Mochomos (Arcos)" at bounding box center [354, 22] width 262 height 45
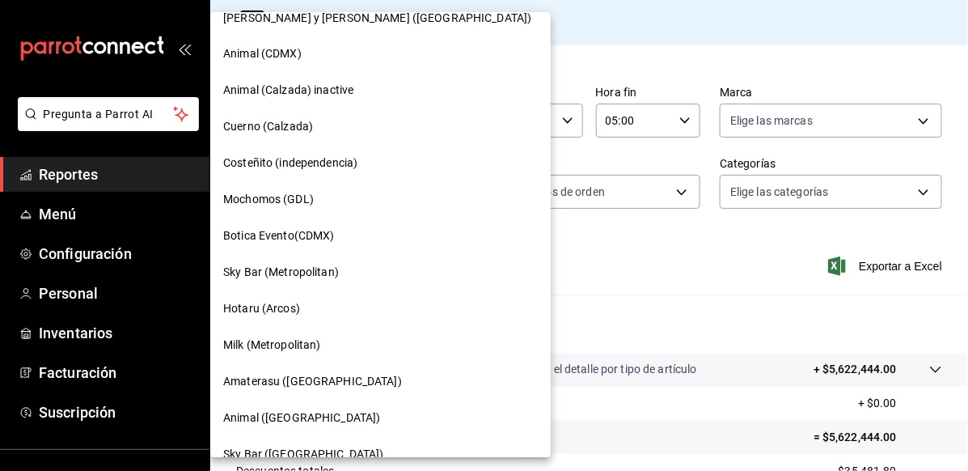
scroll to position [638, 0]
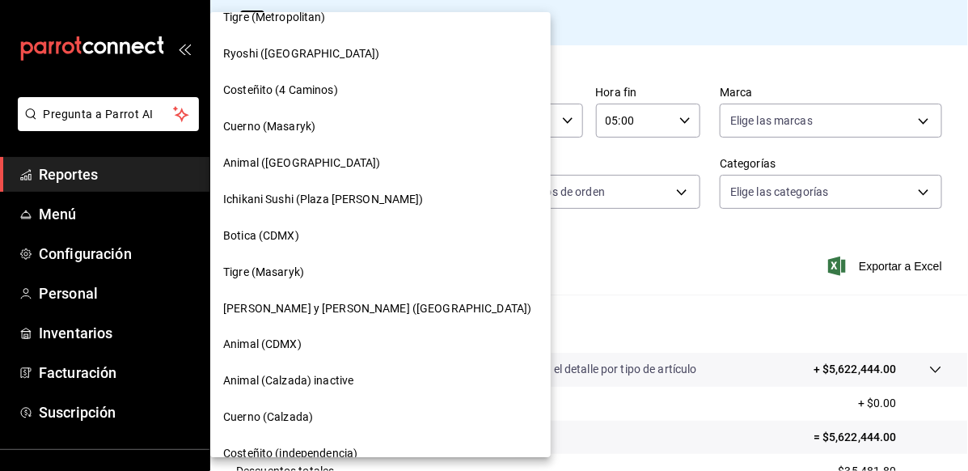
click at [304, 231] on div "Botica (CDMX)" at bounding box center [380, 235] width 315 height 17
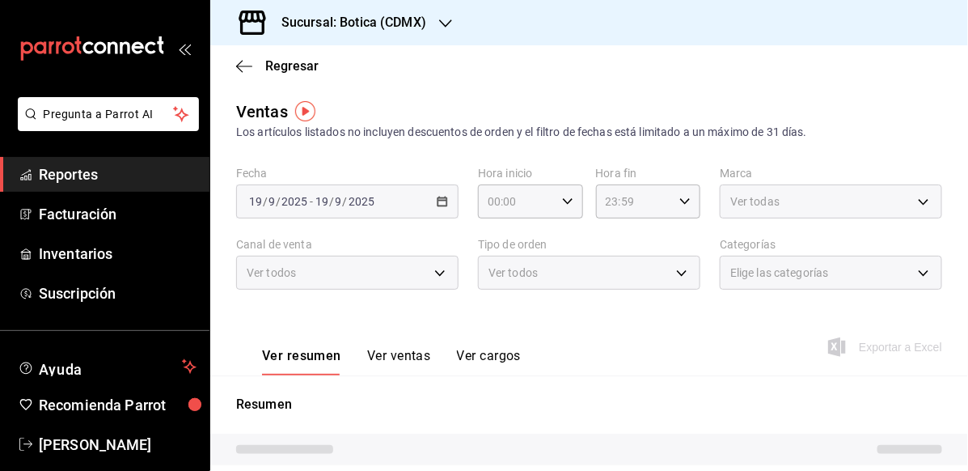
type input "05:00"
drag, startPoint x: 423, startPoint y: 206, endPoint x: 431, endPoint y: 203, distance: 8.7
click at [431, 203] on div "2025-08-01 1 / 8 / 2025 - 2025-08-29 29 / 8 / 2025" at bounding box center [347, 201] width 222 height 34
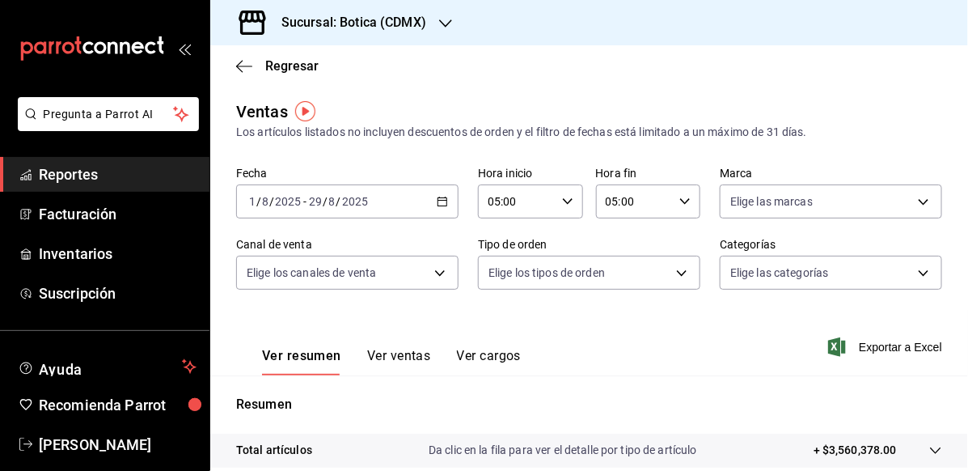
click at [438, 205] on icon "button" at bounding box center [442, 201] width 11 height 11
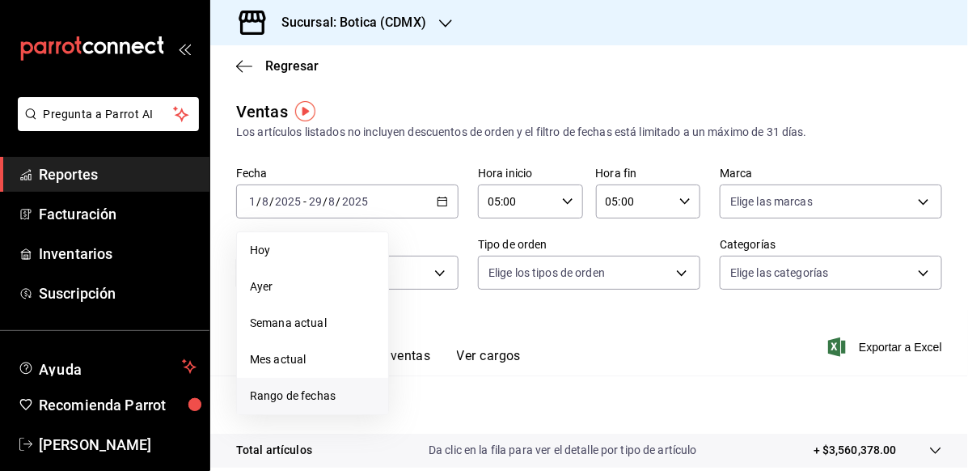
click at [338, 388] on span "Rango de fechas" at bounding box center [312, 396] width 125 height 17
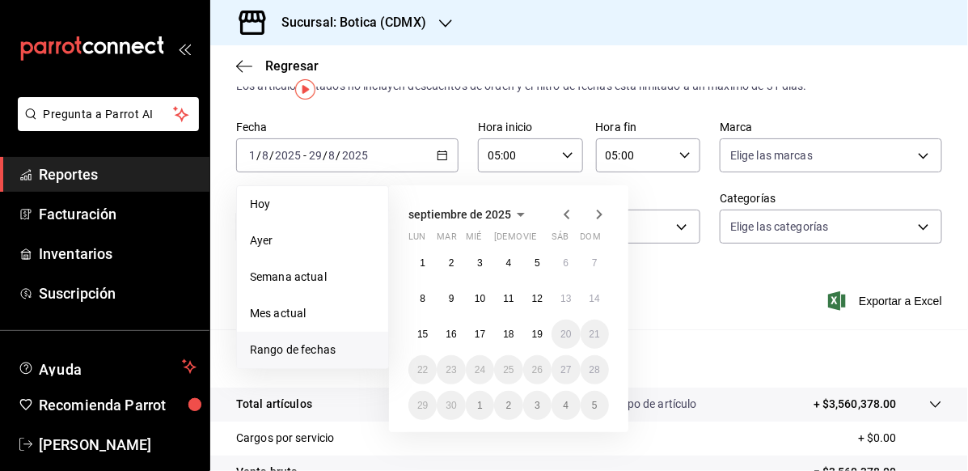
scroll to position [81, 0]
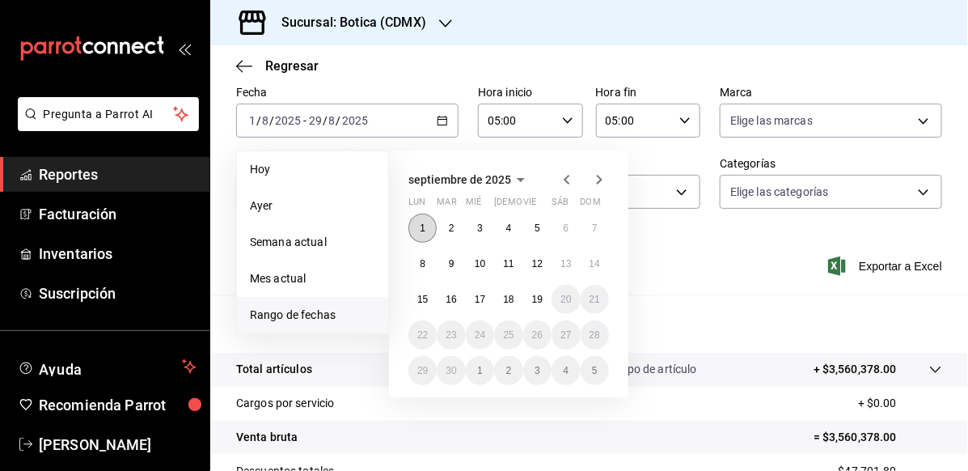
click at [418, 235] on button "1" at bounding box center [423, 228] width 28 height 29
click at [531, 295] on button "19" at bounding box center [537, 299] width 28 height 29
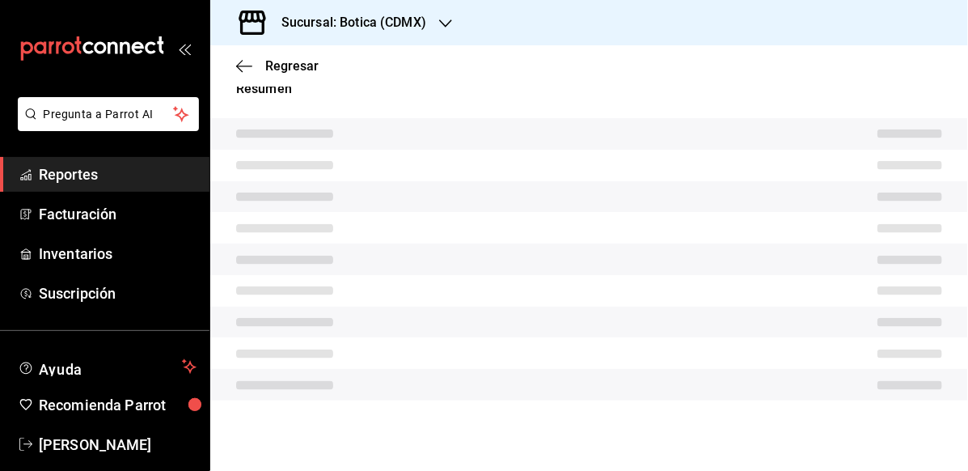
scroll to position [303, 0]
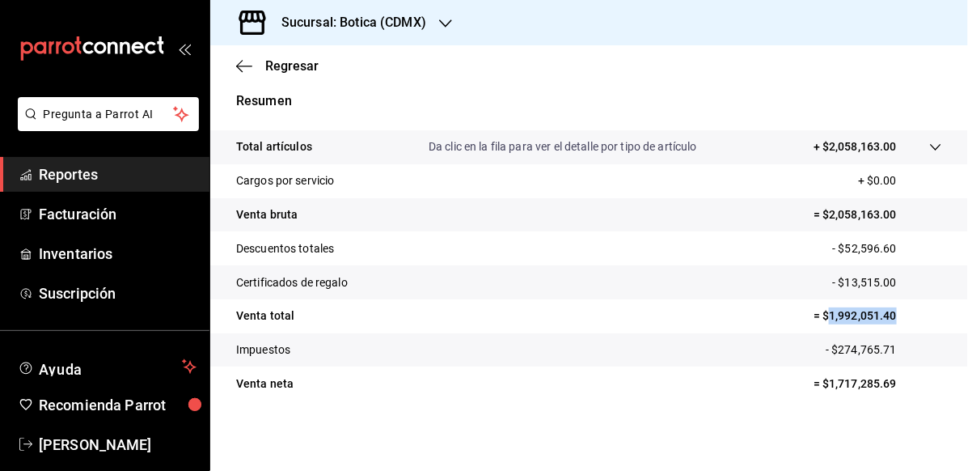
drag, startPoint x: 816, startPoint y: 313, endPoint x: 896, endPoint y: 307, distance: 79.5
click at [896, 307] on p "= $1,992,051.40" at bounding box center [878, 315] width 129 height 17
copy p "1,992,051.40"
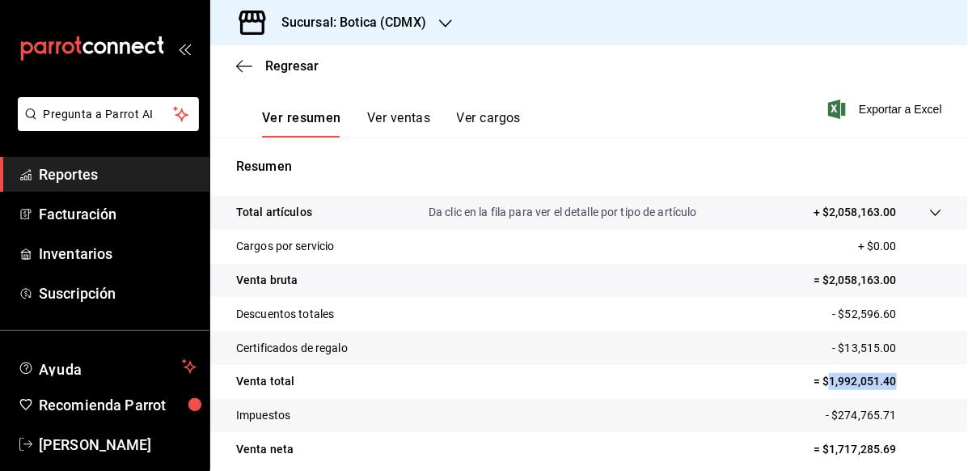
scroll to position [61, 0]
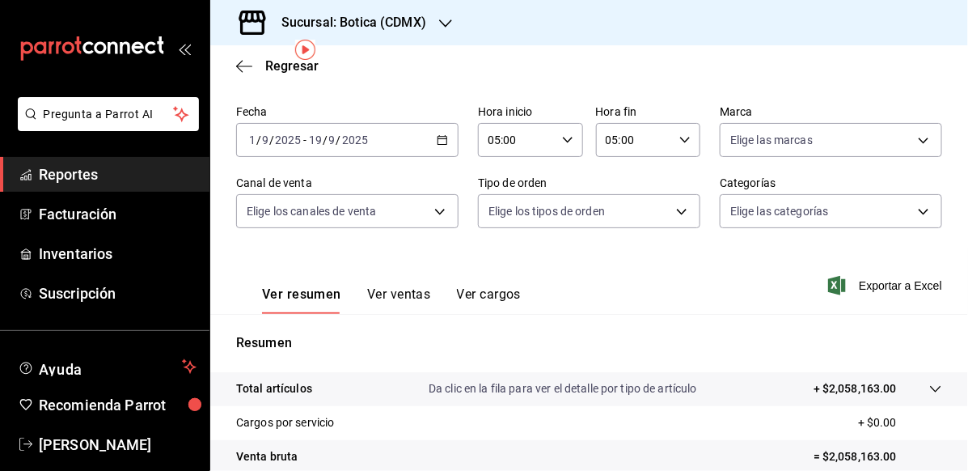
click at [441, 138] on icon "button" at bounding box center [442, 139] width 11 height 11
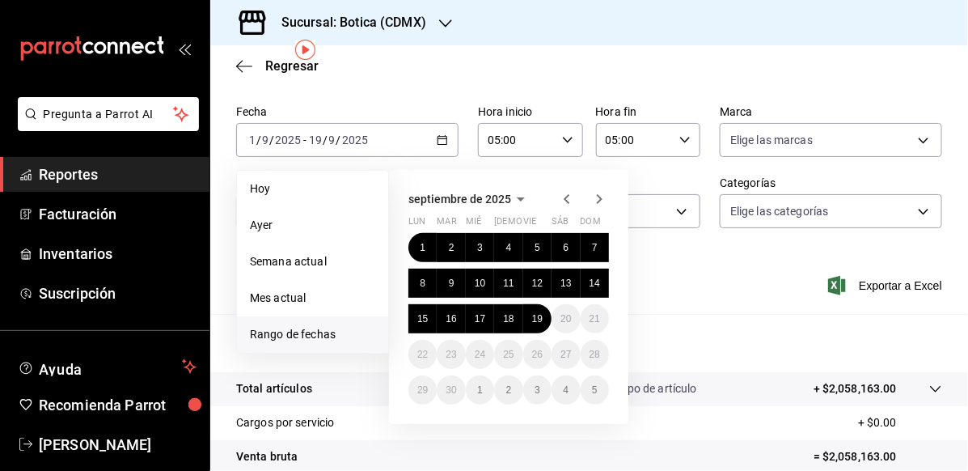
click at [560, 201] on icon "button" at bounding box center [566, 198] width 19 height 19
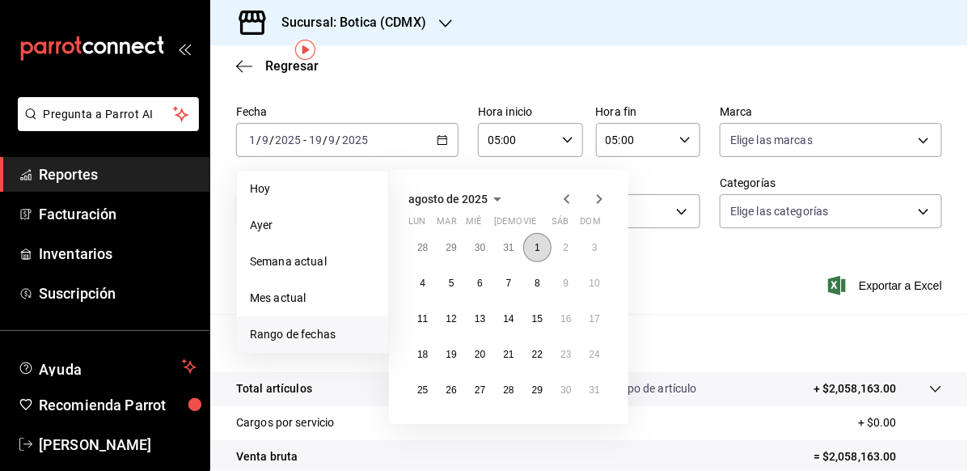
click at [536, 239] on button "1" at bounding box center [537, 247] width 28 height 29
click at [539, 389] on abbr "29" at bounding box center [537, 389] width 11 height 11
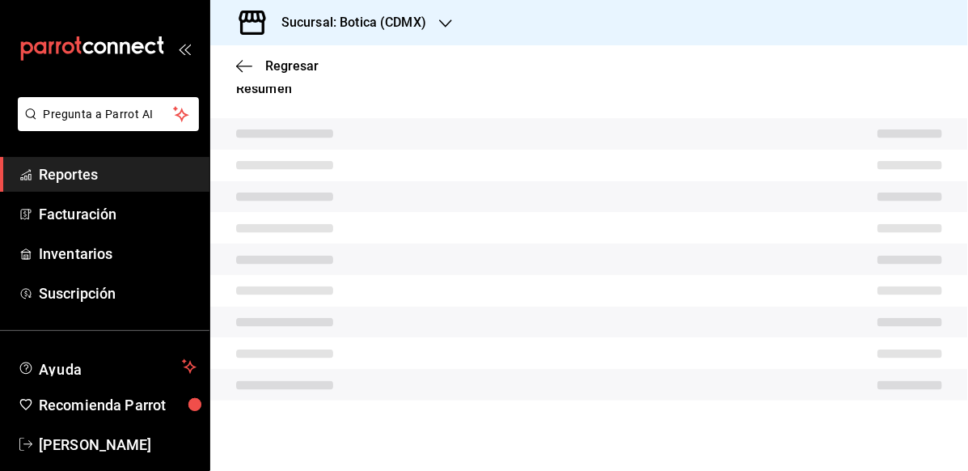
scroll to position [303, 0]
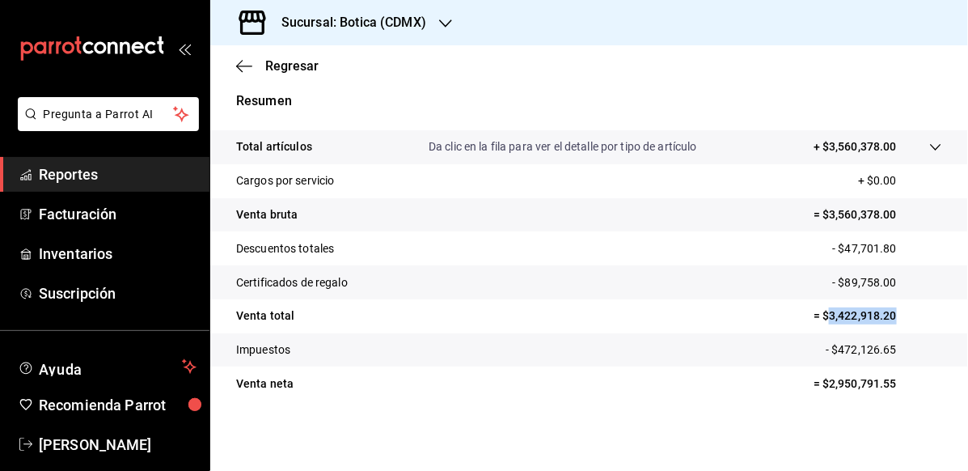
drag, startPoint x: 816, startPoint y: 318, endPoint x: 901, endPoint y: 312, distance: 85.9
click at [901, 312] on p "= $3,422,918.20" at bounding box center [878, 315] width 129 height 17
click at [390, 68] on div "Regresar" at bounding box center [589, 65] width 758 height 41
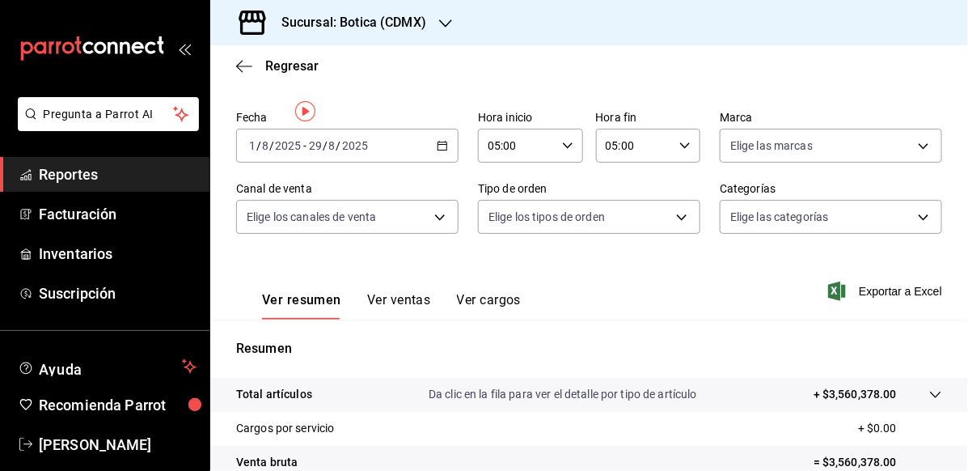
scroll to position [0, 0]
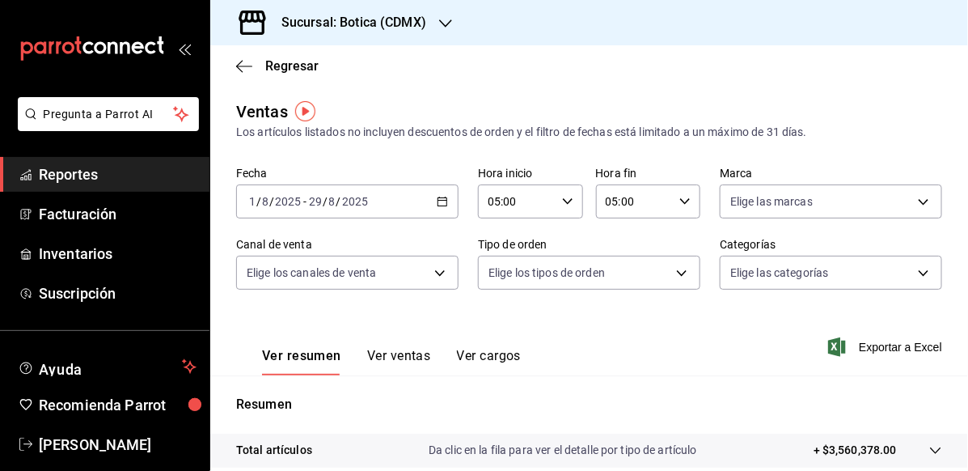
click at [437, 201] on icon "button" at bounding box center [442, 201] width 11 height 11
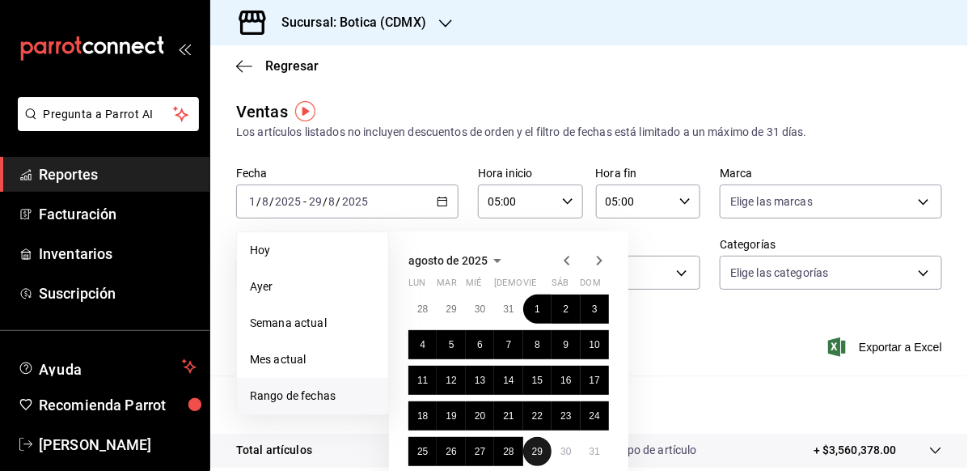
click at [540, 452] on abbr "29" at bounding box center [537, 451] width 11 height 11
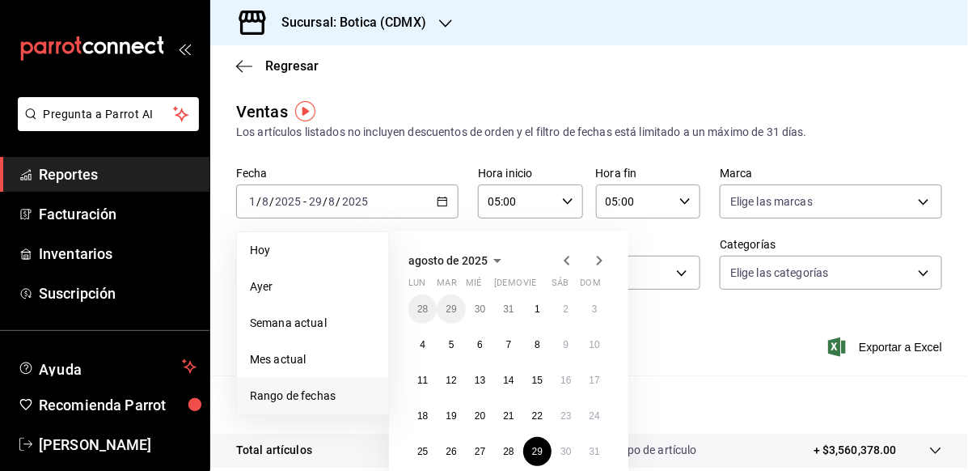
click at [595, 257] on icon "button" at bounding box center [599, 260] width 19 height 19
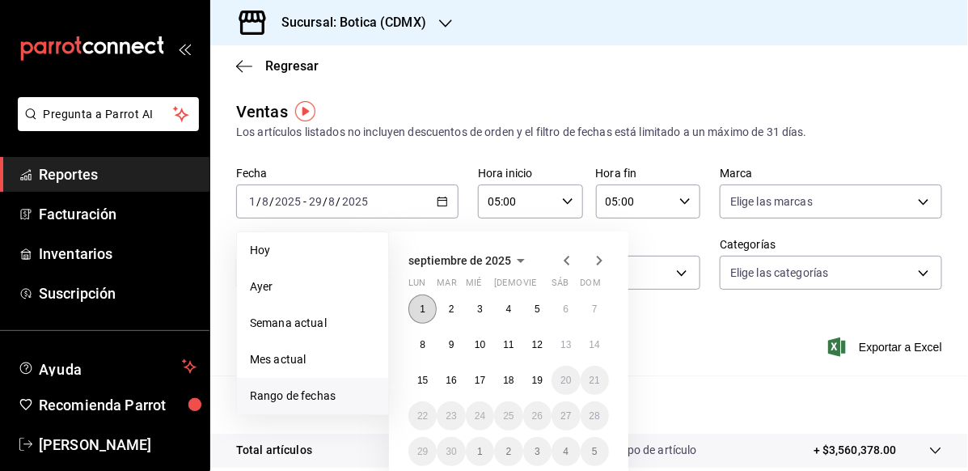
click at [415, 303] on button "1" at bounding box center [423, 309] width 28 height 29
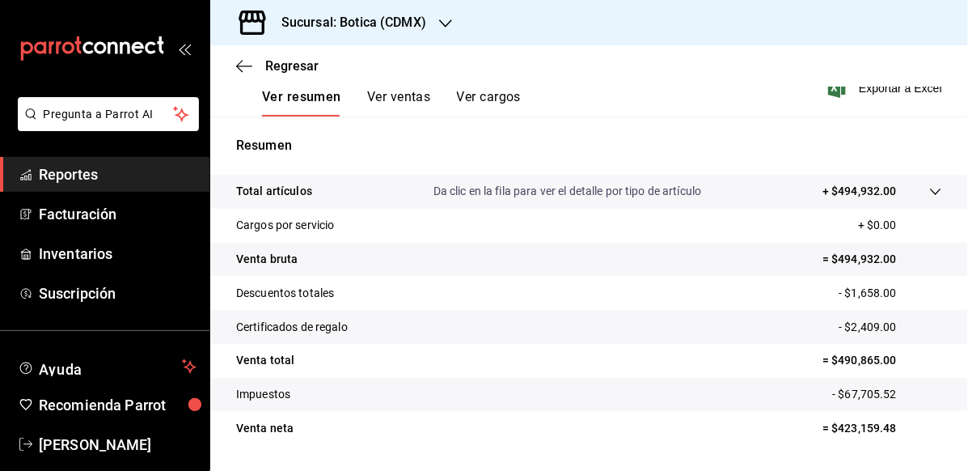
scroll to position [303, 0]
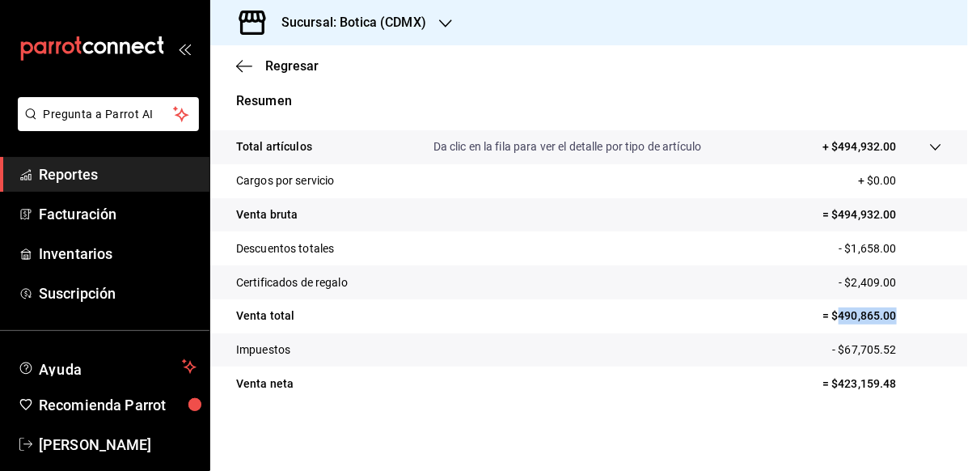
drag, startPoint x: 828, startPoint y: 315, endPoint x: 909, endPoint y: 320, distance: 81.1
click at [909, 320] on p "= $490,865.00" at bounding box center [883, 315] width 120 height 17
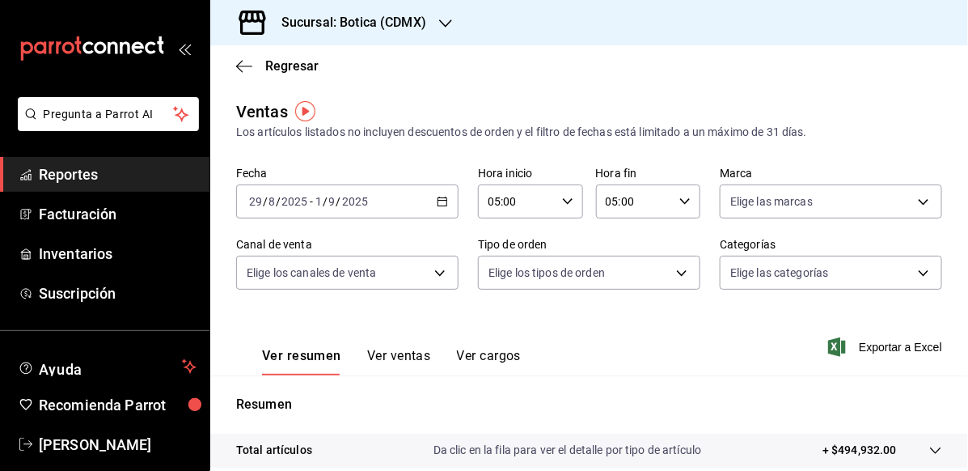
click at [391, 25] on h3 "Sucursal: Botica (CDMX)" at bounding box center [348, 22] width 158 height 19
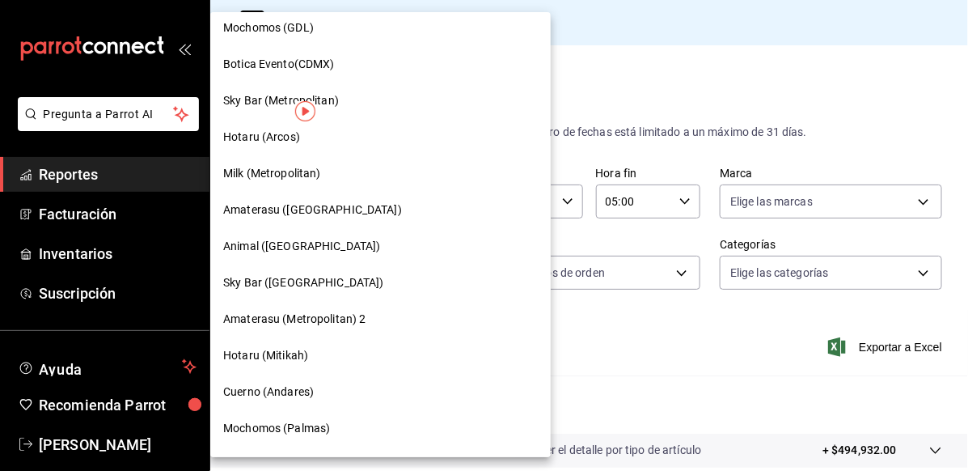
scroll to position [1133, 0]
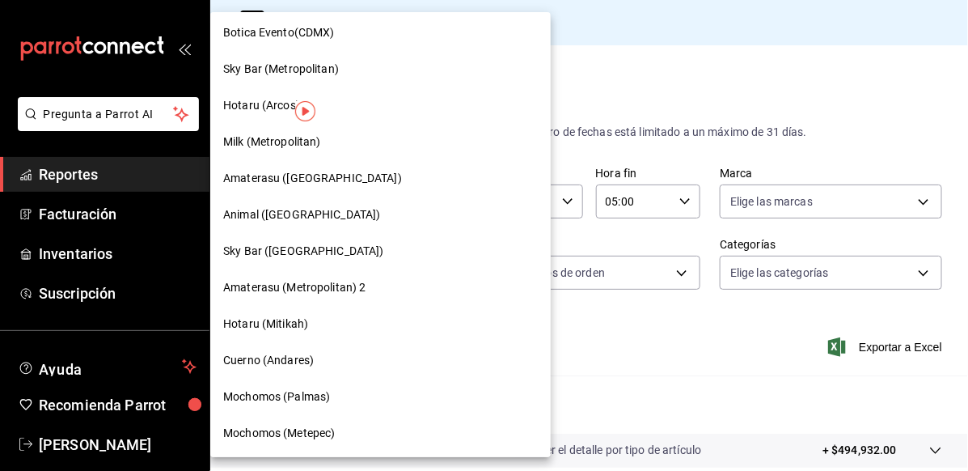
click at [257, 105] on span "Hotaru (Arcos)" at bounding box center [261, 105] width 77 height 17
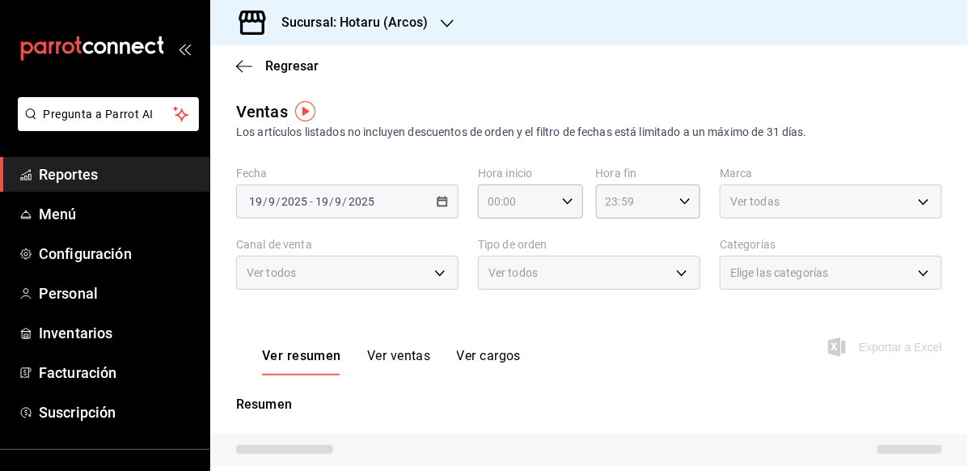
type input "05:00"
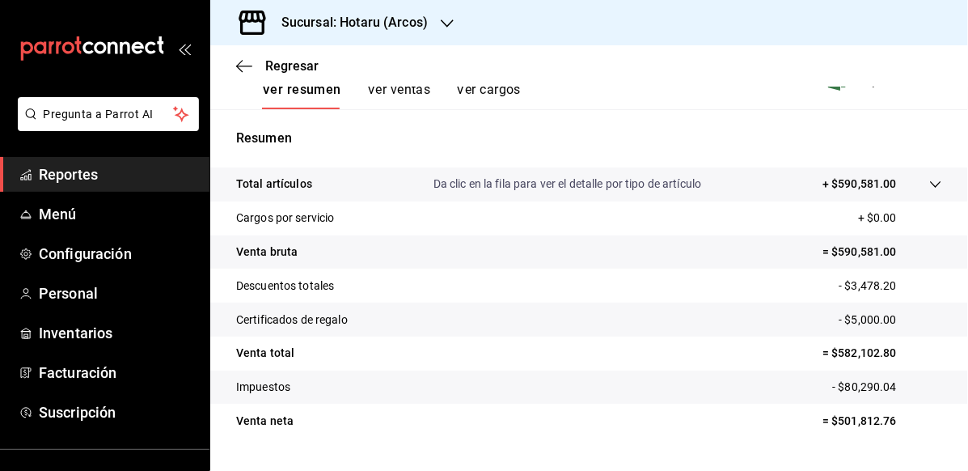
scroll to position [303, 0]
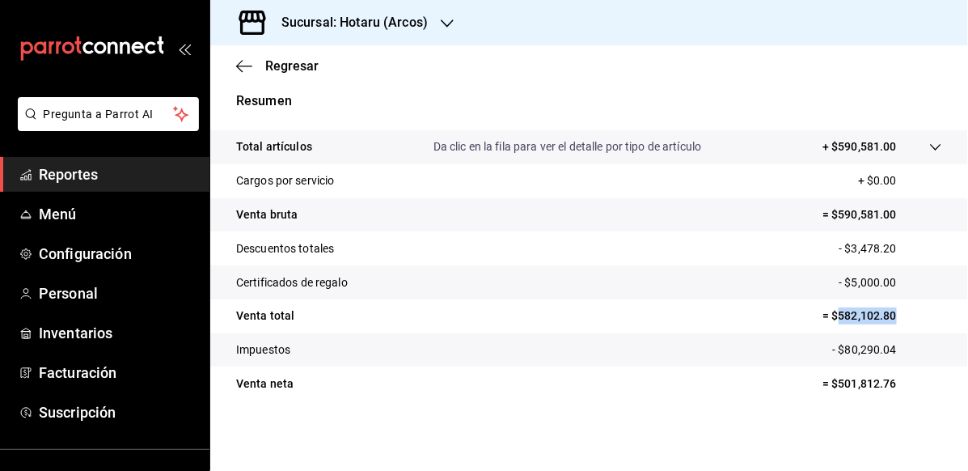
drag, startPoint x: 824, startPoint y: 313, endPoint x: 914, endPoint y: 311, distance: 89.8
click at [914, 311] on p "= $582,102.80" at bounding box center [883, 315] width 120 height 17
click at [416, 108] on p "Resumen" at bounding box center [589, 100] width 706 height 19
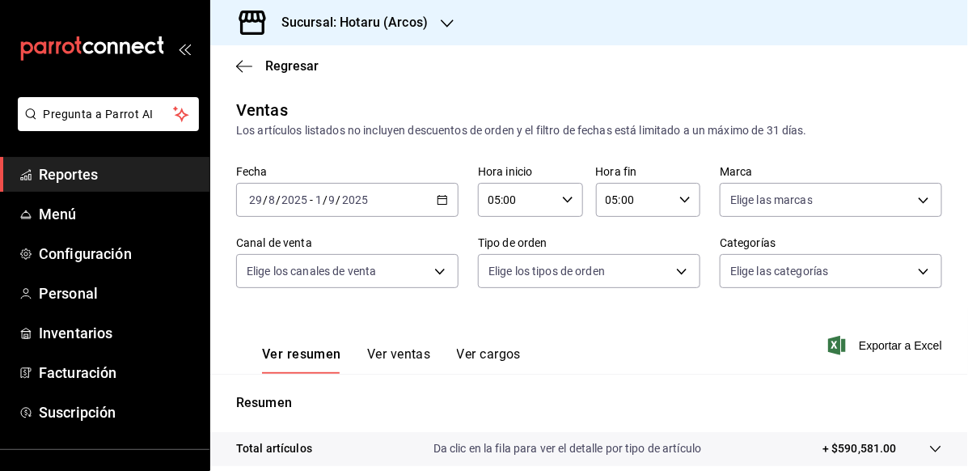
scroll to position [0, 0]
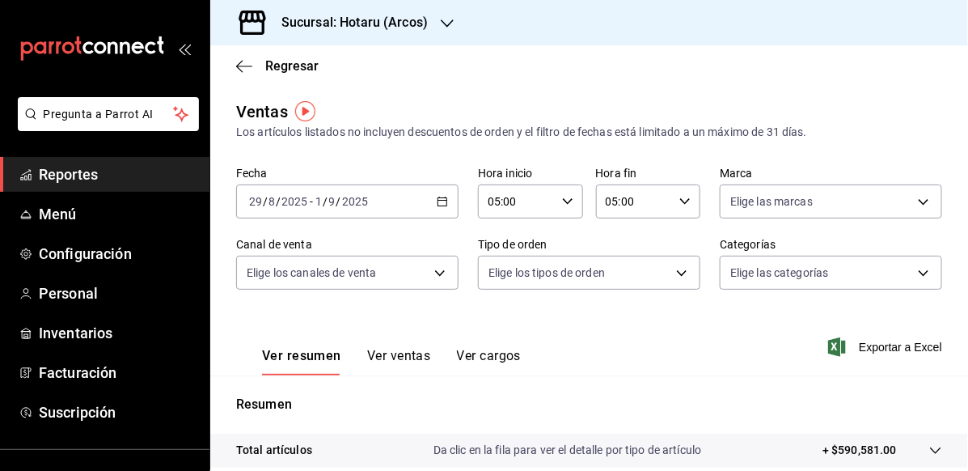
click at [451, 197] on div "2025-08-29 29 / 8 / 2025 - 2025-09-01 1 / 9 / 2025" at bounding box center [347, 201] width 222 height 34
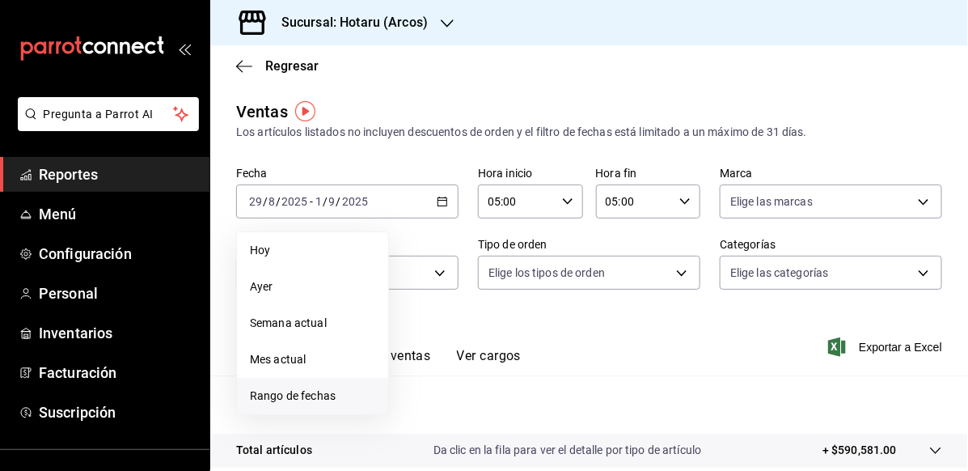
click at [304, 407] on li "Rango de fechas" at bounding box center [312, 396] width 151 height 36
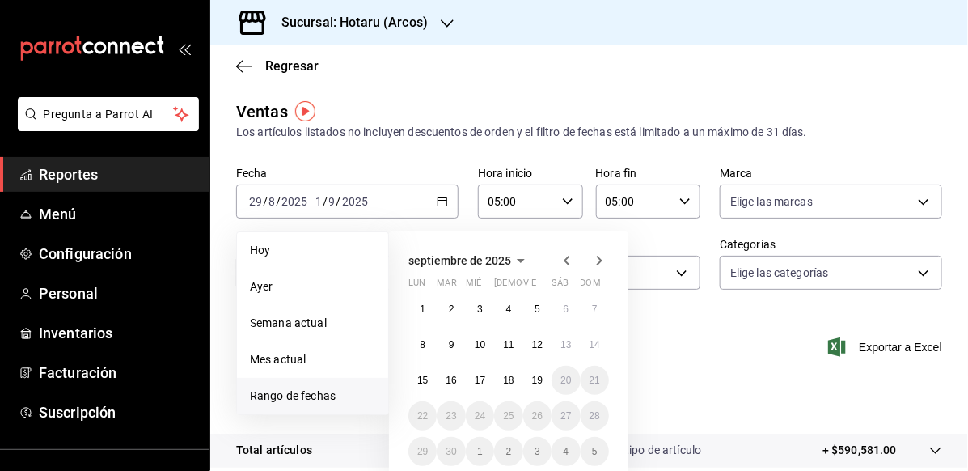
click at [570, 265] on icon "button" at bounding box center [566, 260] width 19 height 19
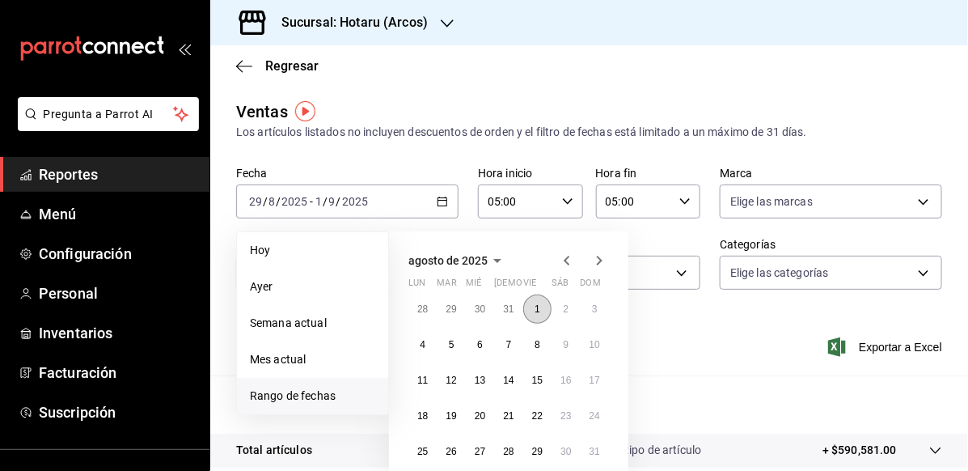
click at [540, 314] on button "1" at bounding box center [537, 309] width 28 height 29
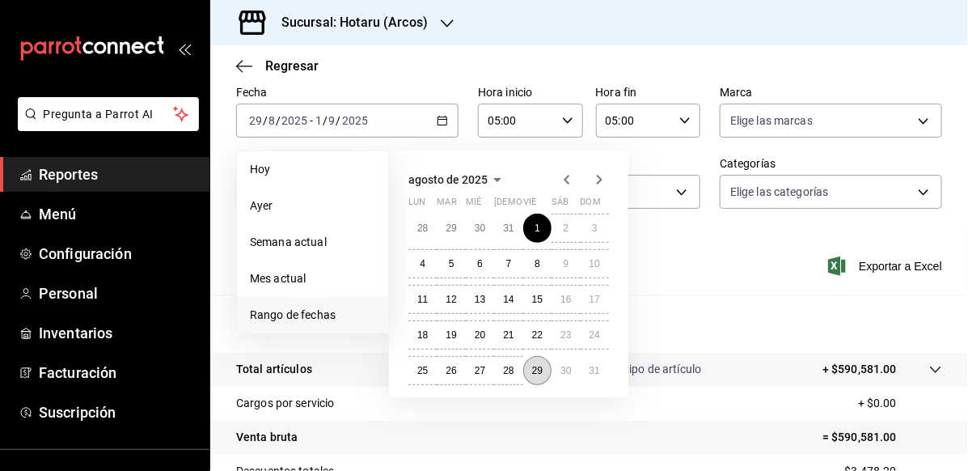
click at [541, 366] on abbr "29" at bounding box center [537, 370] width 11 height 11
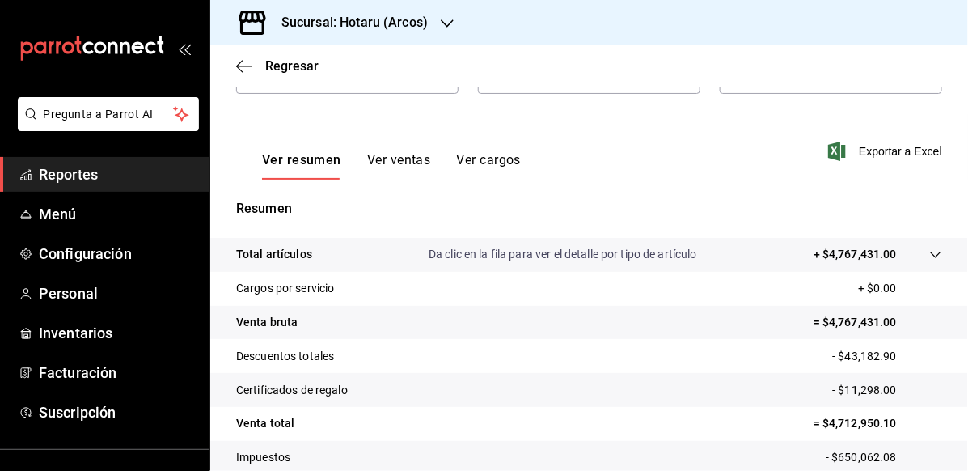
scroll to position [303, 0]
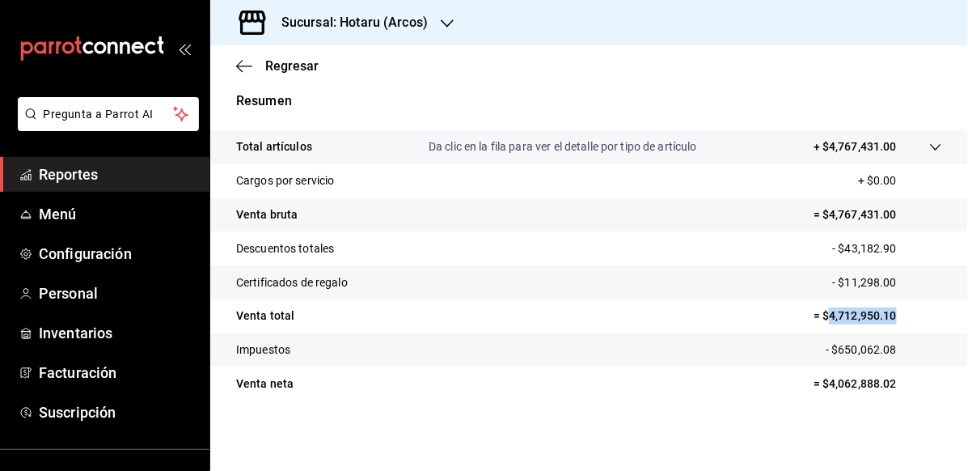
drag, startPoint x: 819, startPoint y: 316, endPoint x: 904, endPoint y: 320, distance: 85.1
click at [904, 320] on p "= $4,712,950.10" at bounding box center [878, 315] width 129 height 17
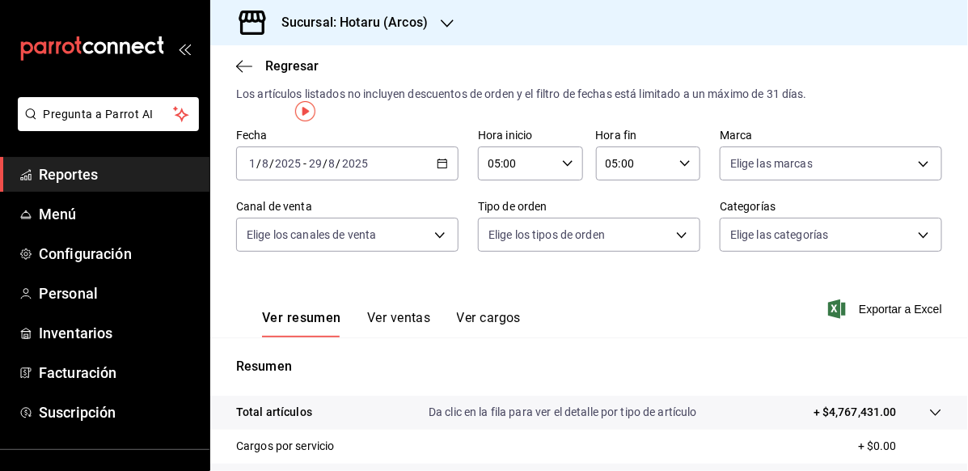
scroll to position [0, 0]
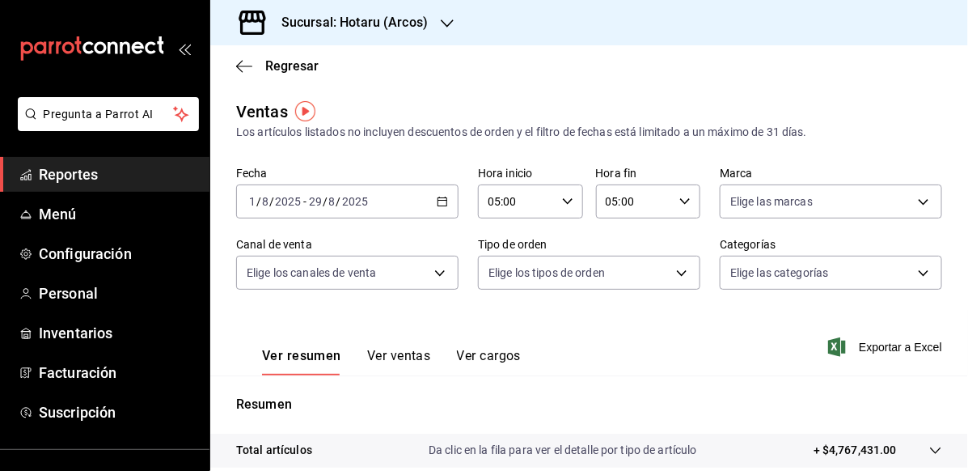
click at [439, 196] on icon "button" at bounding box center [442, 201] width 11 height 11
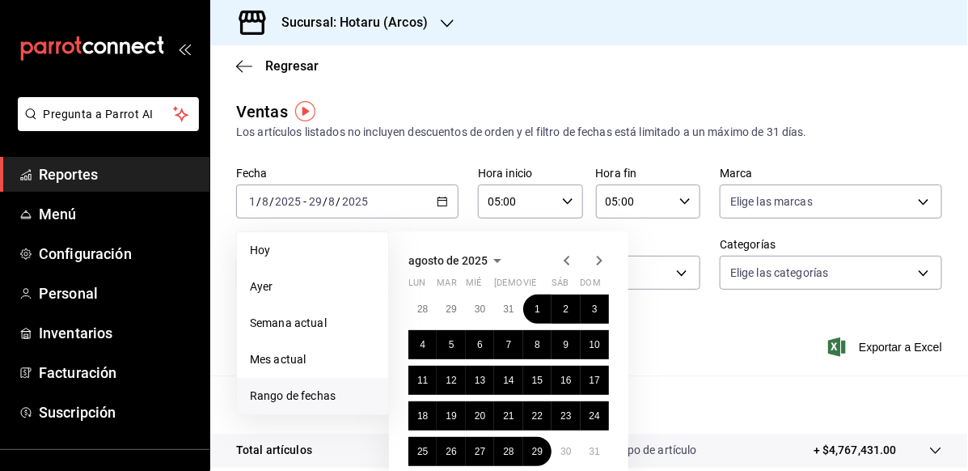
click at [596, 269] on icon "button" at bounding box center [599, 260] width 19 height 19
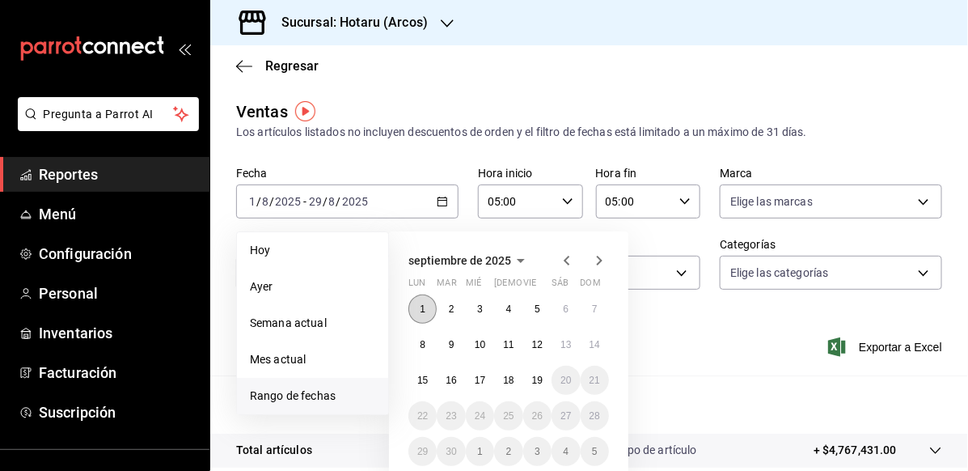
click at [420, 314] on button "1" at bounding box center [423, 309] width 28 height 29
click at [536, 390] on button "19" at bounding box center [537, 380] width 28 height 29
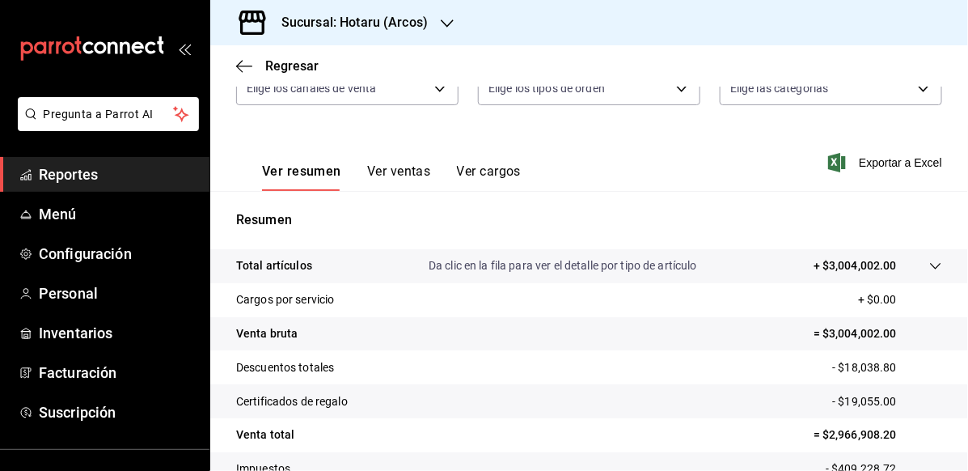
scroll to position [303, 0]
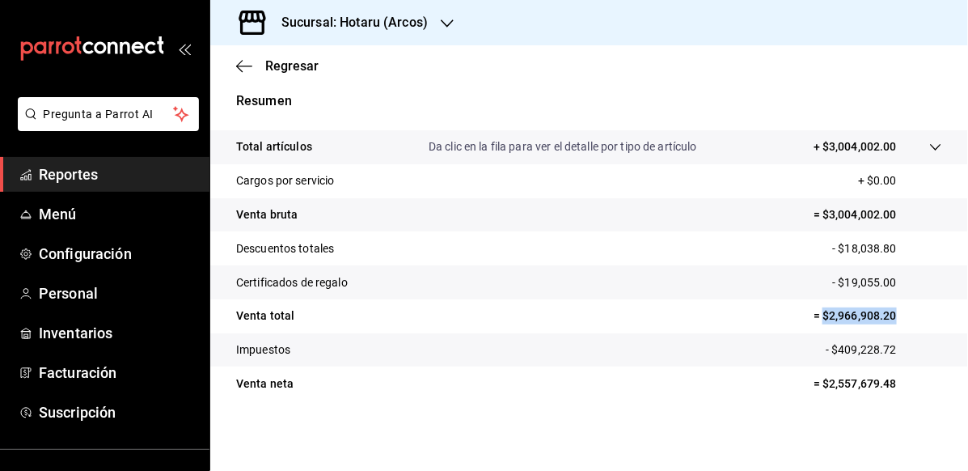
drag, startPoint x: 814, startPoint y: 316, endPoint x: 930, endPoint y: 319, distance: 115.7
click at [930, 319] on p "= $2,966,908.20" at bounding box center [878, 315] width 129 height 17
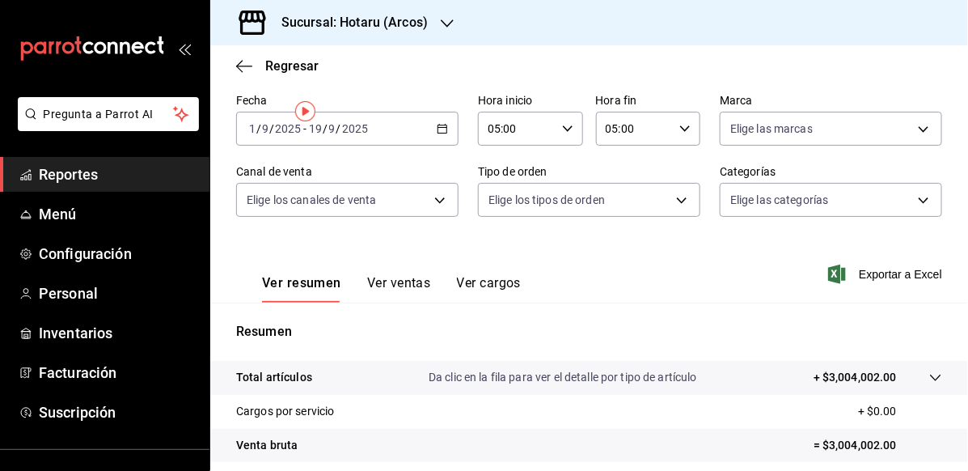
scroll to position [0, 0]
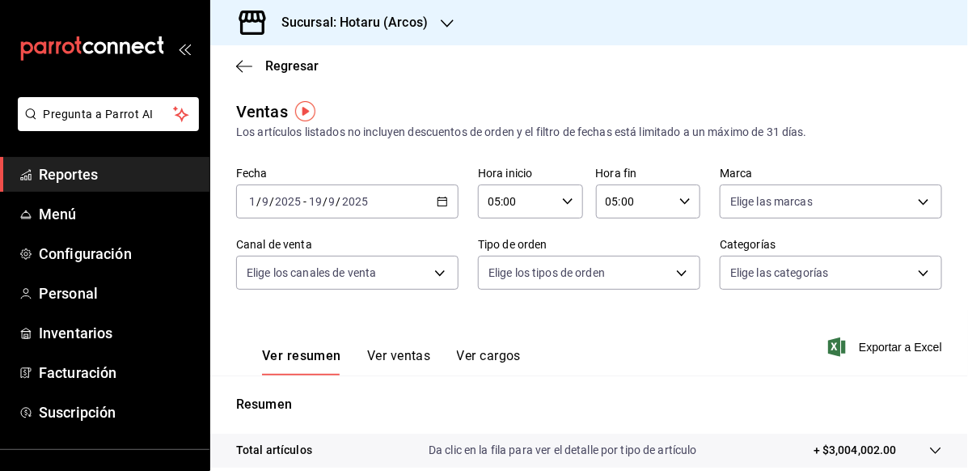
click at [451, 28] on icon "button" at bounding box center [447, 23] width 13 height 13
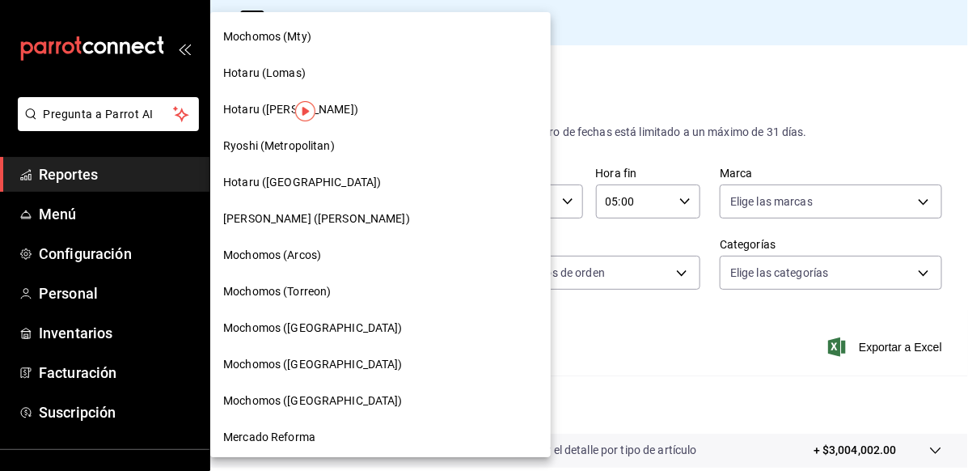
click at [670, 114] on div at bounding box center [484, 235] width 968 height 471
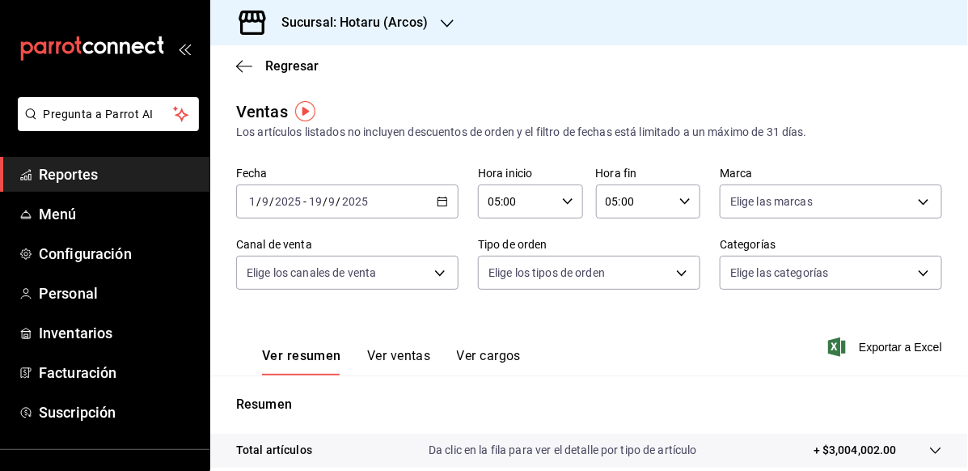
click at [449, 28] on icon "button" at bounding box center [447, 23] width 13 height 13
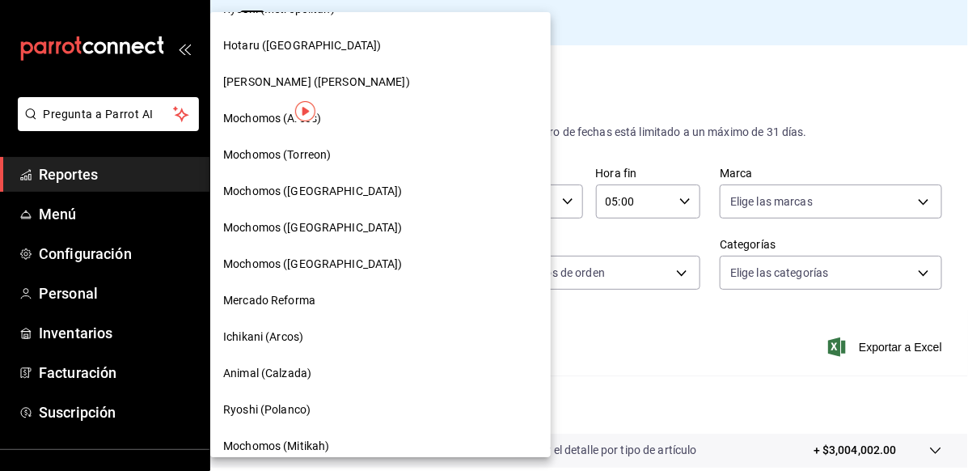
scroll to position [162, 0]
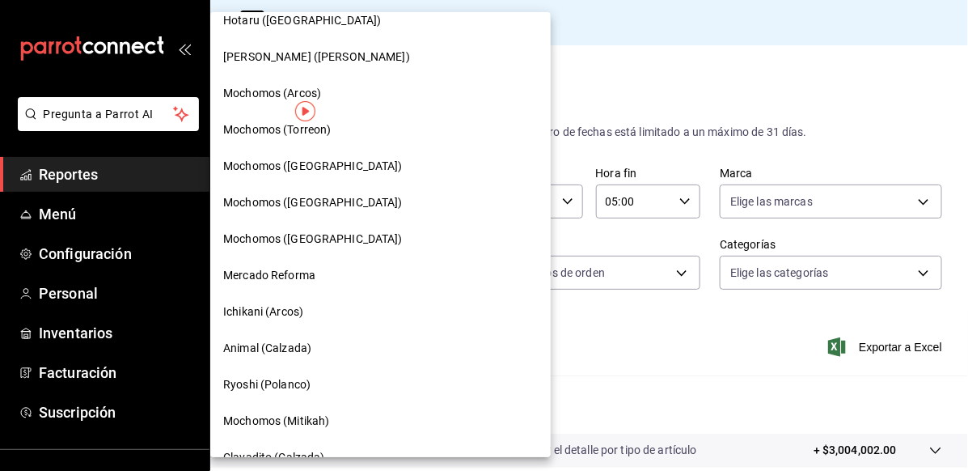
click at [335, 306] on div "Ichikani (Arcos)" at bounding box center [380, 311] width 315 height 17
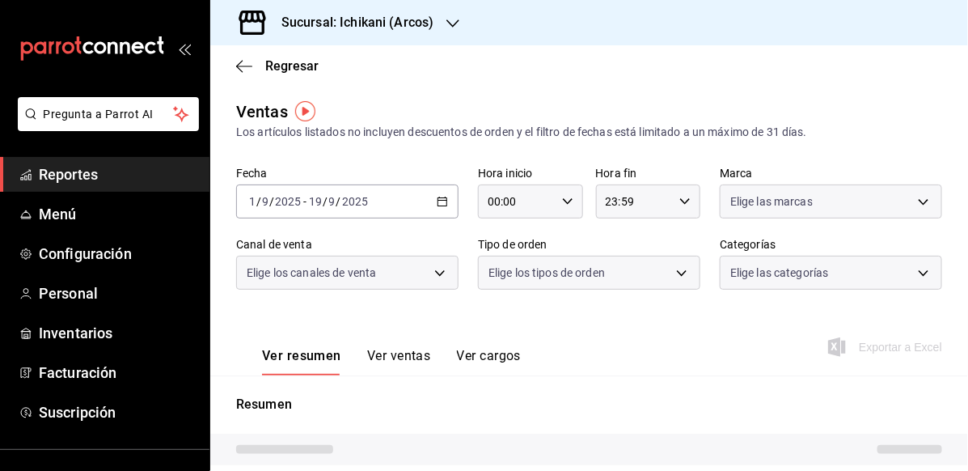
type input "05:00"
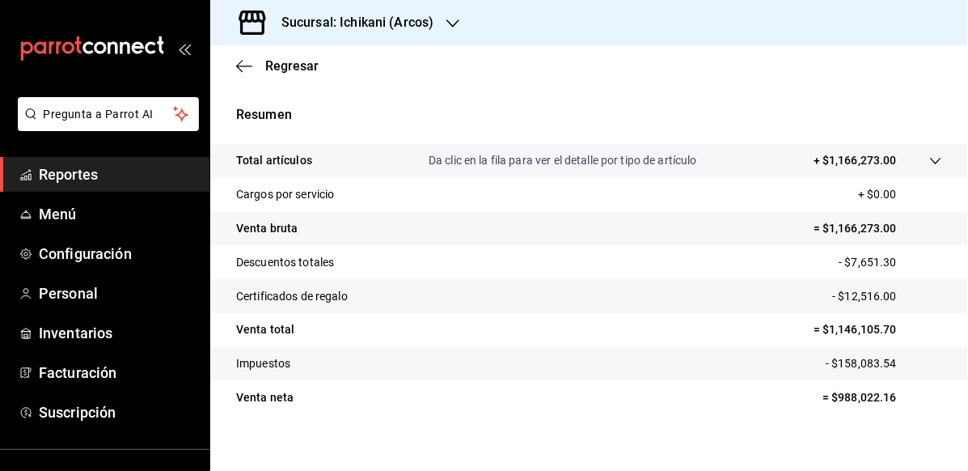
scroll to position [303, 0]
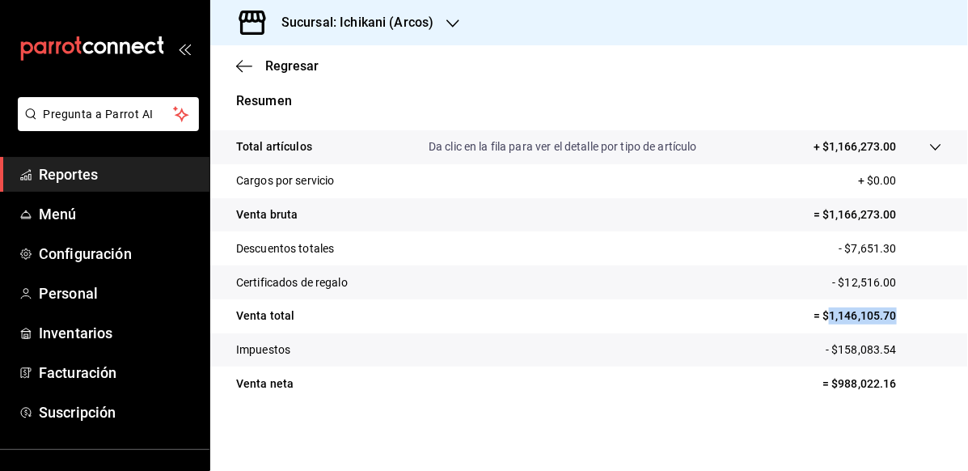
drag, startPoint x: 816, startPoint y: 320, endPoint x: 888, endPoint y: 311, distance: 72.7
click at [888, 311] on p "= $1,146,105.70" at bounding box center [878, 315] width 129 height 17
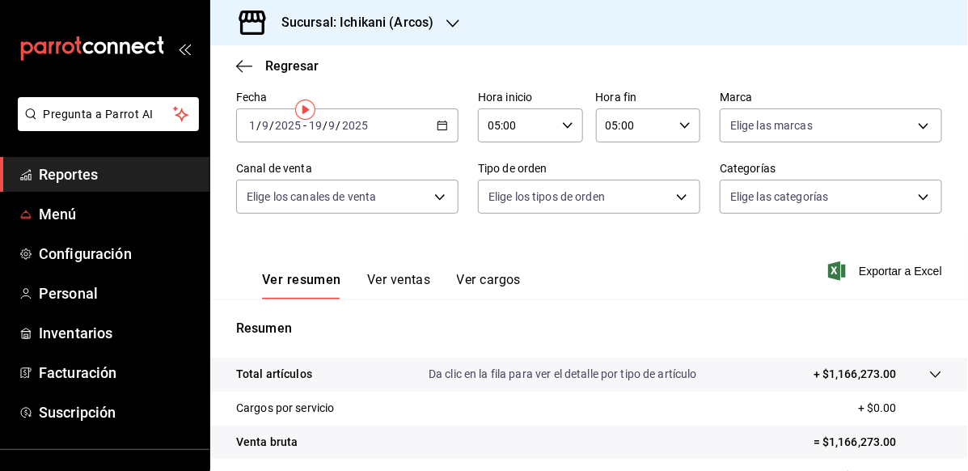
scroll to position [0, 0]
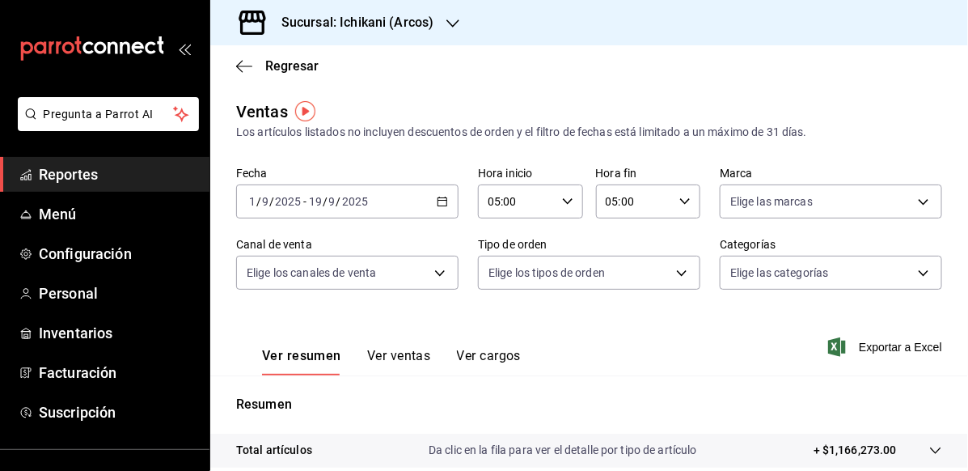
click at [445, 198] on div "2025-09-01 1 / 9 / 2025 - 2025-09-19 19 / 9 / 2025" at bounding box center [347, 201] width 222 height 34
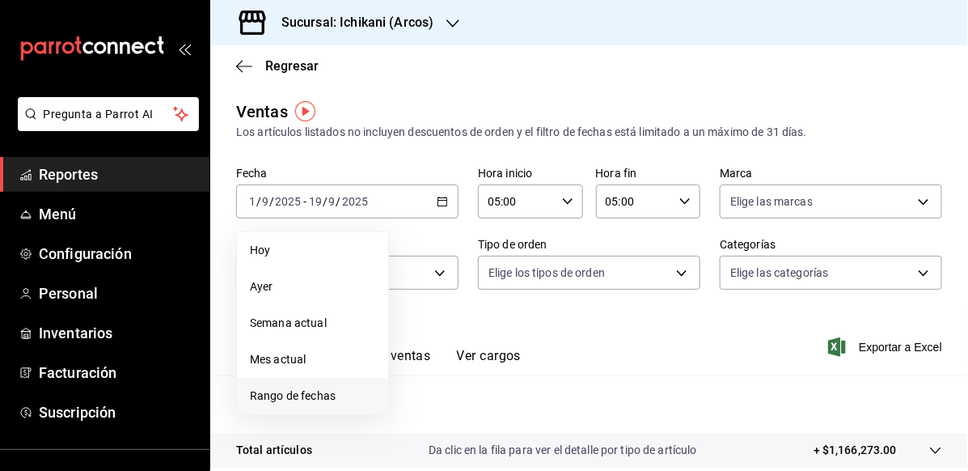
click at [328, 395] on span "Rango de fechas" at bounding box center [312, 396] width 125 height 17
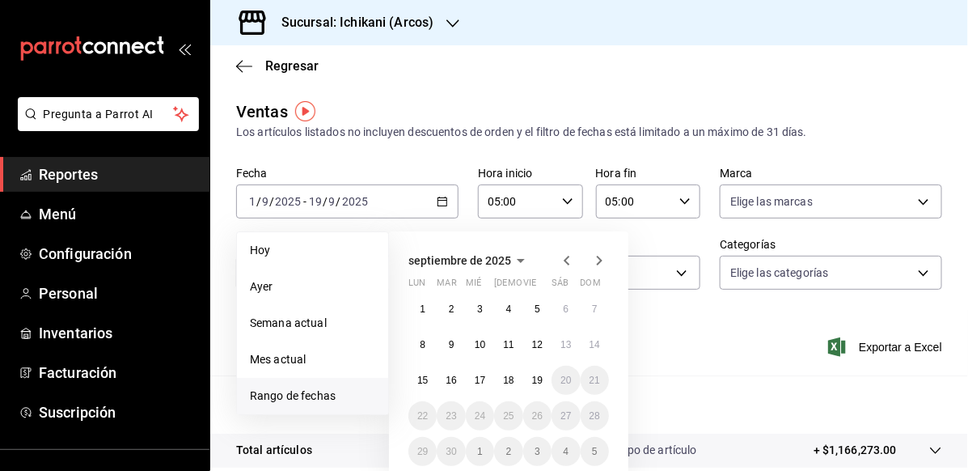
click at [561, 253] on icon "button" at bounding box center [566, 260] width 19 height 19
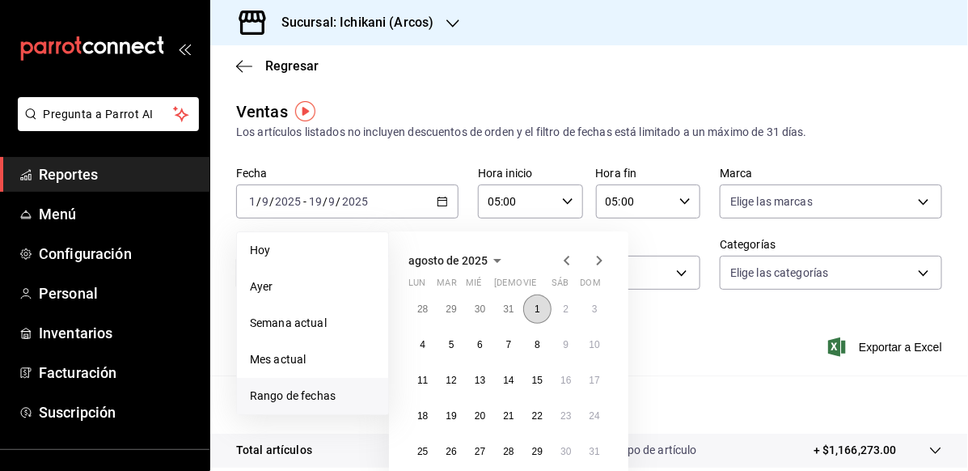
click at [537, 306] on abbr "1" at bounding box center [538, 308] width 6 height 11
click at [543, 449] on button "29" at bounding box center [537, 451] width 28 height 29
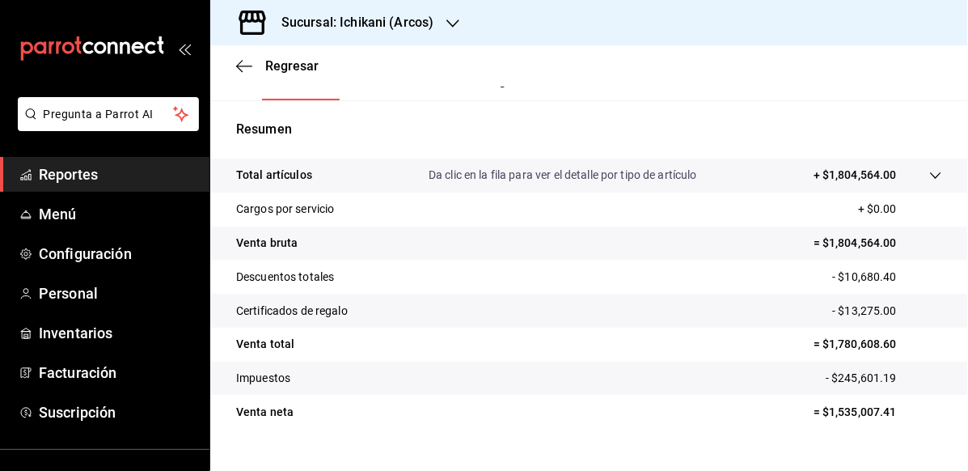
scroll to position [303, 0]
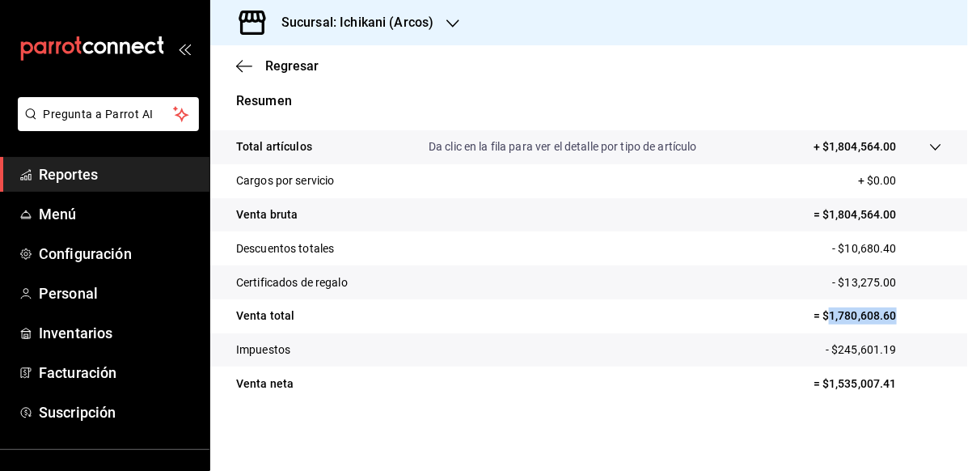
drag, startPoint x: 816, startPoint y: 316, endPoint x: 909, endPoint y: 310, distance: 92.4
click at [909, 310] on p "= $1,780,608.60" at bounding box center [878, 315] width 129 height 17
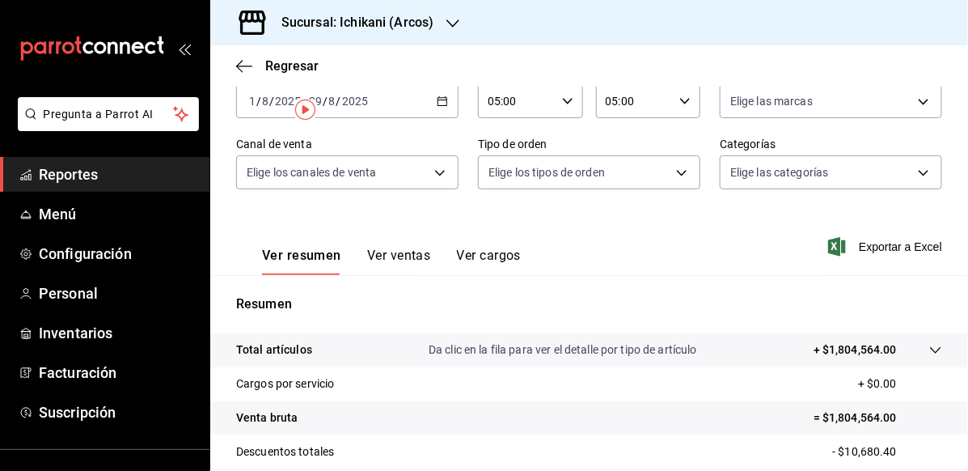
scroll to position [0, 0]
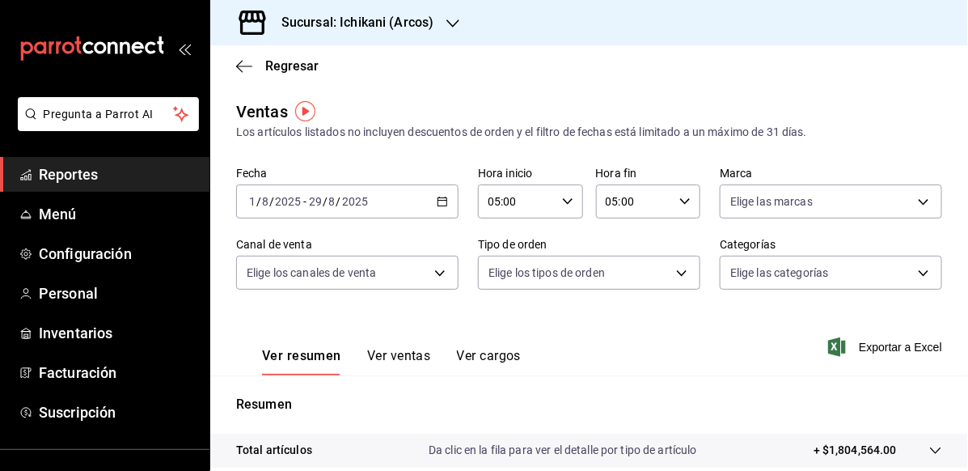
click at [437, 194] on div "2025-08-01 1 / 8 / 2025 - 2025-08-29 29 / 8 / 2025" at bounding box center [347, 201] width 222 height 34
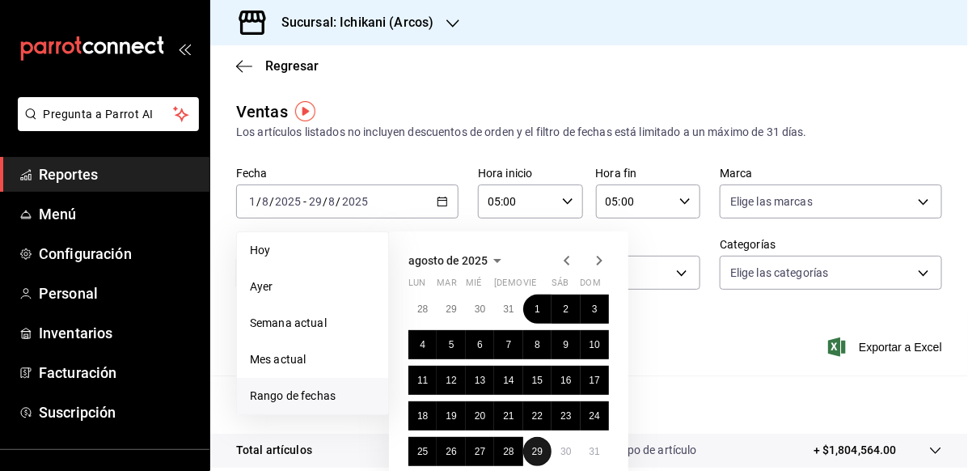
click at [536, 446] on abbr "29" at bounding box center [537, 451] width 11 height 11
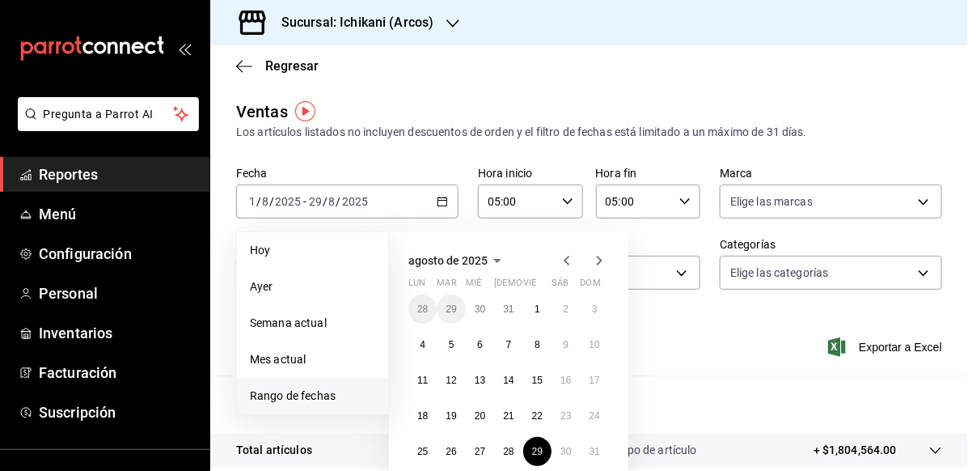
click at [592, 261] on icon "button" at bounding box center [599, 260] width 19 height 19
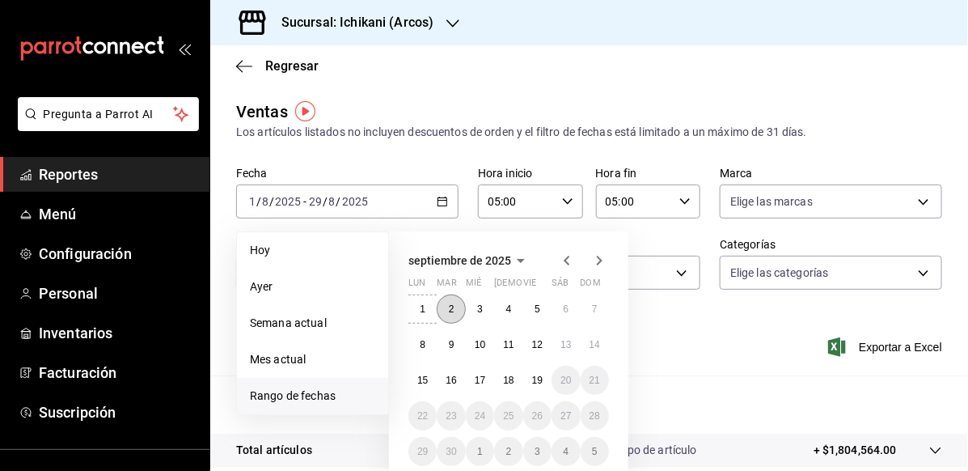
click at [439, 307] on button "2" at bounding box center [451, 309] width 28 height 29
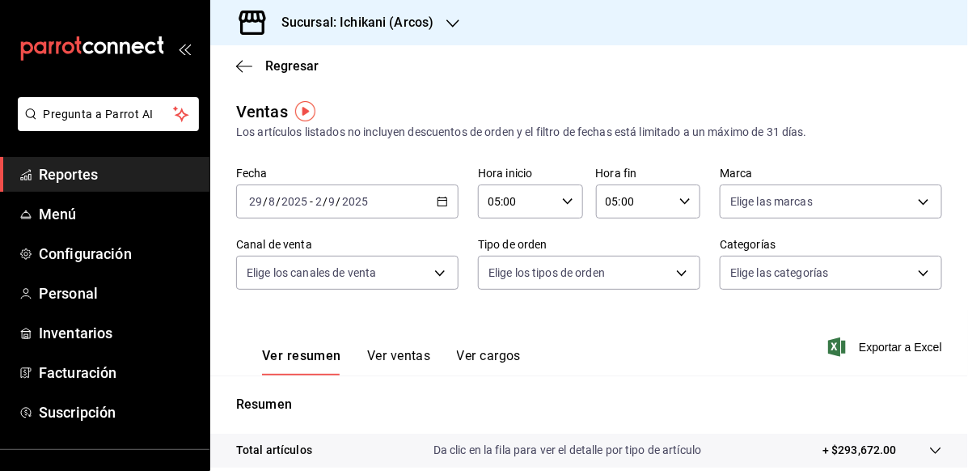
click at [437, 201] on icon "button" at bounding box center [442, 201] width 11 height 11
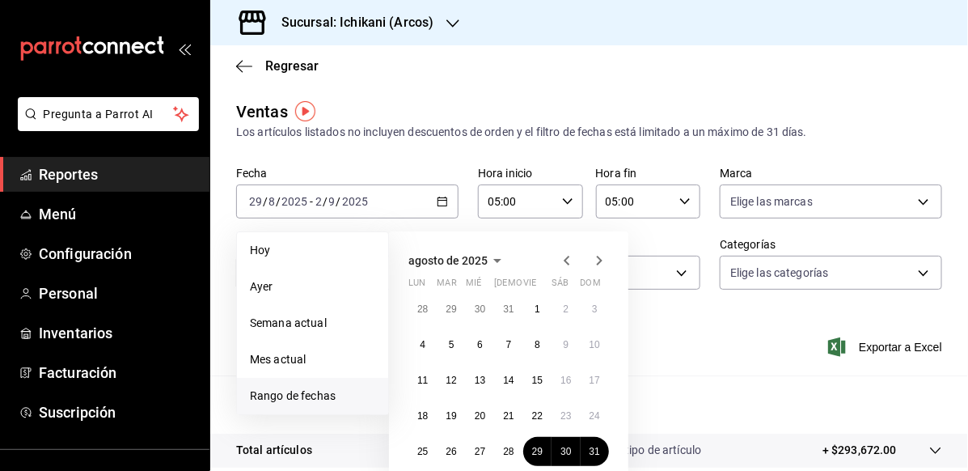
click at [600, 262] on icon "button" at bounding box center [599, 260] width 19 height 19
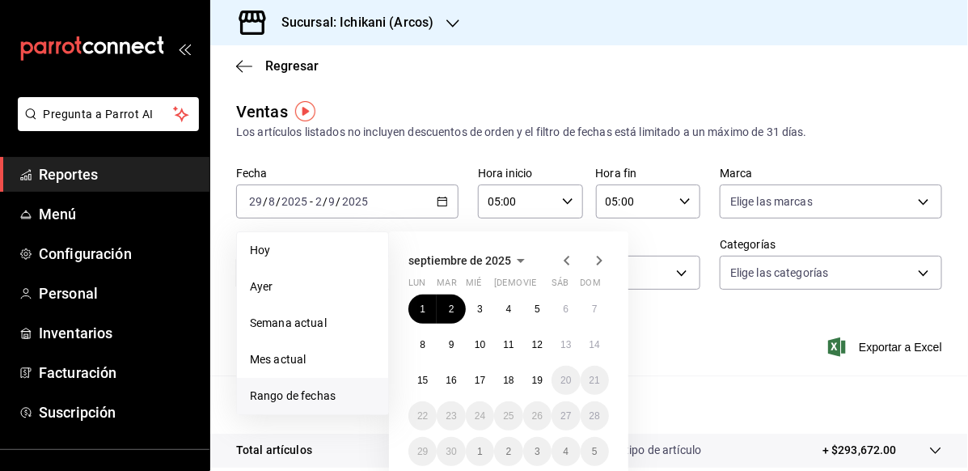
click at [572, 263] on icon "button" at bounding box center [566, 260] width 19 height 19
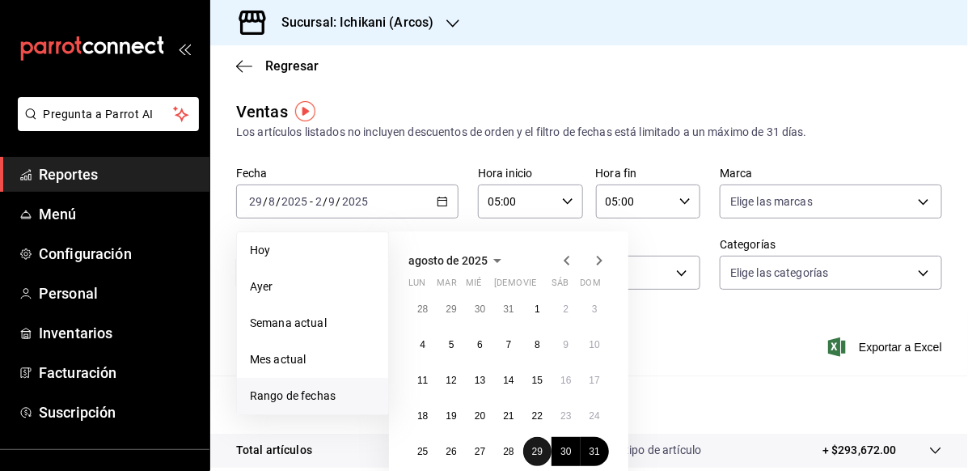
click at [533, 451] on abbr "29" at bounding box center [537, 451] width 11 height 11
click at [594, 267] on icon "button" at bounding box center [599, 260] width 19 height 19
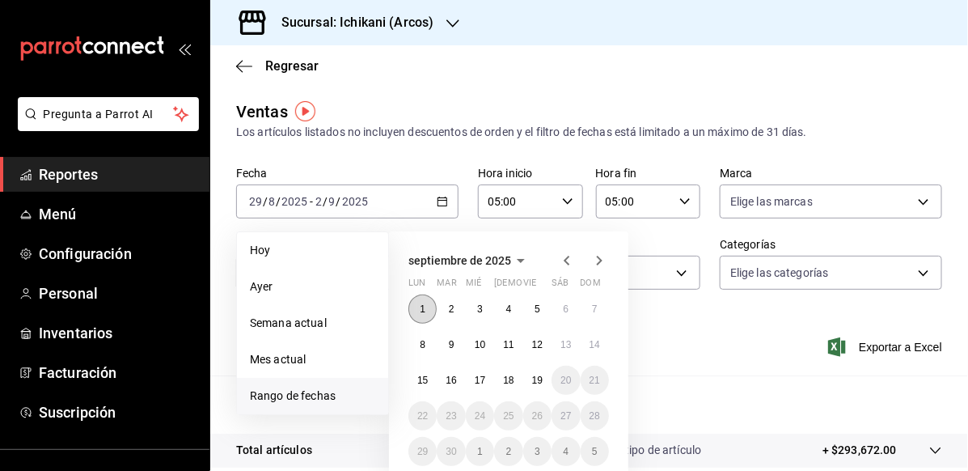
click at [424, 307] on abbr "1" at bounding box center [423, 308] width 6 height 11
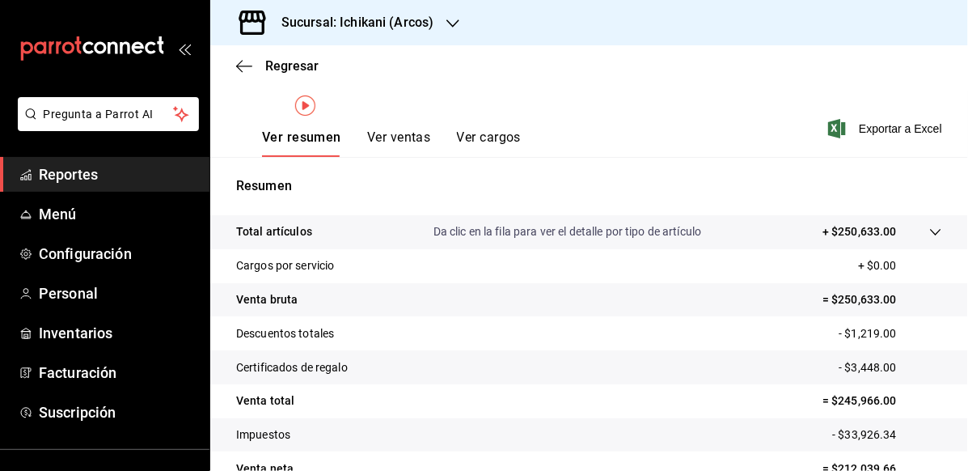
scroll to position [303, 0]
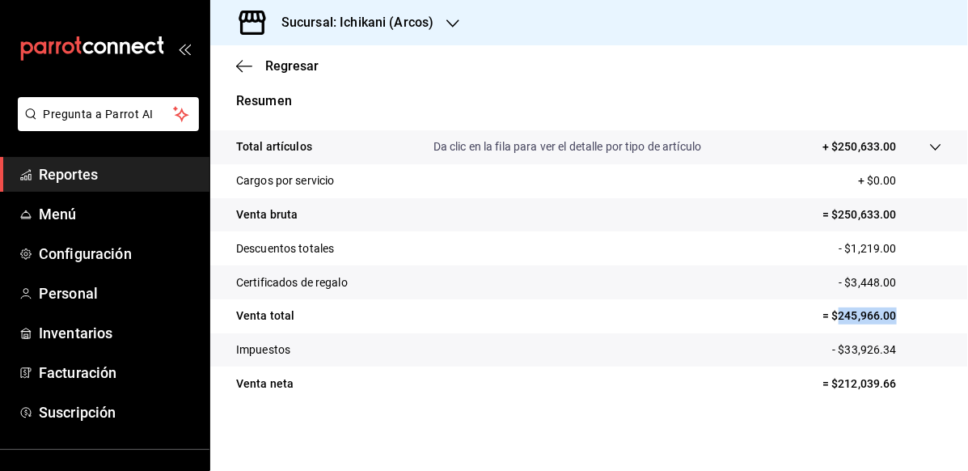
drag, startPoint x: 826, startPoint y: 315, endPoint x: 894, endPoint y: 316, distance: 68.0
click at [894, 316] on p "= $245,966.00" at bounding box center [883, 315] width 120 height 17
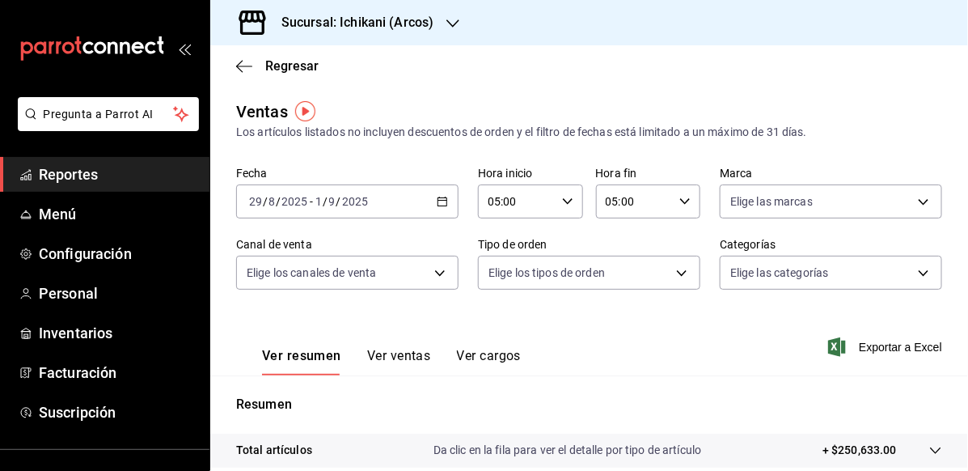
click at [437, 200] on icon "button" at bounding box center [442, 201] width 11 height 11
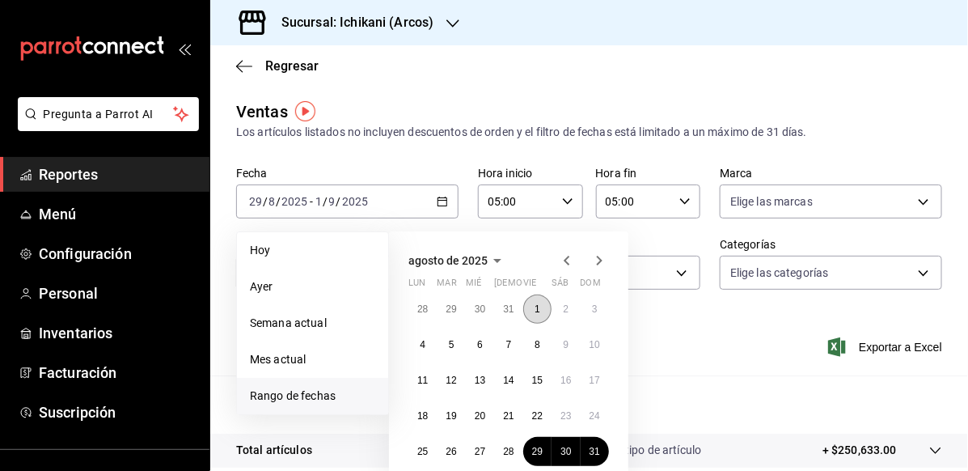
click at [538, 313] on abbr "1" at bounding box center [538, 308] width 6 height 11
click at [540, 454] on abbr "29" at bounding box center [537, 451] width 11 height 11
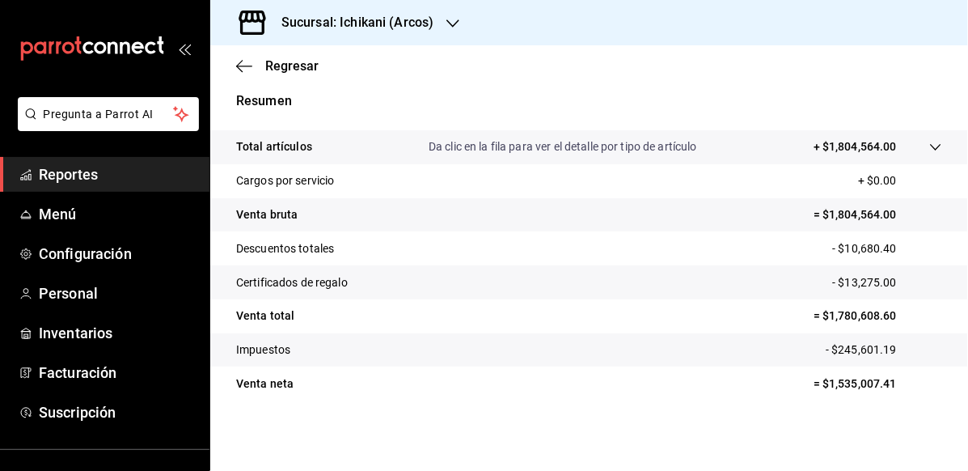
scroll to position [303, 0]
drag, startPoint x: 818, startPoint y: 320, endPoint x: 928, endPoint y: 299, distance: 112.2
click at [928, 299] on tr "Venta total = $1,780,608.60" at bounding box center [589, 316] width 758 height 34
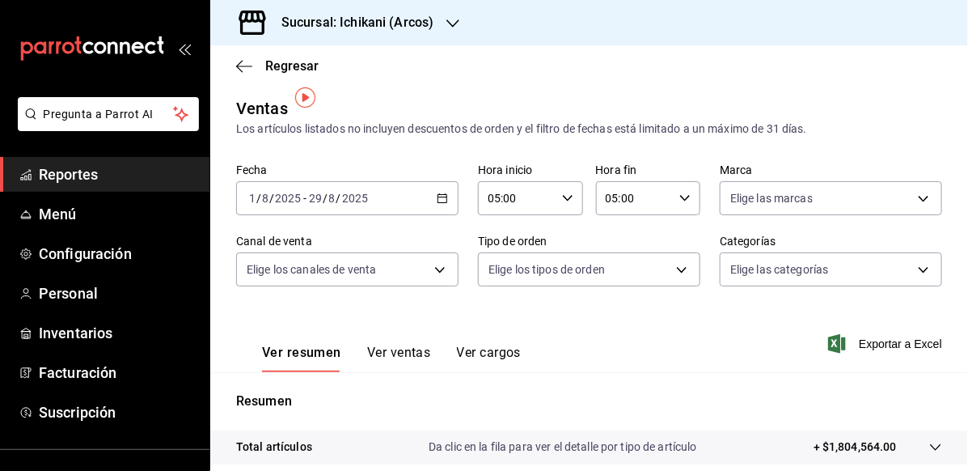
scroll to position [0, 0]
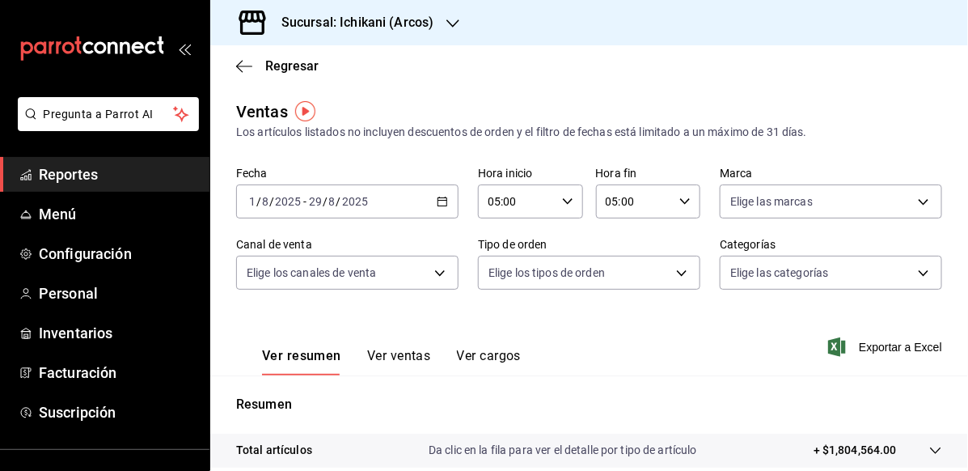
click at [573, 208] on div "05:00 Hora inicio" at bounding box center [530, 201] width 105 height 34
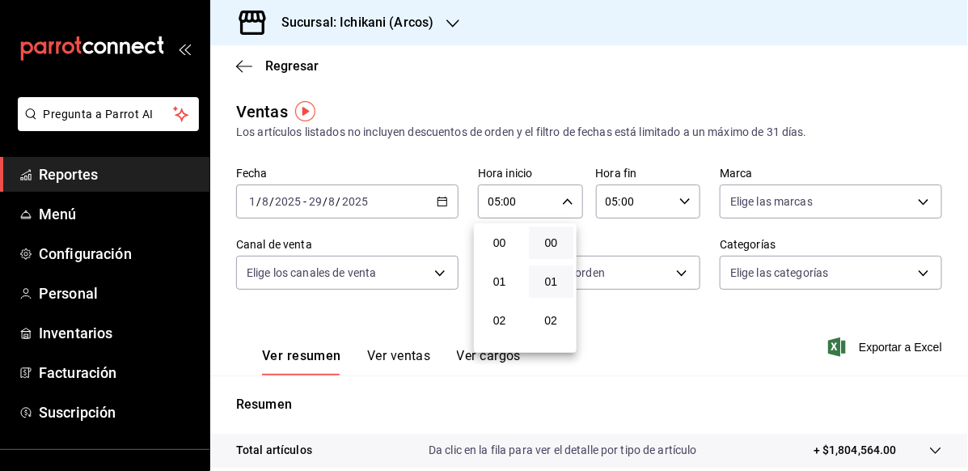
scroll to position [195, 0]
click at [566, 255] on button "00" at bounding box center [551, 243] width 45 height 32
click at [686, 200] on div at bounding box center [484, 235] width 968 height 471
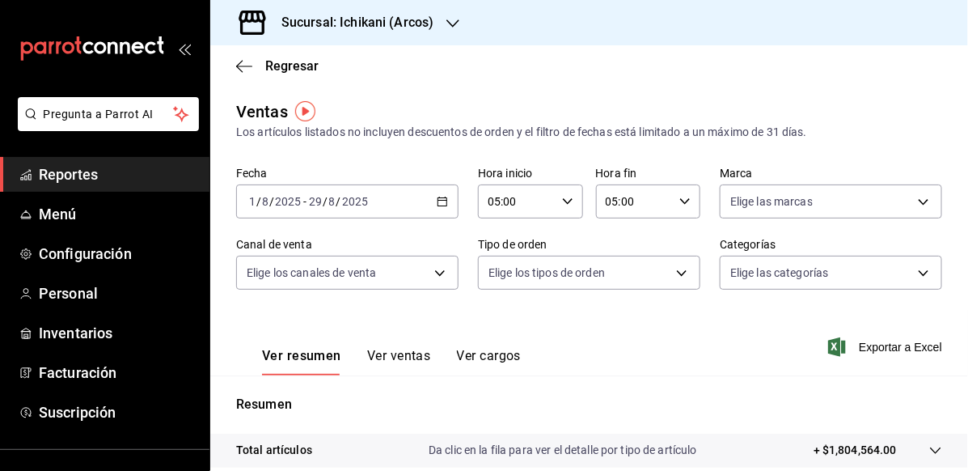
click at [680, 199] on icon "button" at bounding box center [685, 201] width 11 height 11
click at [668, 247] on span "00" at bounding box center [668, 242] width 26 height 13
click at [773, 360] on div at bounding box center [484, 235] width 968 height 471
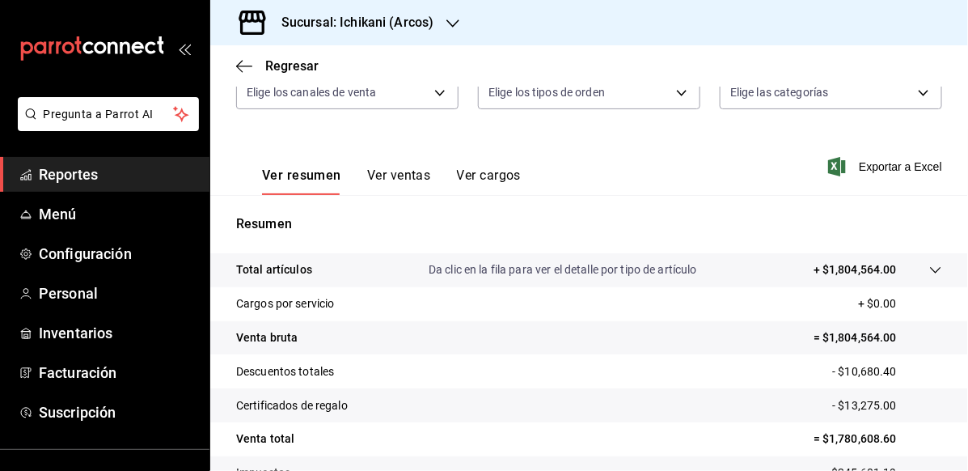
scroll to position [303, 0]
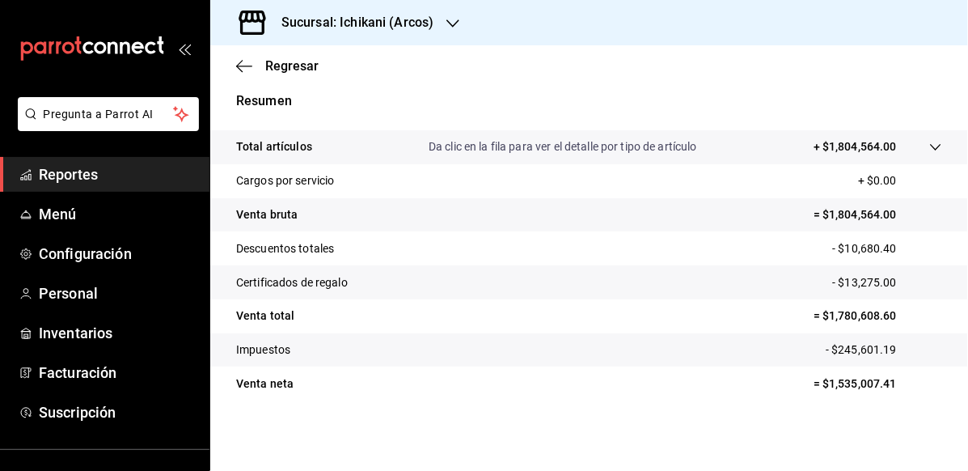
click at [785, 439] on div "Ventas Los artículos listados no incluyen descuentos de orden y el filtro de fe…" at bounding box center [589, 121] width 758 height 650
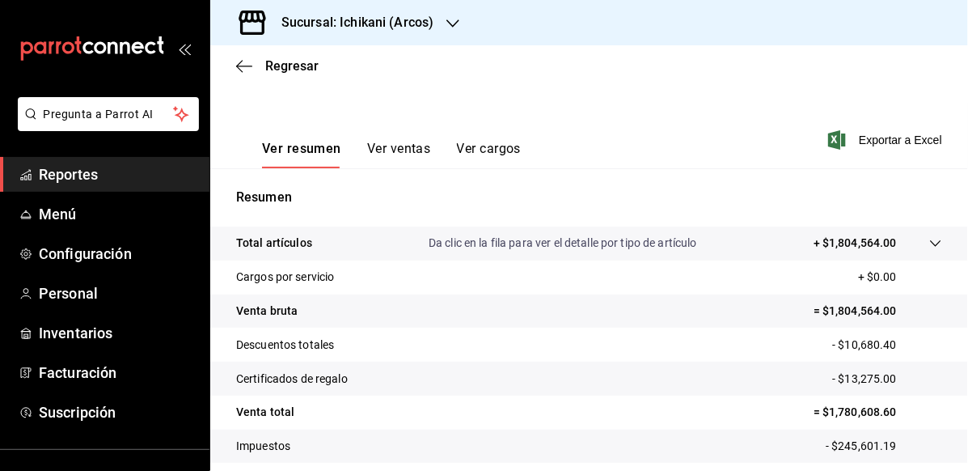
scroll to position [0, 0]
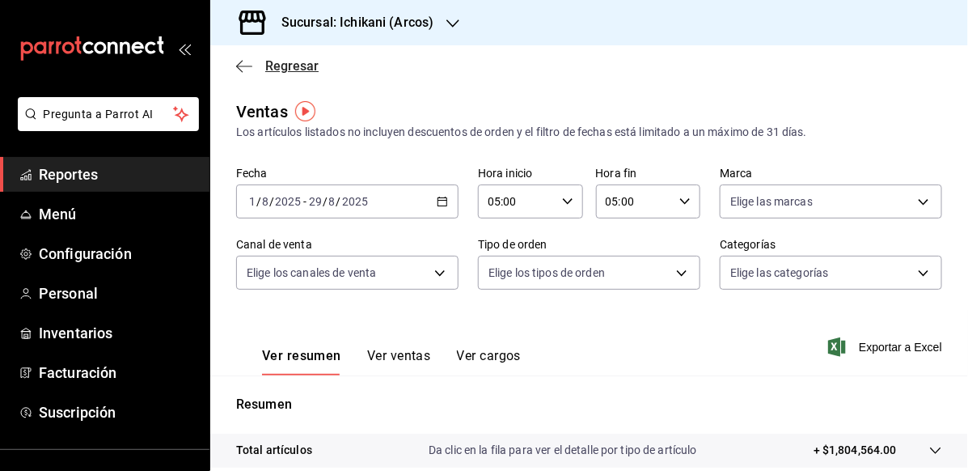
click at [241, 61] on icon "button" at bounding box center [239, 66] width 6 height 12
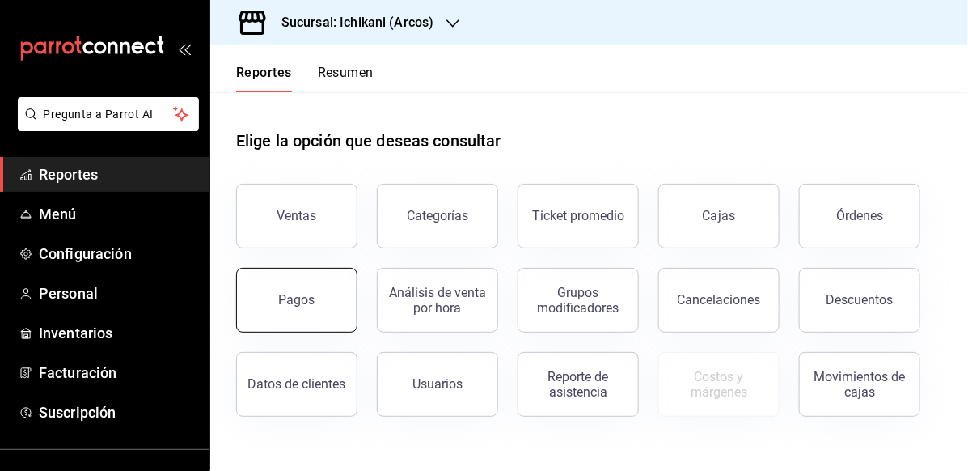
click at [337, 298] on button "Pagos" at bounding box center [296, 300] width 121 height 65
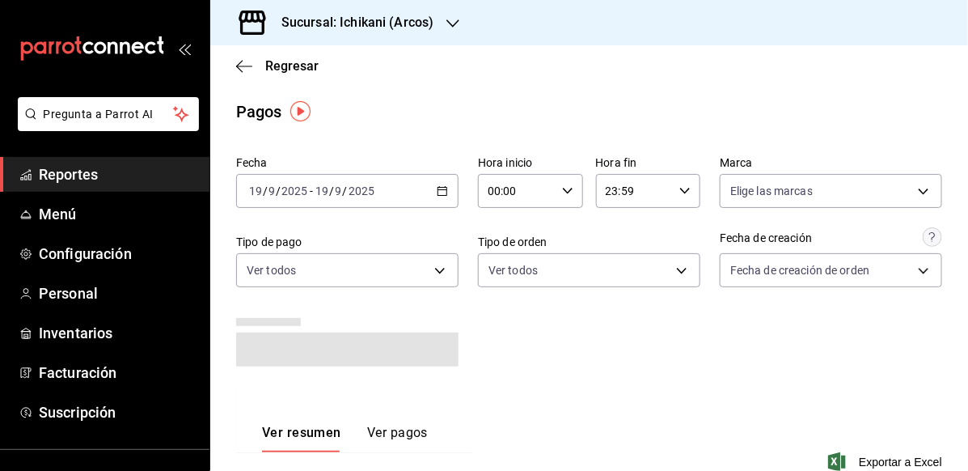
click at [437, 193] on icon "button" at bounding box center [442, 190] width 11 height 11
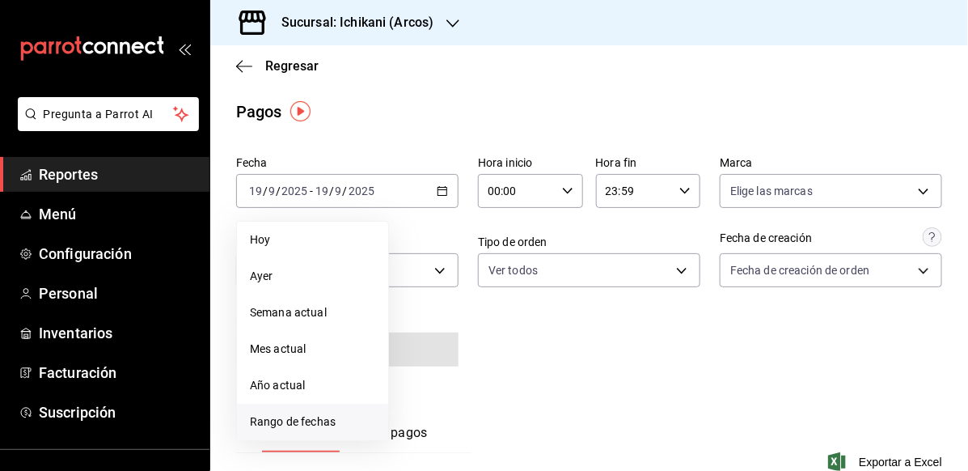
click at [289, 413] on span "Rango de fechas" at bounding box center [312, 421] width 125 height 17
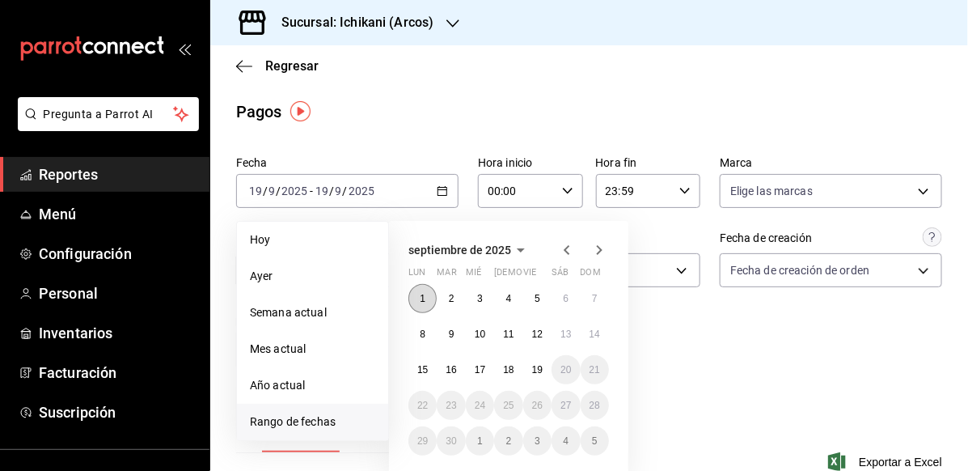
click at [429, 304] on button "1" at bounding box center [423, 298] width 28 height 29
click at [557, 251] on icon "button" at bounding box center [566, 249] width 19 height 19
click at [531, 300] on button "5" at bounding box center [537, 298] width 28 height 29
click at [566, 251] on icon "button" at bounding box center [567, 250] width 6 height 10
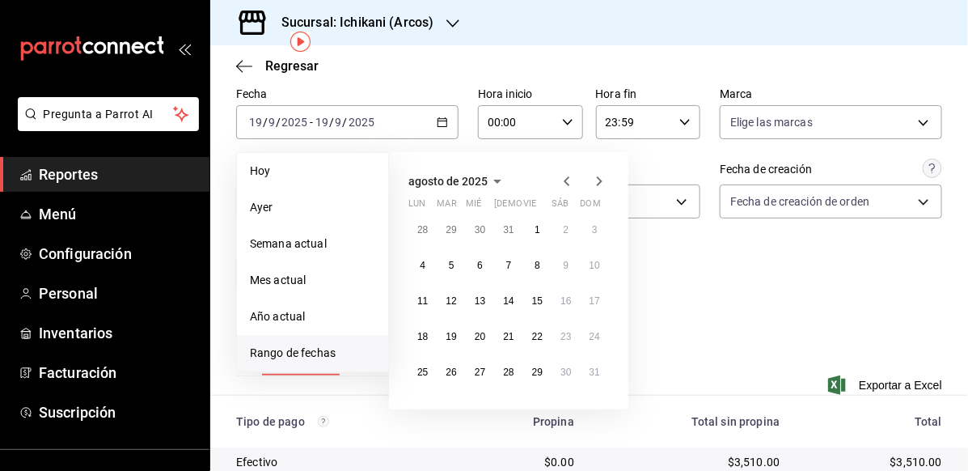
scroll to position [81, 0]
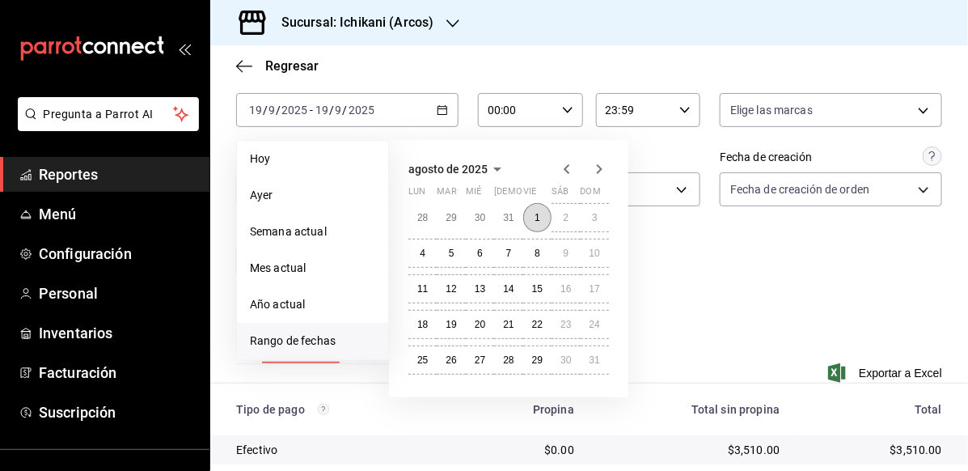
click at [532, 214] on button "1" at bounding box center [537, 217] width 28 height 29
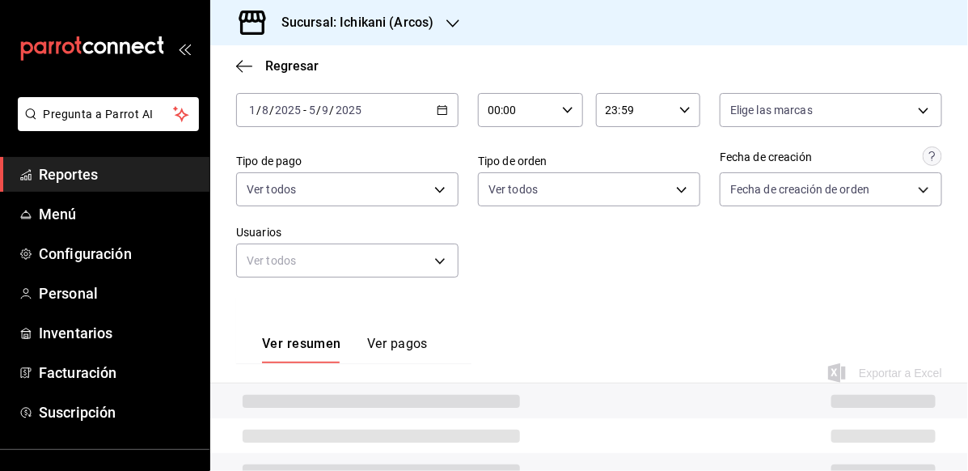
click at [442, 113] on \(Stroke\) "button" at bounding box center [443, 110] width 10 height 9
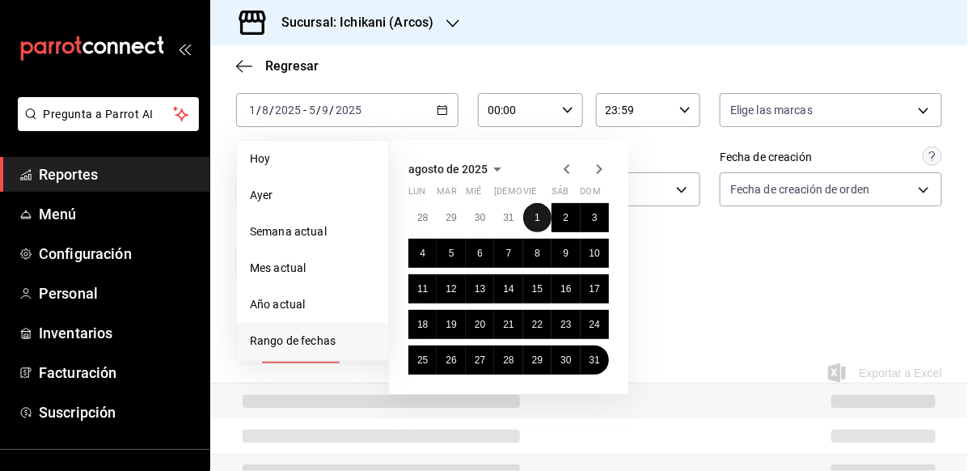
click at [542, 218] on button "1" at bounding box center [537, 217] width 28 height 29
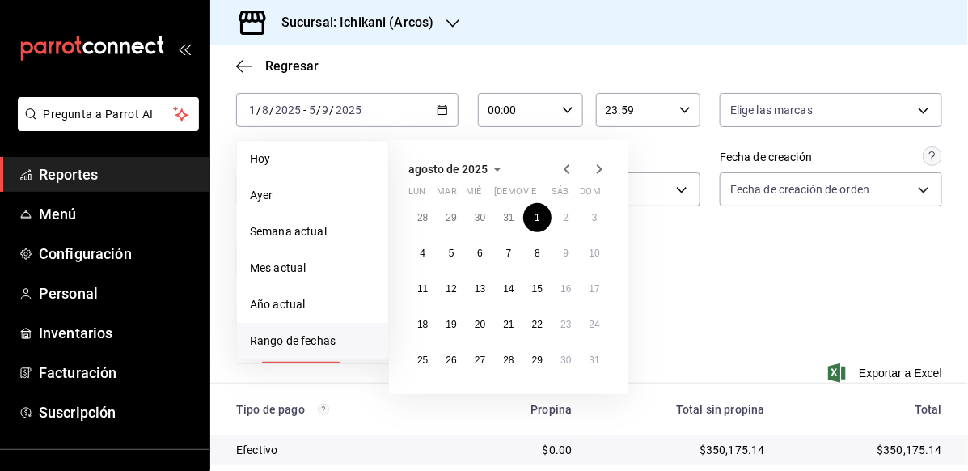
click at [600, 171] on icon "button" at bounding box center [599, 168] width 19 height 19
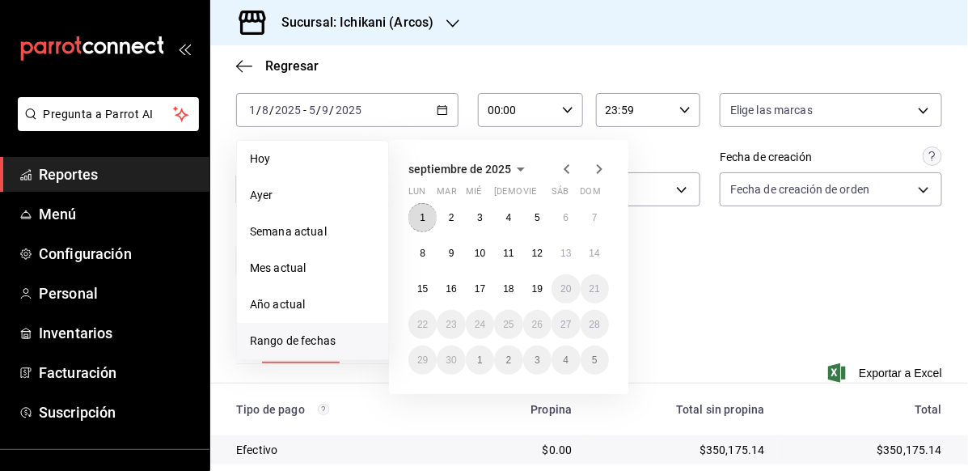
drag, startPoint x: 419, startPoint y: 218, endPoint x: 443, endPoint y: 202, distance: 28.5
click at [418, 218] on button "1" at bounding box center [423, 217] width 28 height 29
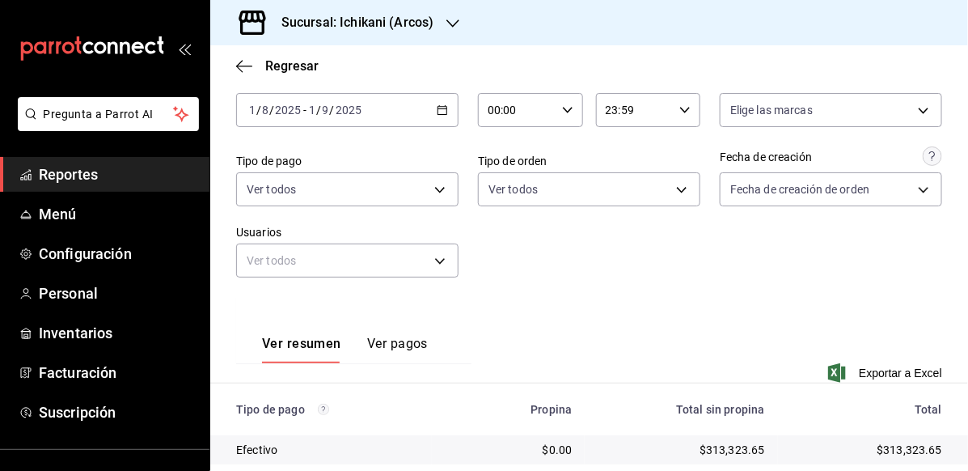
click at [558, 121] on div "00:00 Hora inicio" at bounding box center [530, 110] width 105 height 34
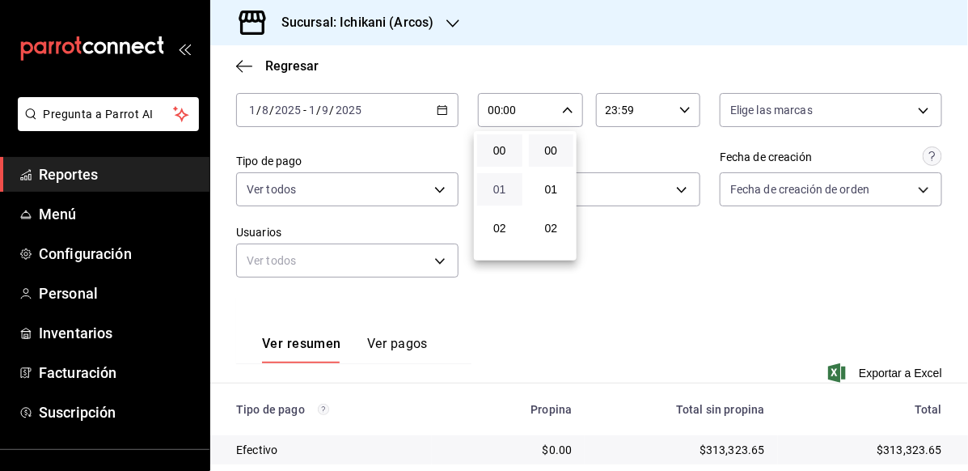
scroll to position [162, 0]
click at [500, 195] on button "05" at bounding box center [499, 183] width 45 height 32
type input "05:00"
click at [674, 117] on div at bounding box center [484, 235] width 968 height 471
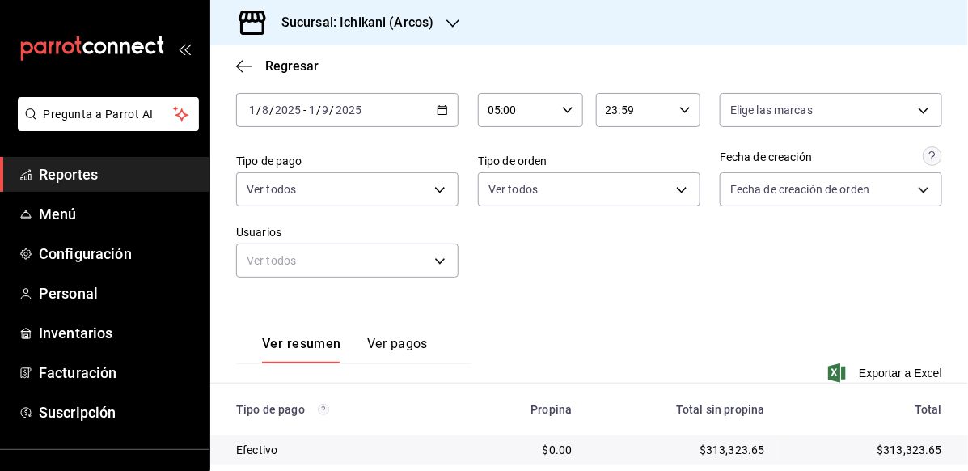
click at [684, 112] on div "23:59 Hora fin" at bounding box center [648, 110] width 105 height 34
click at [618, 193] on button "05" at bounding box center [615, 186] width 45 height 32
click at [667, 155] on span "00" at bounding box center [668, 150] width 26 height 13
type input "05:00"
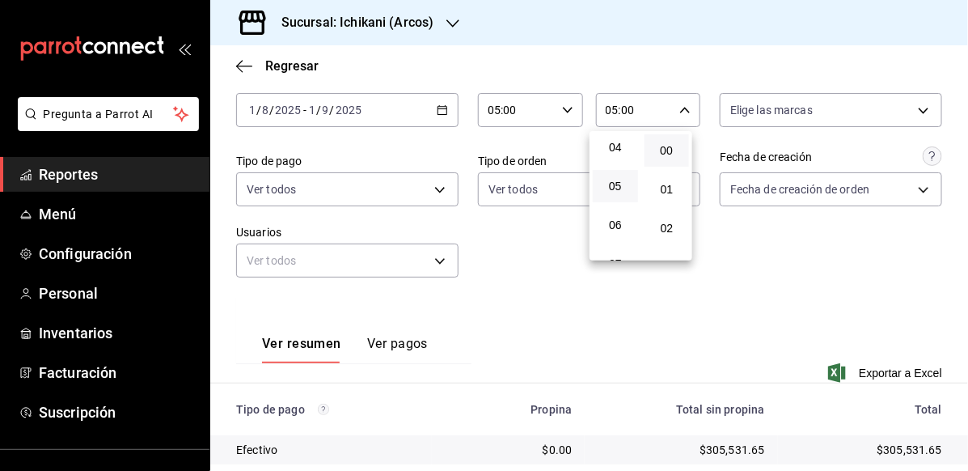
click at [740, 265] on div at bounding box center [484, 235] width 968 height 471
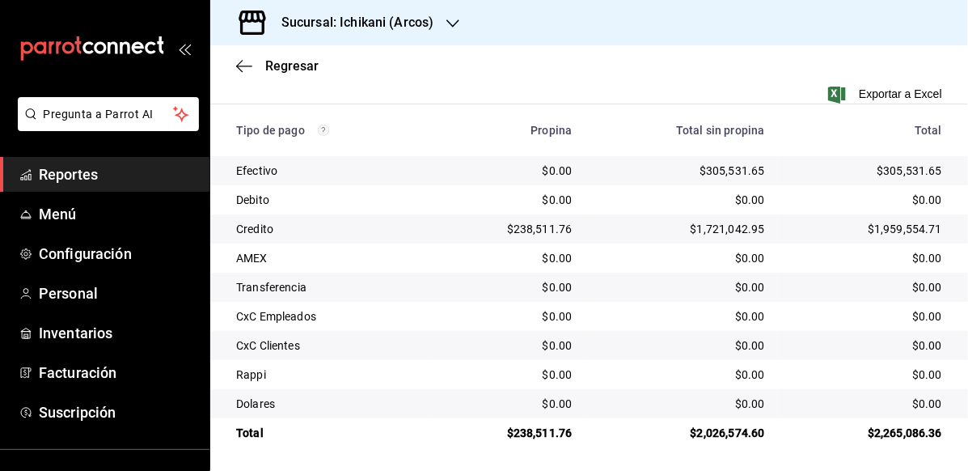
scroll to position [362, 0]
click at [871, 95] on span "Exportar a Excel" at bounding box center [887, 92] width 111 height 19
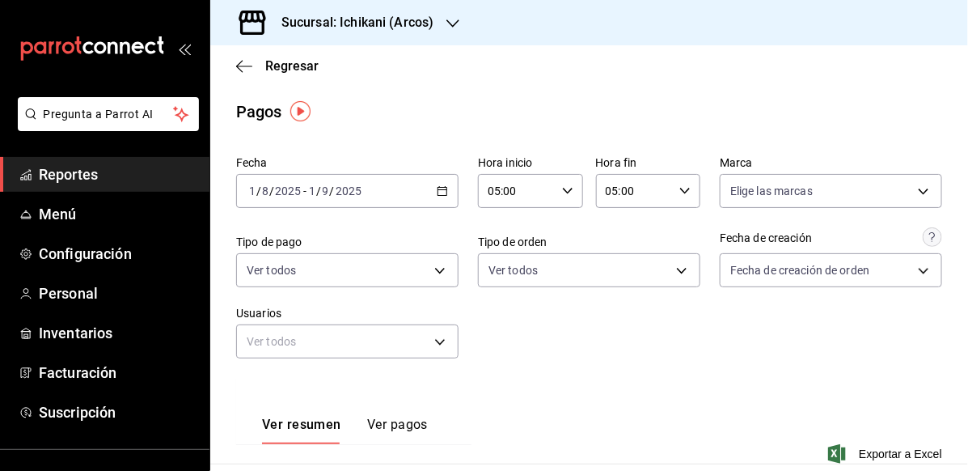
click at [426, 25] on h3 "Sucursal: Ichikani (Arcos)" at bounding box center [351, 22] width 165 height 19
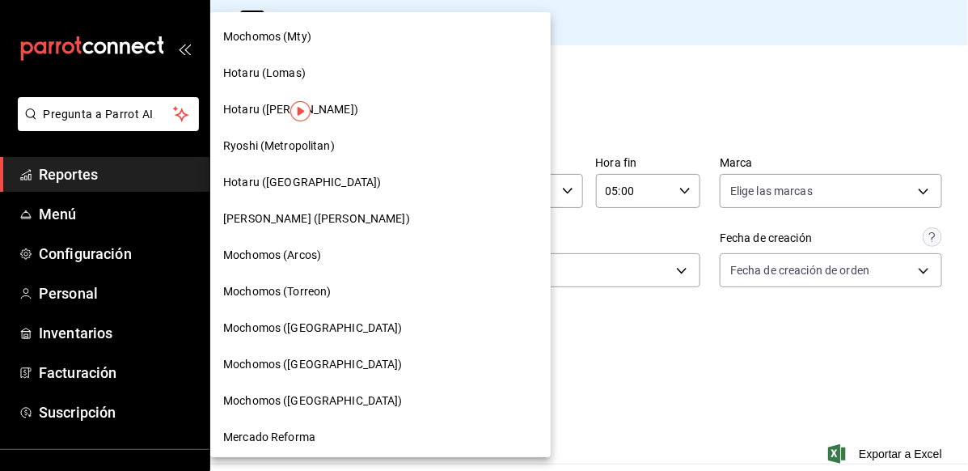
click at [570, 104] on div at bounding box center [484, 235] width 968 height 471
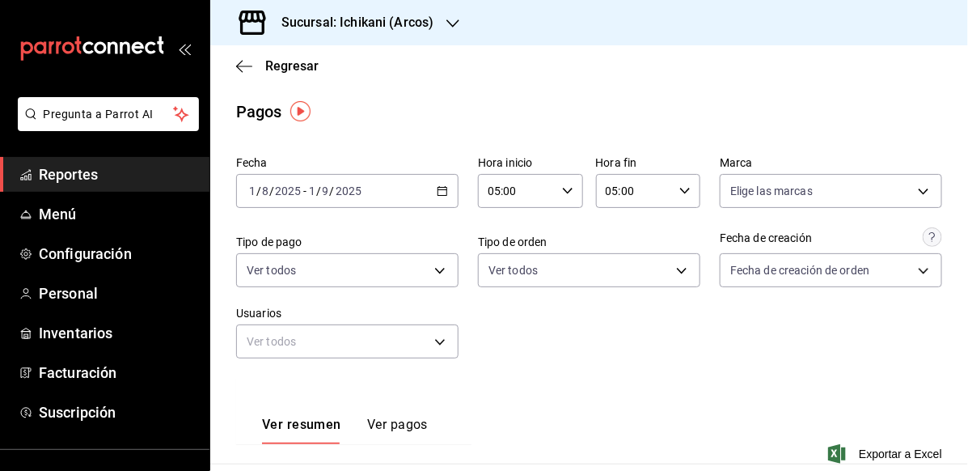
click at [439, 181] on div "2025-08-01 1 / 8 / 2025 - 2025-09-01 1 / 9 / 2025" at bounding box center [347, 191] width 222 height 34
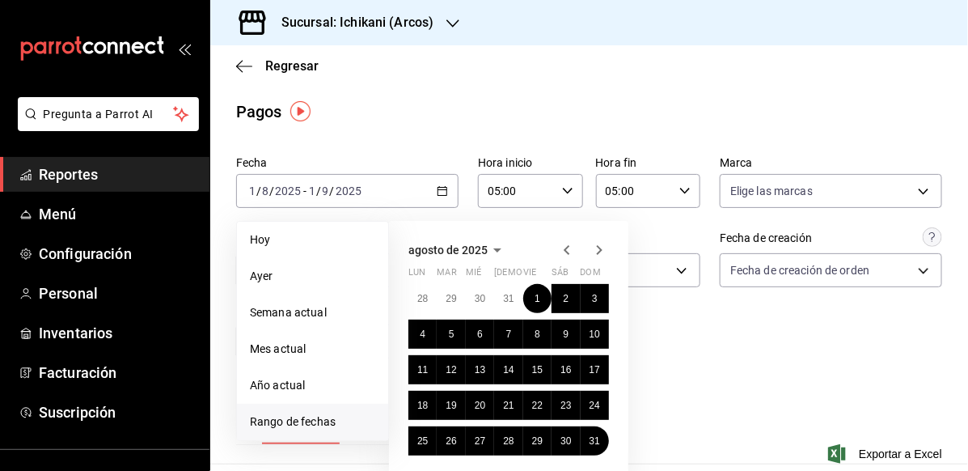
click at [593, 254] on icon "button" at bounding box center [599, 249] width 19 height 19
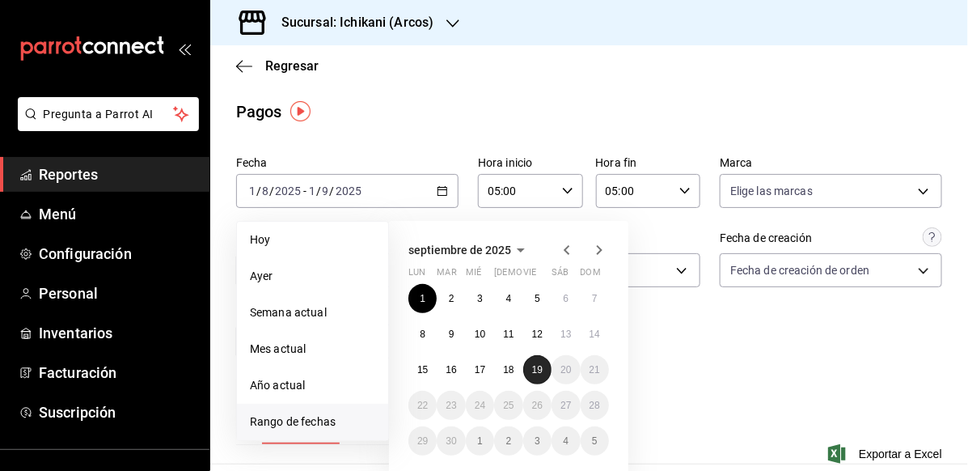
click at [533, 364] on abbr "19" at bounding box center [537, 369] width 11 height 11
click at [428, 290] on button "1" at bounding box center [423, 298] width 28 height 29
type input "00:00"
type input "23:59"
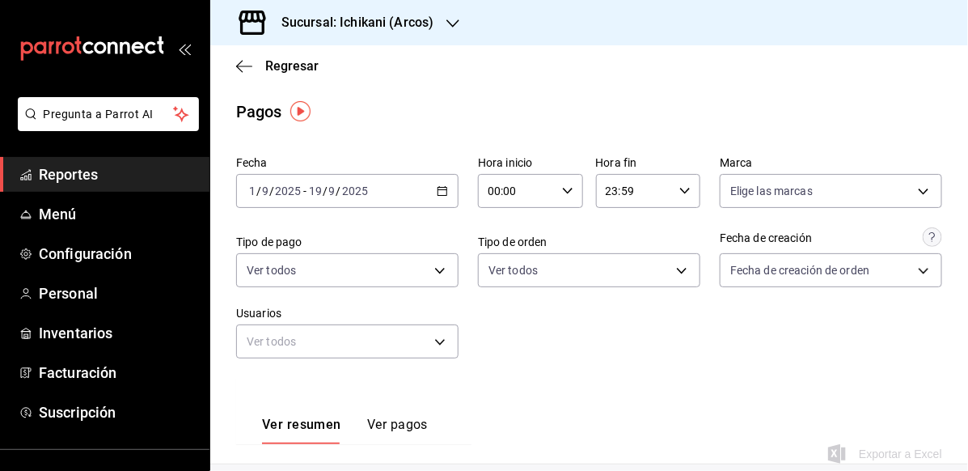
click at [440, 191] on icon "button" at bounding box center [442, 190] width 11 height 11
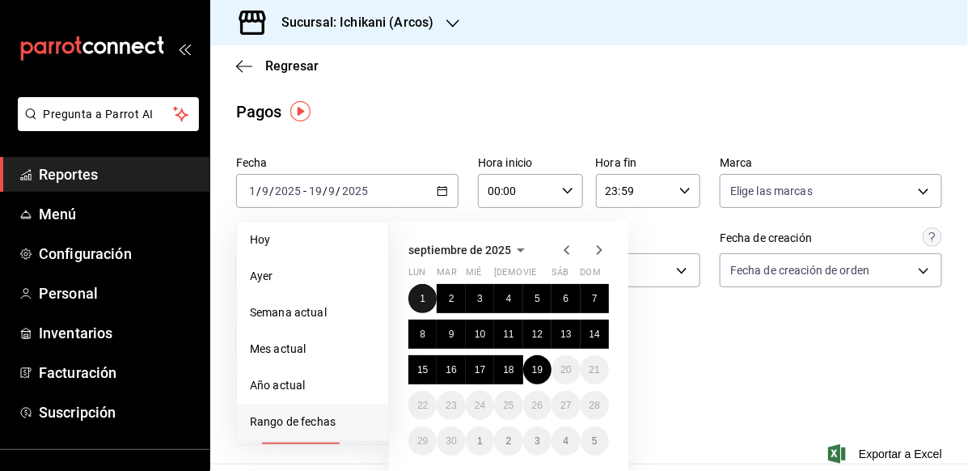
click at [427, 297] on button "1" at bounding box center [423, 298] width 28 height 29
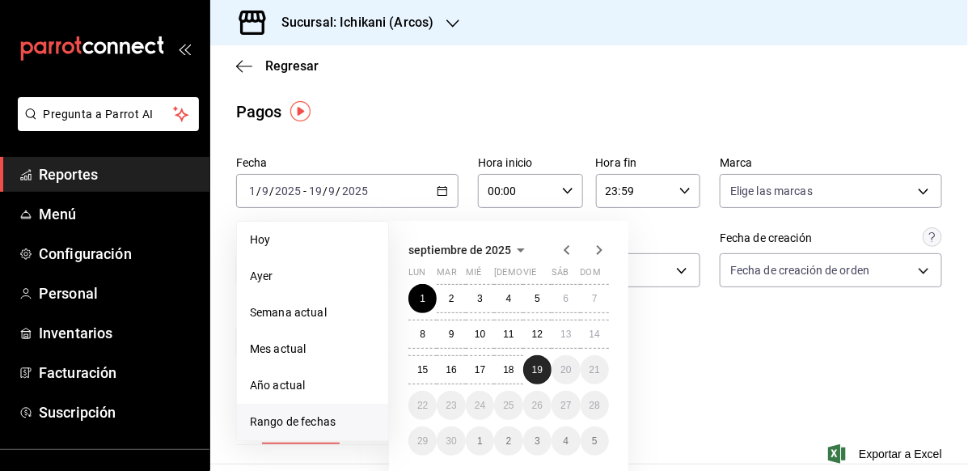
click at [545, 357] on button "19" at bounding box center [537, 369] width 28 height 29
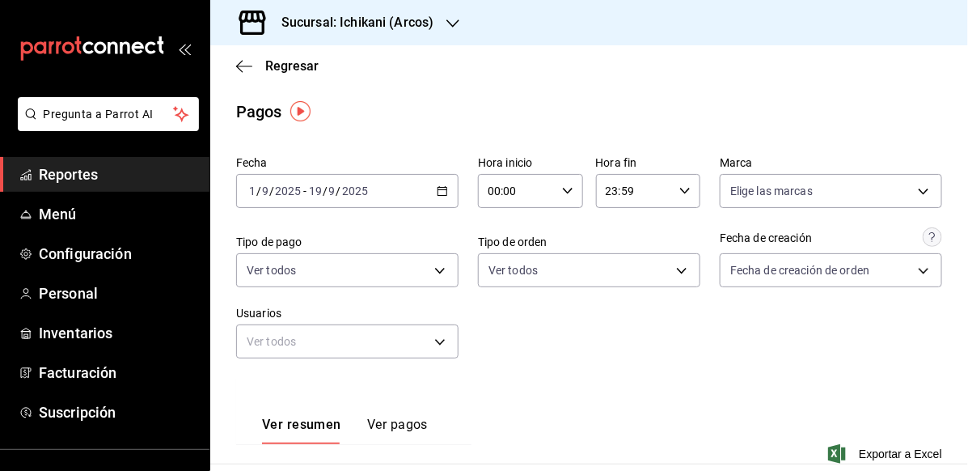
click at [522, 196] on input "00:00" at bounding box center [517, 191] width 78 height 32
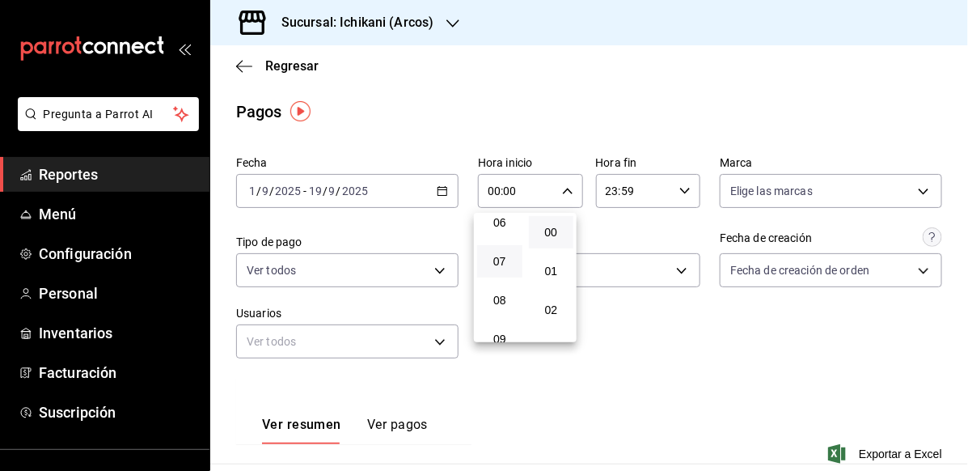
scroll to position [162, 0]
click at [499, 253] on button "05" at bounding box center [499, 264] width 45 height 32
type input "05:00"
click at [549, 227] on span "00" at bounding box center [552, 232] width 26 height 13
click at [677, 187] on div at bounding box center [484, 235] width 968 height 471
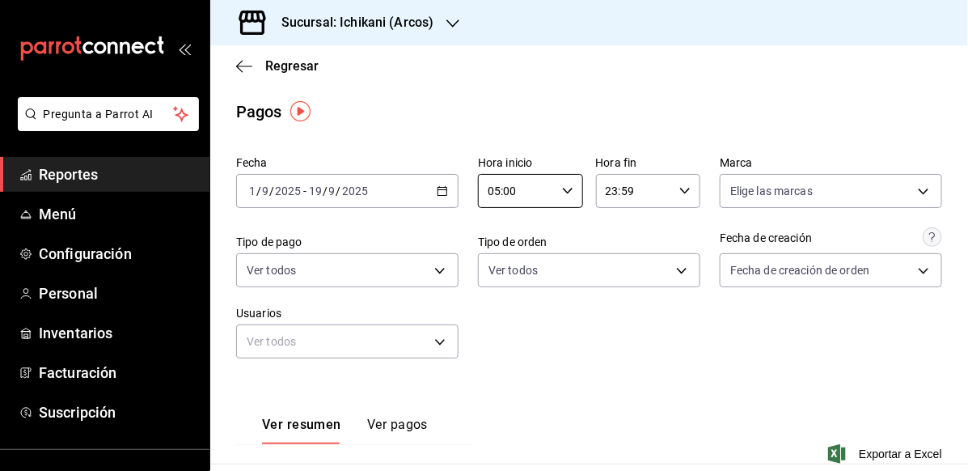
click at [680, 187] on icon "button" at bounding box center [685, 190] width 11 height 11
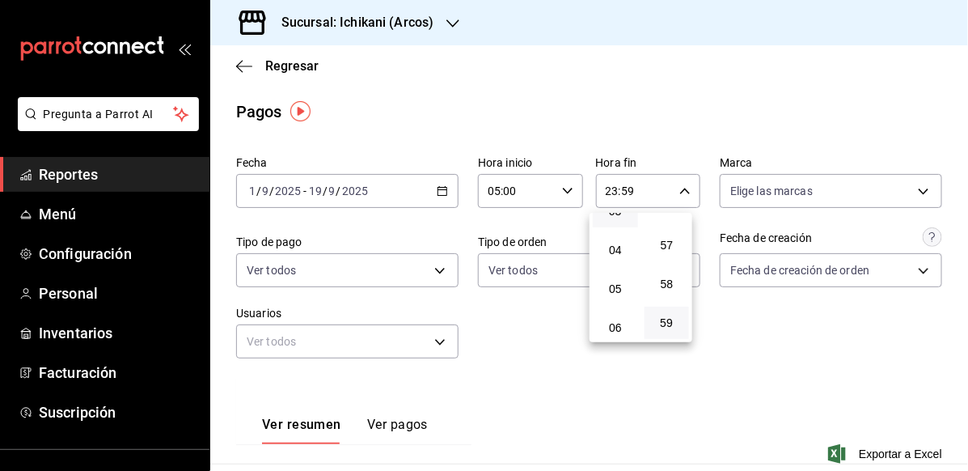
scroll to position [159, 0]
click at [615, 273] on span "05" at bounding box center [616, 267] width 26 height 13
click at [666, 238] on span "00" at bounding box center [668, 232] width 26 height 13
type input "05:00"
click at [777, 350] on div at bounding box center [484, 235] width 968 height 471
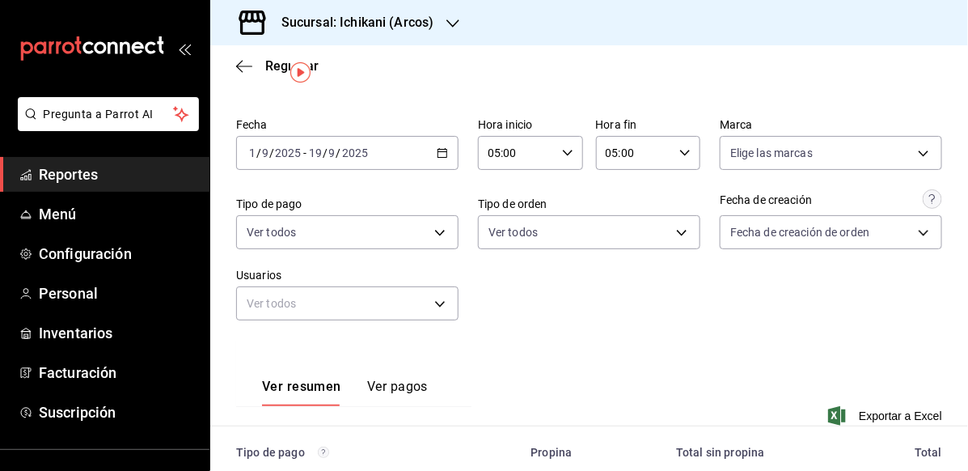
scroll to position [200, 0]
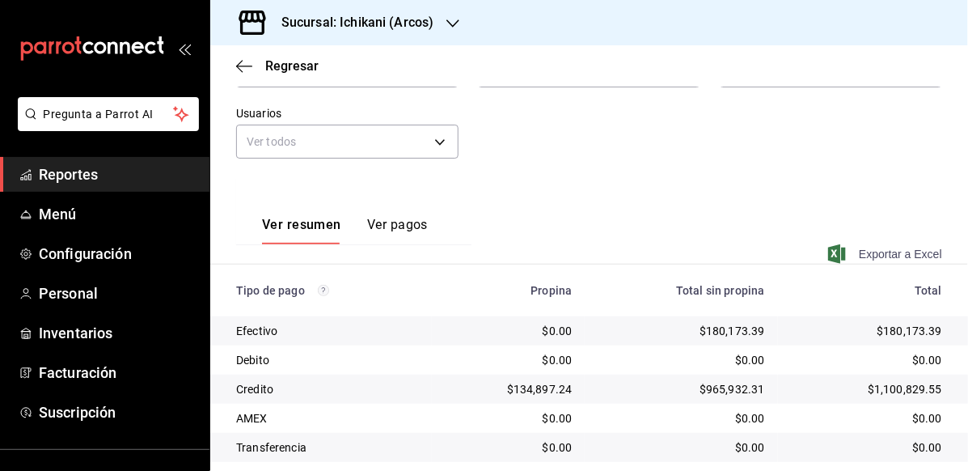
click at [900, 246] on span "Exportar a Excel" at bounding box center [887, 253] width 111 height 19
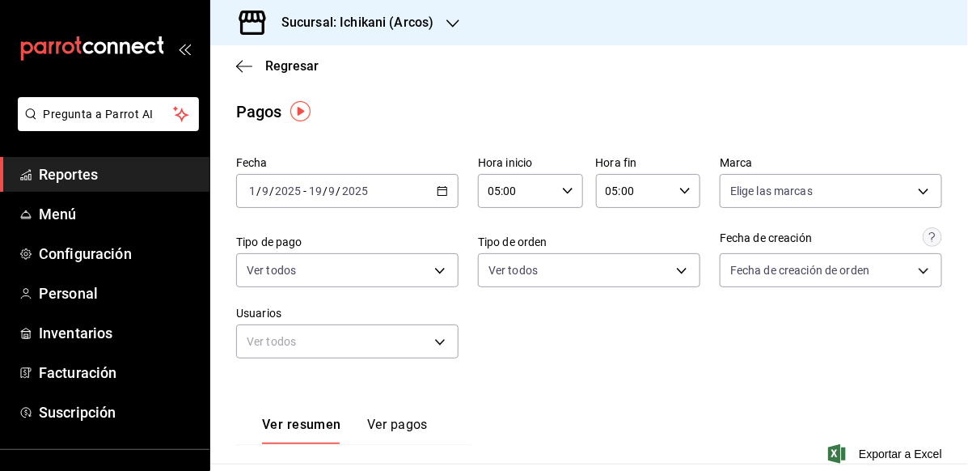
click at [422, 15] on h3 "Sucursal: Ichikani (Arcos)" at bounding box center [351, 22] width 165 height 19
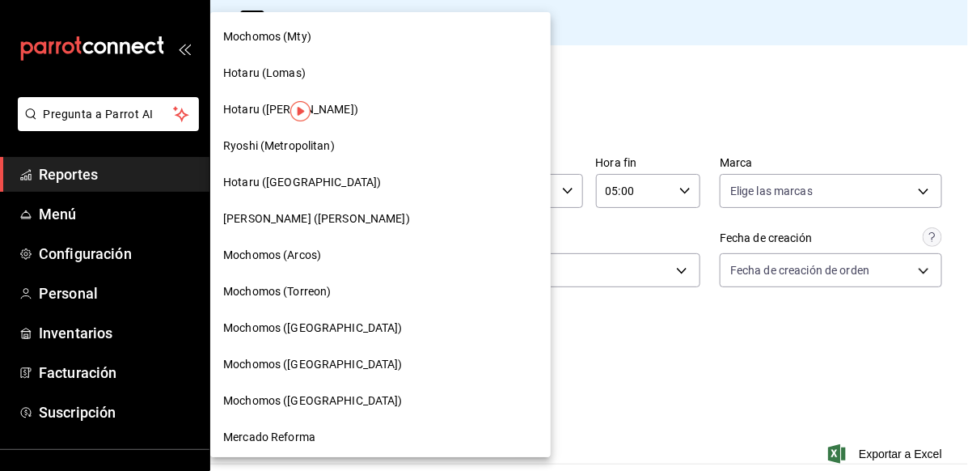
scroll to position [638, 0]
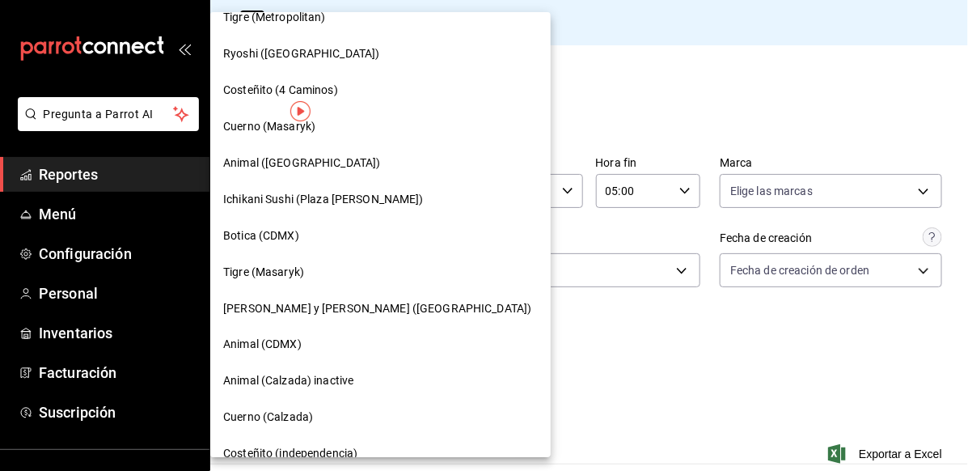
click at [239, 233] on span "Botica (CDMX)" at bounding box center [261, 235] width 76 height 17
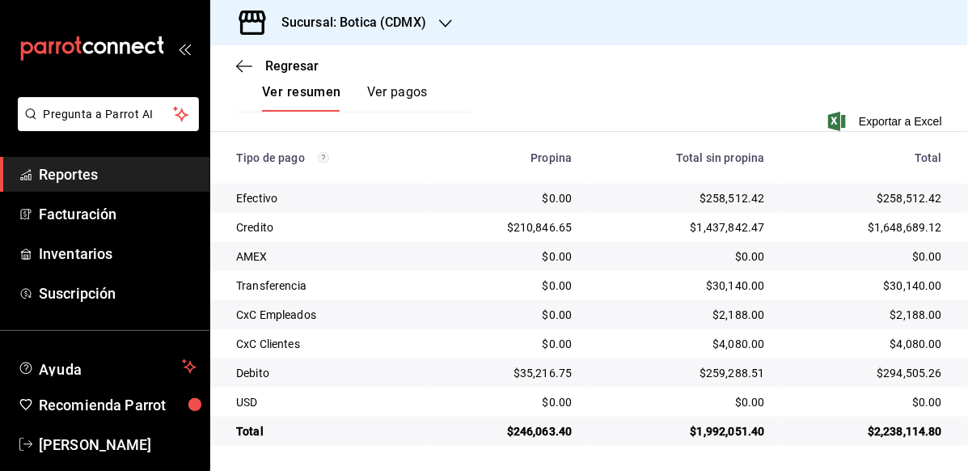
scroll to position [9, 0]
click at [855, 114] on span "Exportar a Excel" at bounding box center [887, 121] width 111 height 19
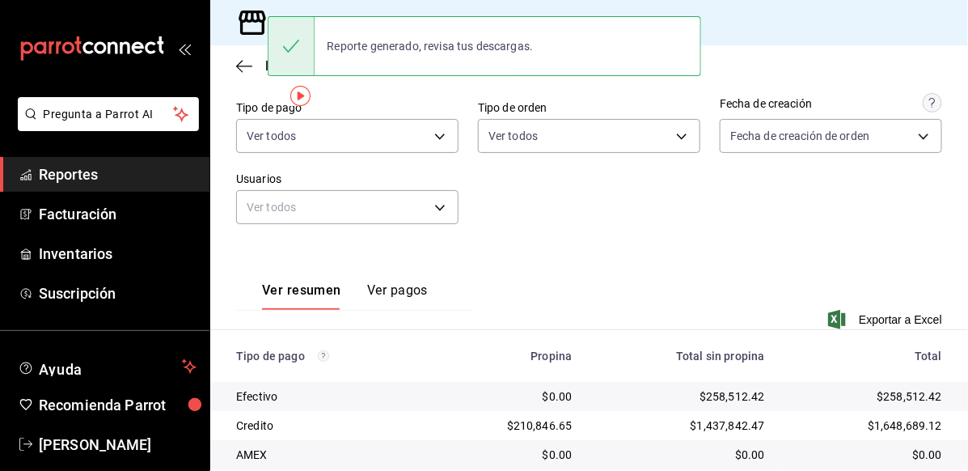
scroll to position [0, 0]
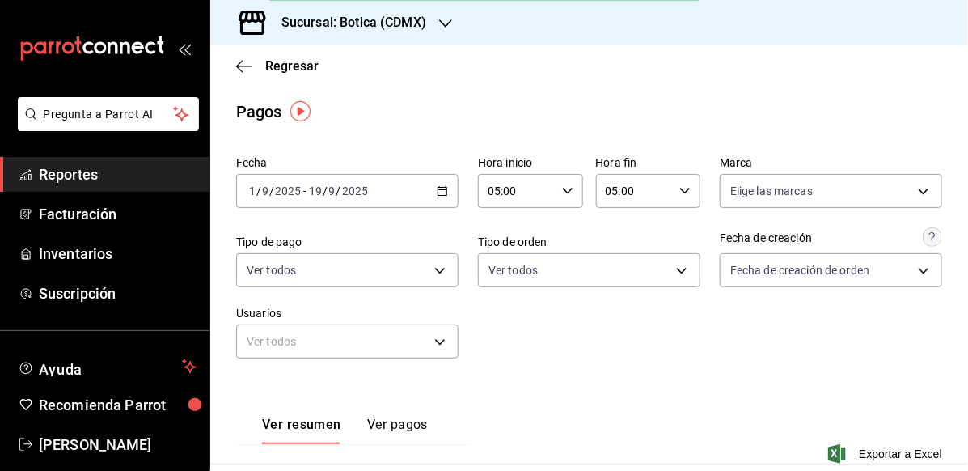
click at [355, 114] on div "Pagos" at bounding box center [589, 112] width 758 height 24
click at [392, 17] on h3 "Sucursal: Botica (CDMX)" at bounding box center [348, 22] width 158 height 19
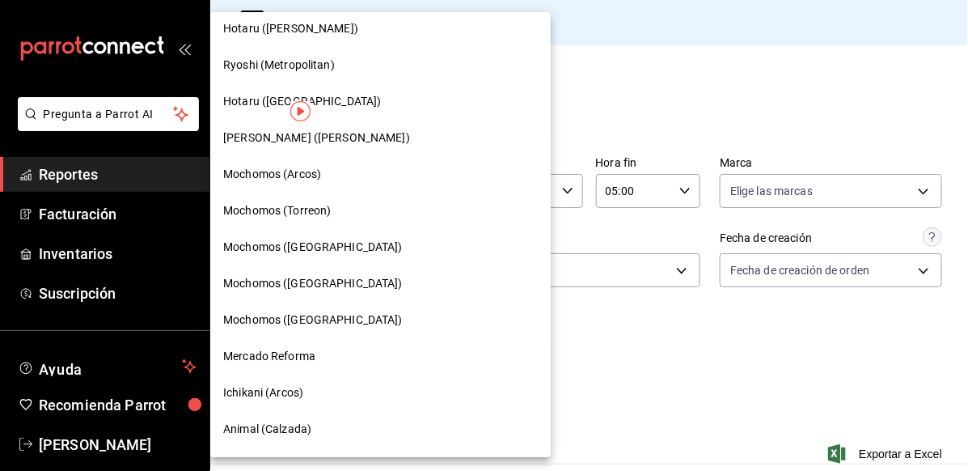
scroll to position [243, 0]
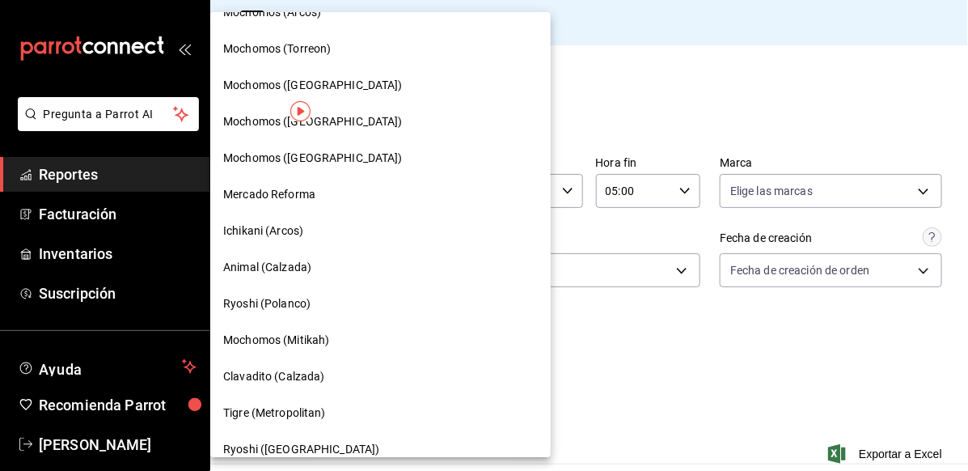
drag, startPoint x: 328, startPoint y: 379, endPoint x: 382, endPoint y: 436, distance: 77.8
click at [382, 436] on div "Ryoshi ([GEOGRAPHIC_DATA])" at bounding box center [380, 449] width 341 height 36
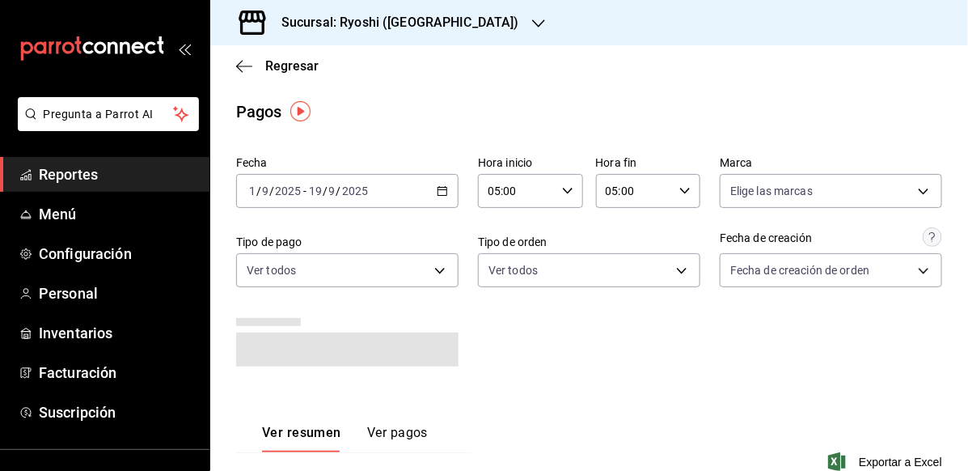
click at [439, 187] on \(Stroke\) "button" at bounding box center [443, 191] width 10 height 9
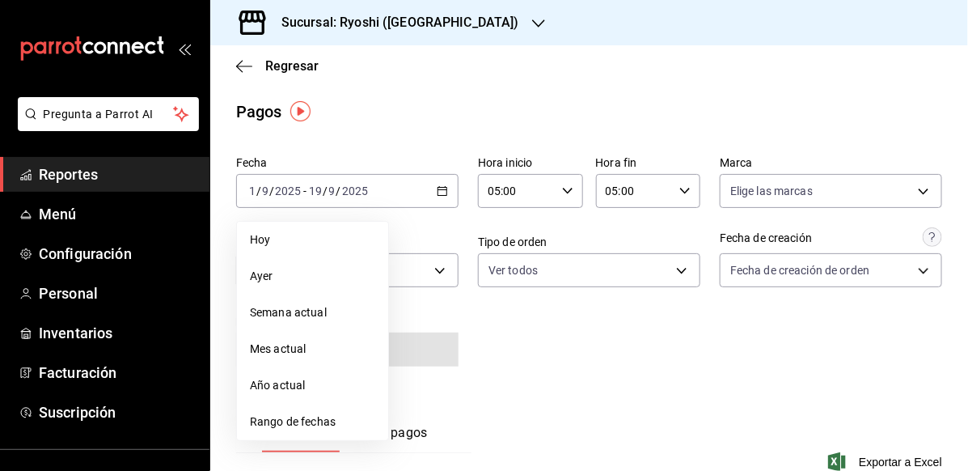
click at [425, 23] on h3 "Sucursal: Ryoshi (Cancun)" at bounding box center [394, 22] width 251 height 19
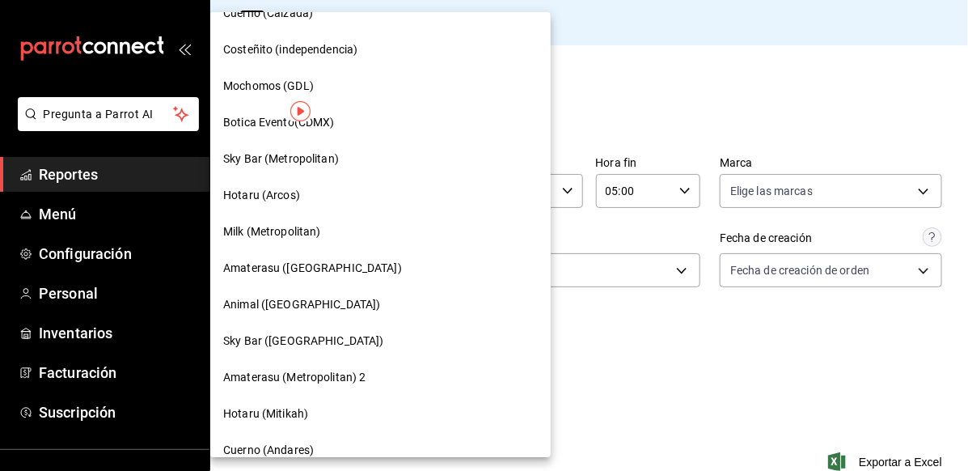
scroll to position [1052, 0]
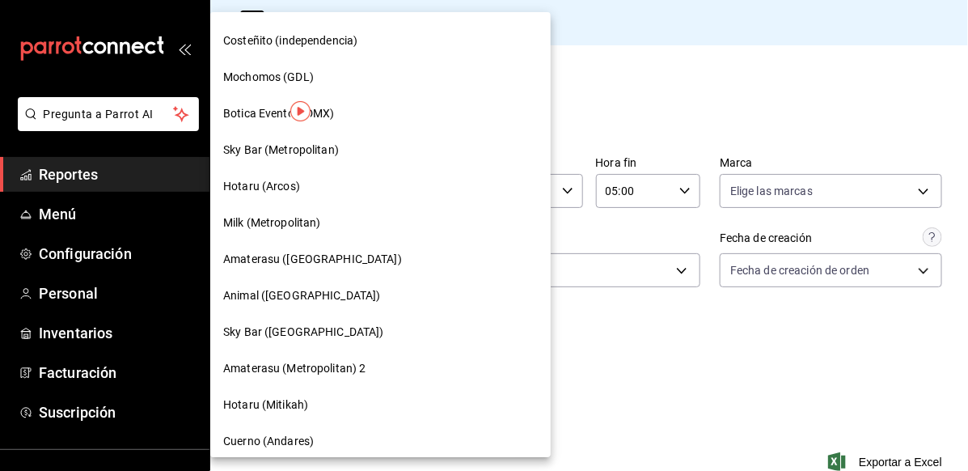
click at [339, 189] on div "Hotaru (Arcos)" at bounding box center [380, 186] width 315 height 17
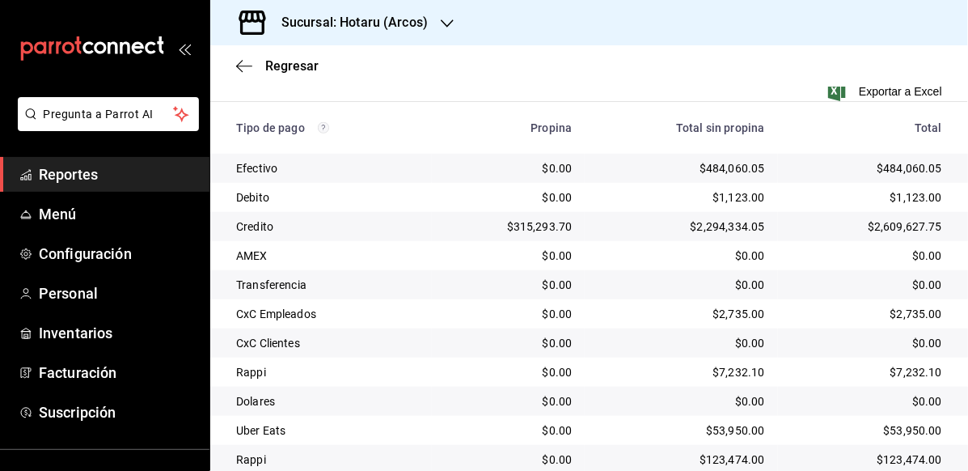
scroll to position [347, 0]
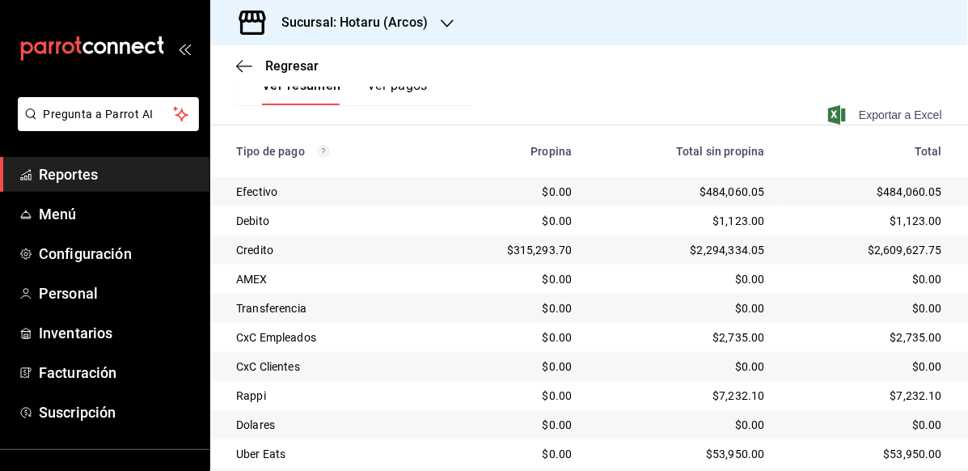
click at [901, 109] on span "Exportar a Excel" at bounding box center [887, 114] width 111 height 19
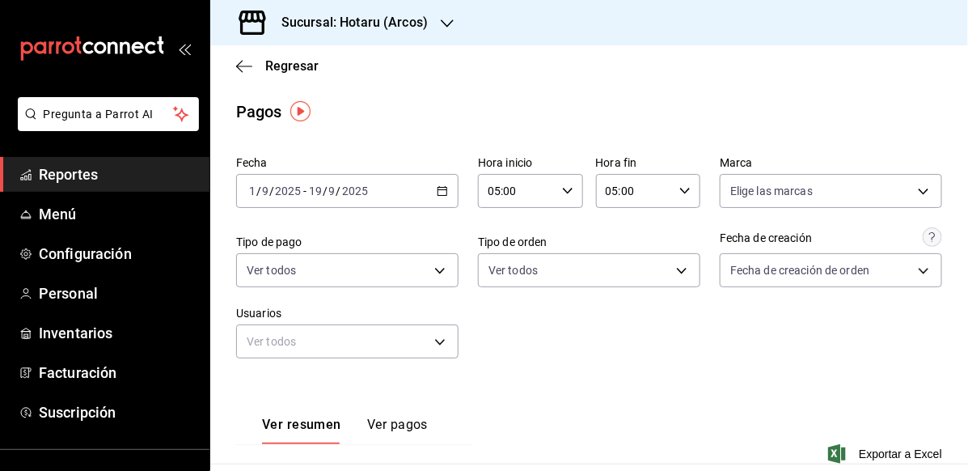
click at [413, 14] on h3 "Sucursal: Hotaru (Arcos)" at bounding box center [348, 22] width 159 height 19
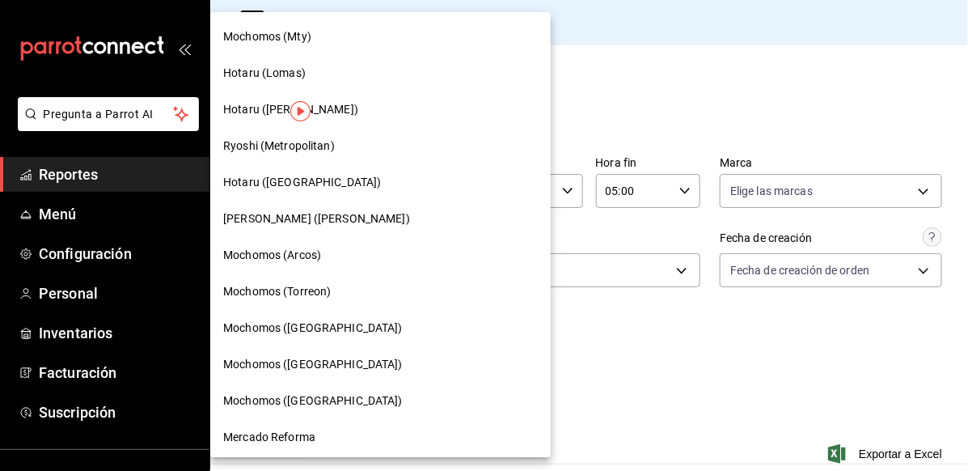
click at [374, 261] on div "Mochomos (Arcos)" at bounding box center [380, 255] width 315 height 17
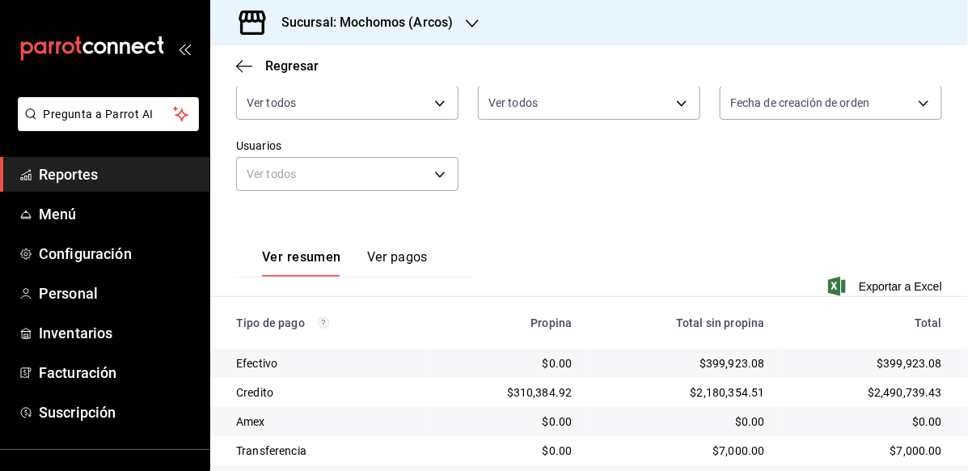
scroll to position [333, 0]
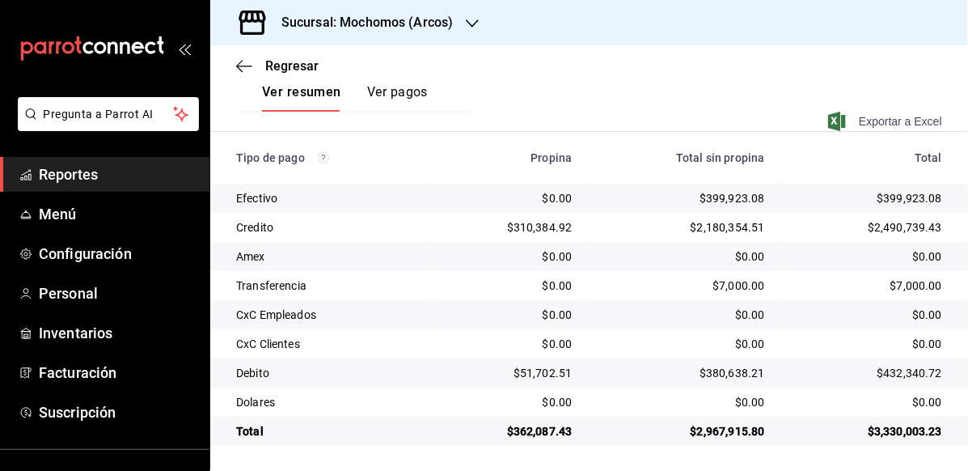
click at [867, 124] on span "Exportar a Excel" at bounding box center [887, 121] width 111 height 19
